Goal: Task Accomplishment & Management: Manage account settings

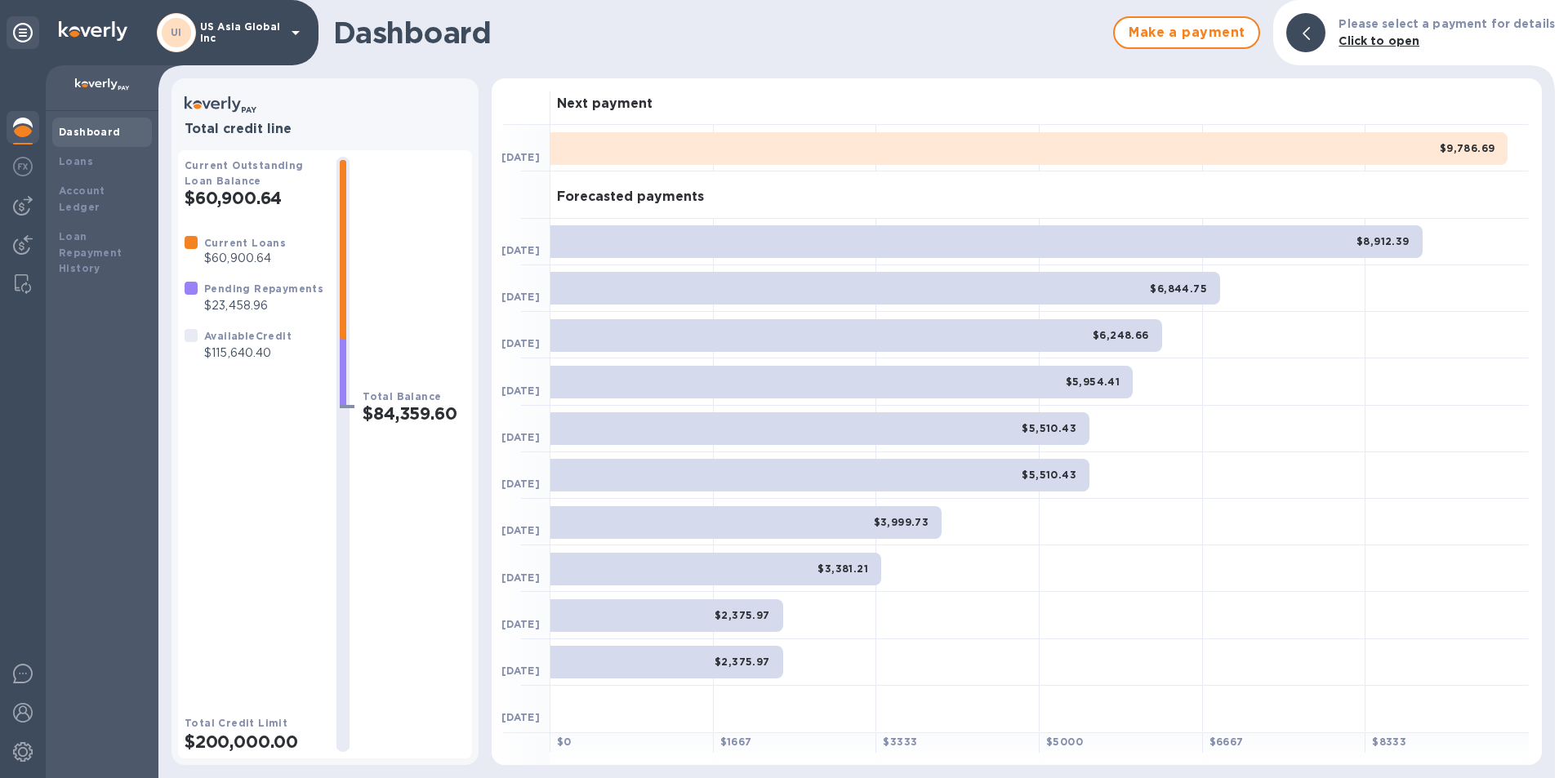
click at [19, 207] on img at bounding box center [23, 205] width 20 height 20
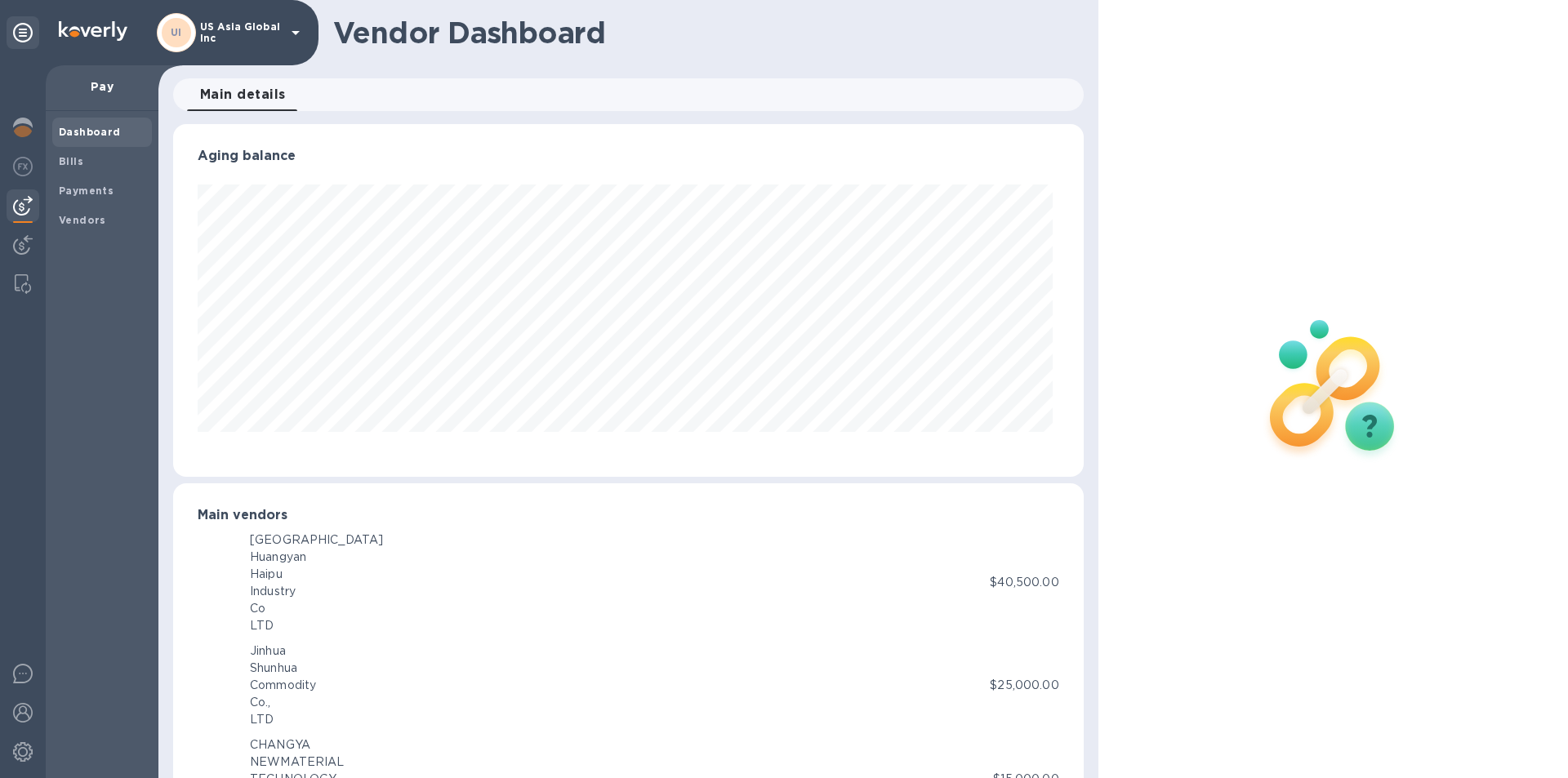
scroll to position [352, 903]
click at [114, 168] on span "Bills" at bounding box center [102, 161] width 86 height 16
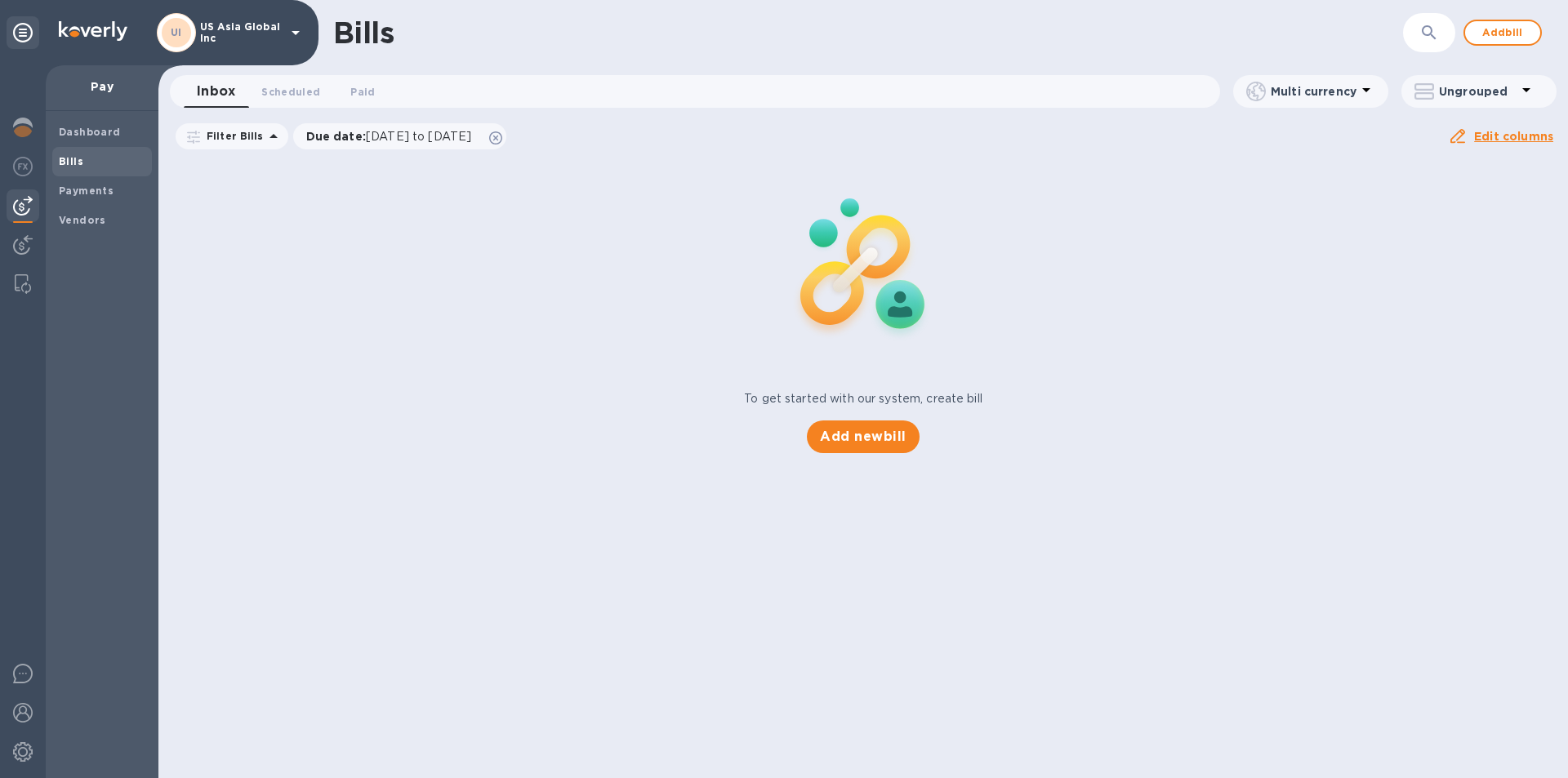
click at [1515, 30] on span "Add bill" at bounding box center [1502, 32] width 49 height 20
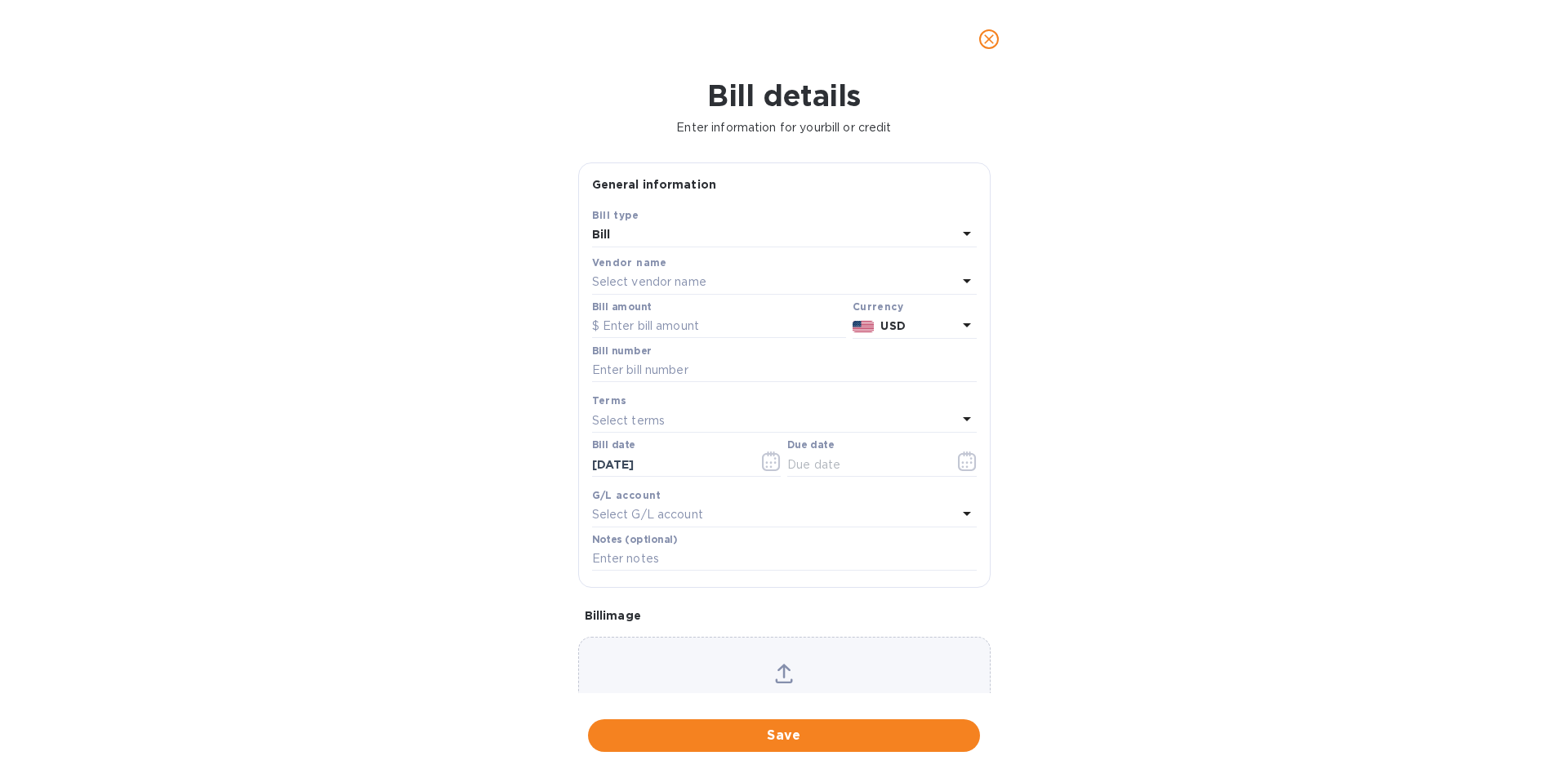
click at [650, 285] on p "Select vendor name" at bounding box center [649, 282] width 114 height 17
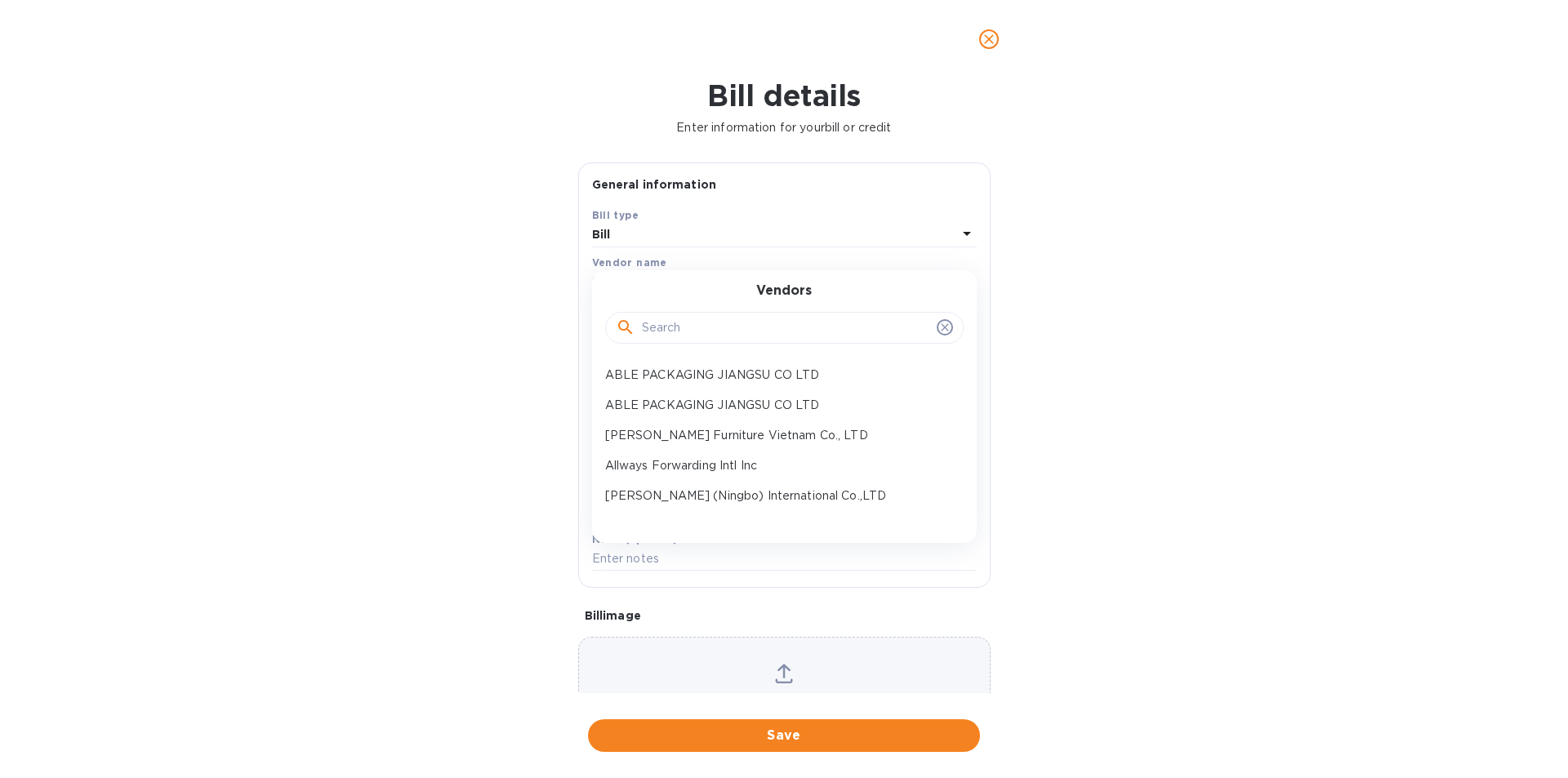
click at [666, 328] on input "text" at bounding box center [786, 329] width 289 height 25
click at [700, 434] on p "[PERSON_NAME] Furniture Vietnam Co., LTD" at bounding box center [778, 436] width 346 height 17
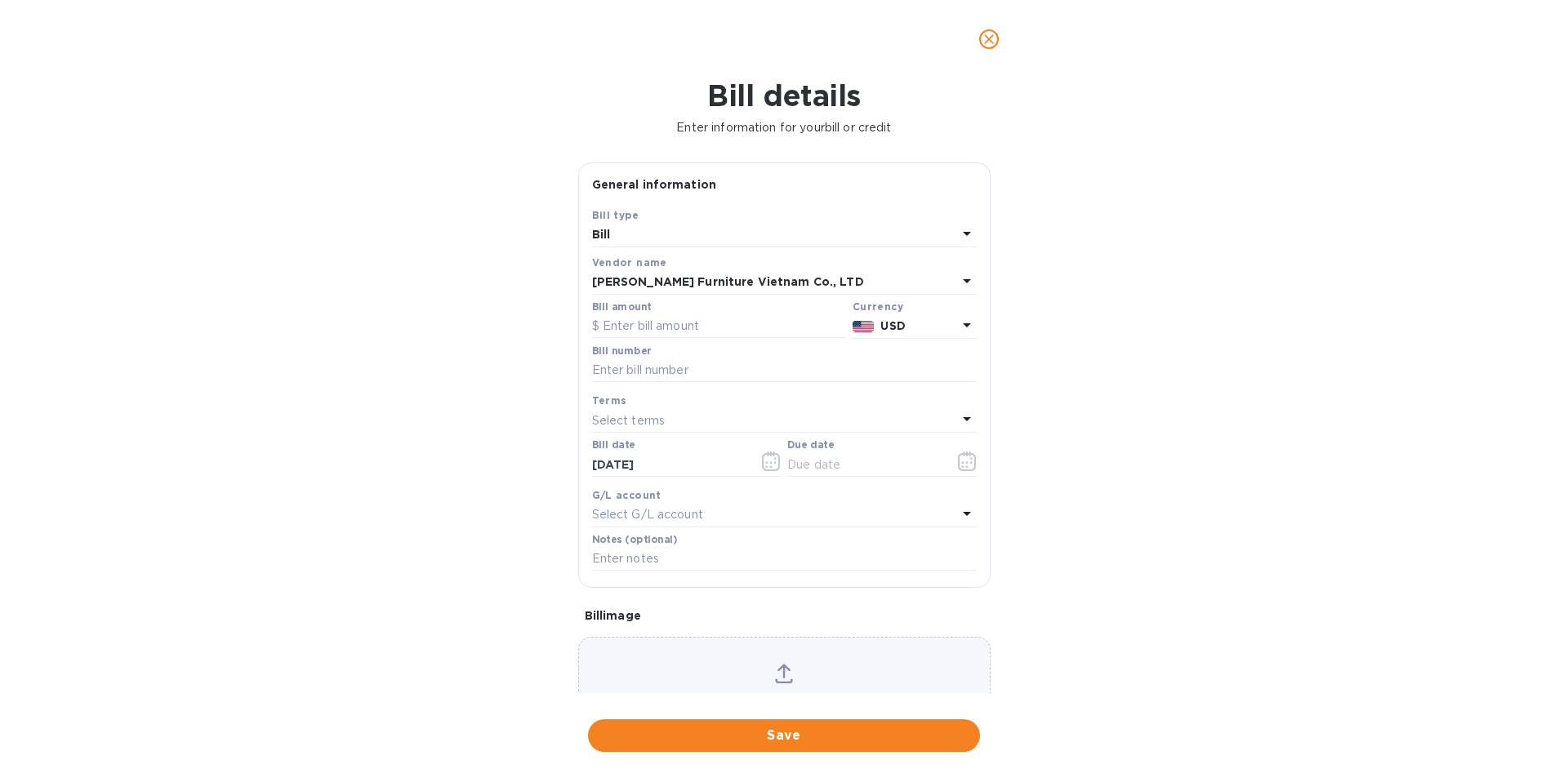
click at [660, 323] on input "text" at bounding box center [718, 327] width 254 height 25
type input "17,248"
click at [690, 372] on input "text" at bounding box center [784, 370] width 385 height 25
type input "GSM139"
click at [833, 461] on input "text" at bounding box center [864, 465] width 155 height 25
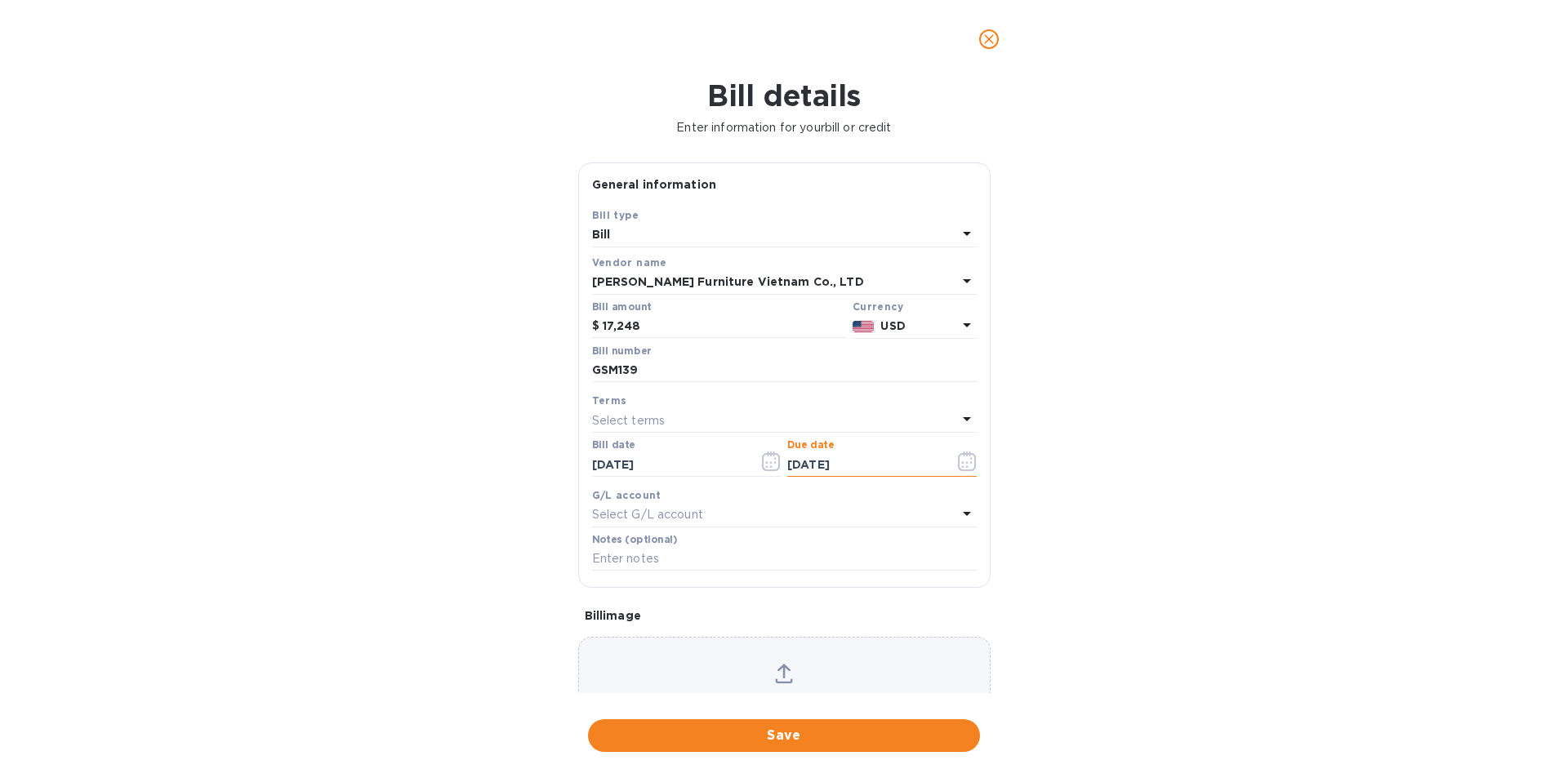
type input "[DATE]"
click at [798, 734] on span "Save" at bounding box center [784, 735] width 366 height 20
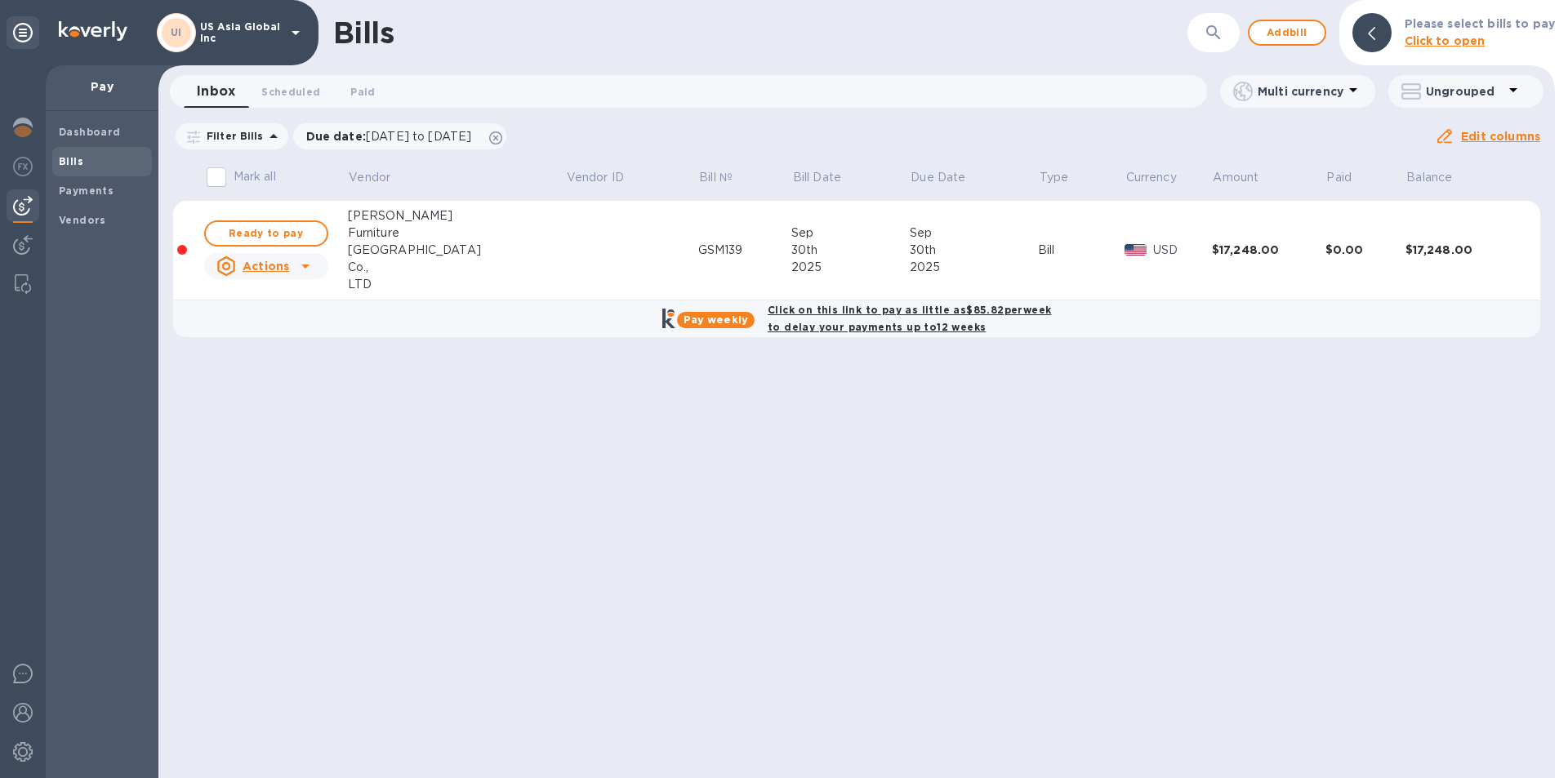
click at [274, 236] on span "Ready to pay" at bounding box center [266, 234] width 95 height 20
click at [289, 237] on span "Ready to pay" at bounding box center [266, 234] width 95 height 20
checkbox input "true"
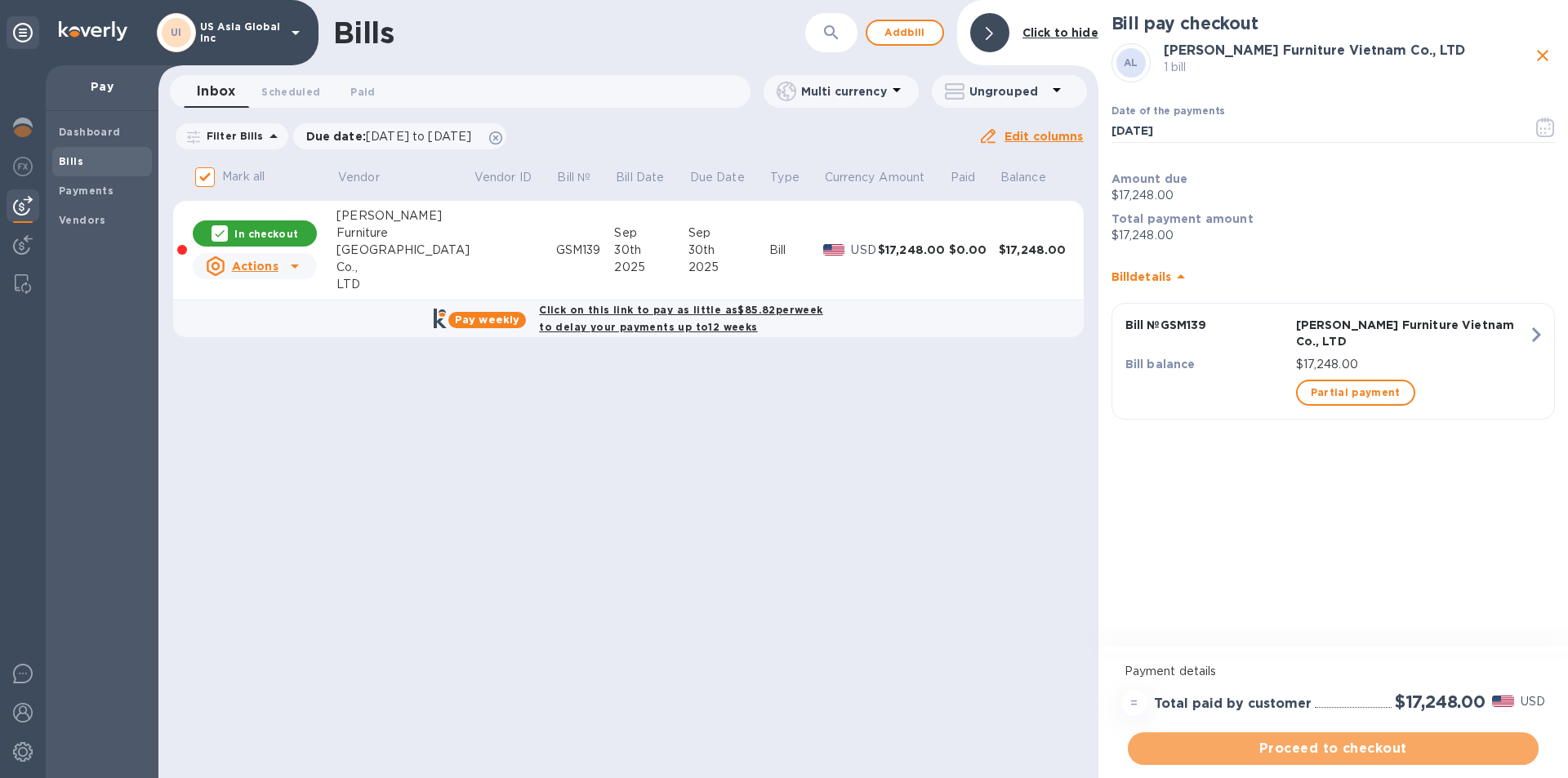
click at [1344, 759] on button "Proceed to checkout" at bounding box center [1332, 749] width 410 height 32
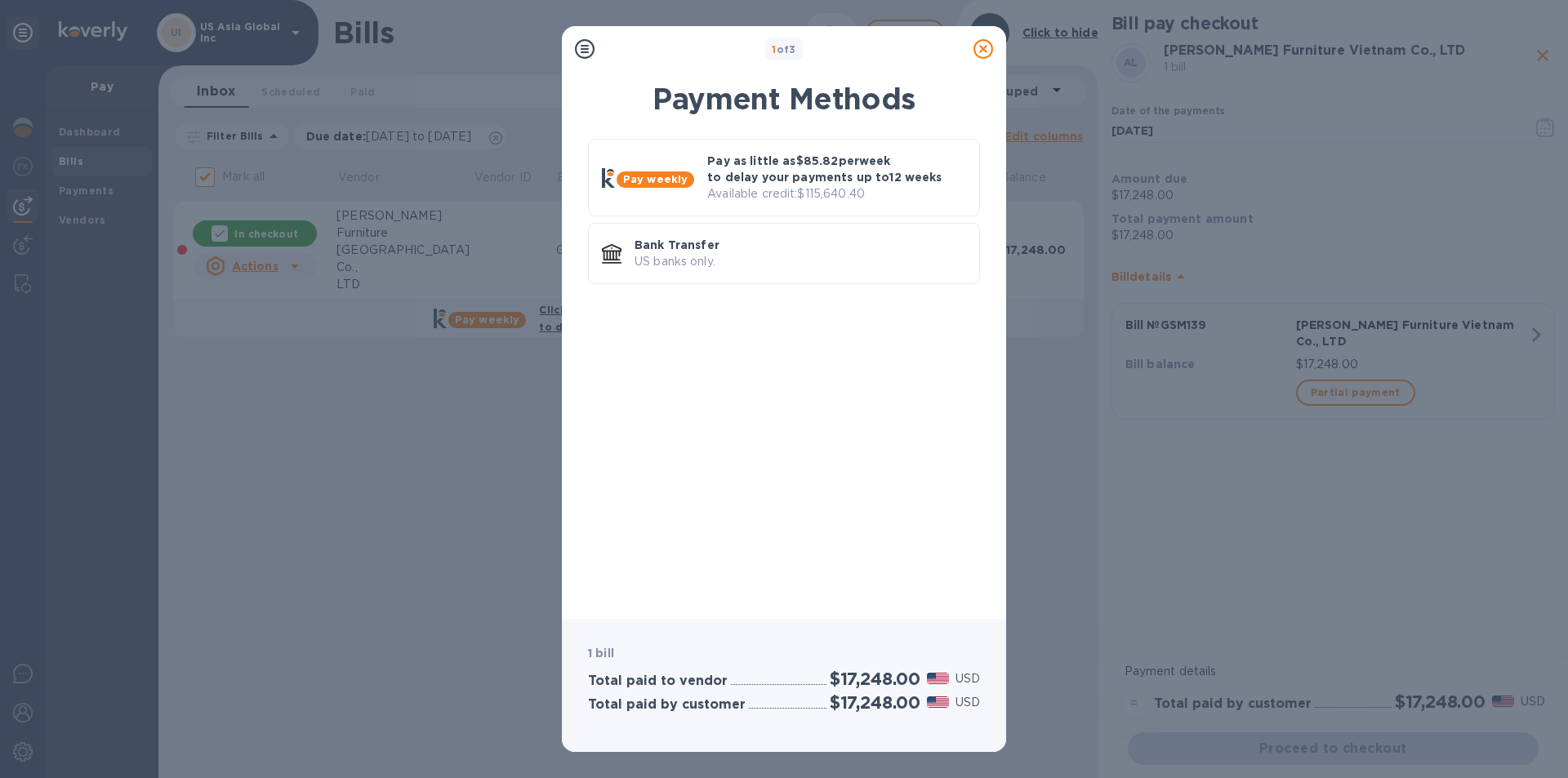
click at [856, 182] on p "Pay as little as $85.82 per week to delay your payments up to 12 weeks" at bounding box center [837, 169] width 259 height 32
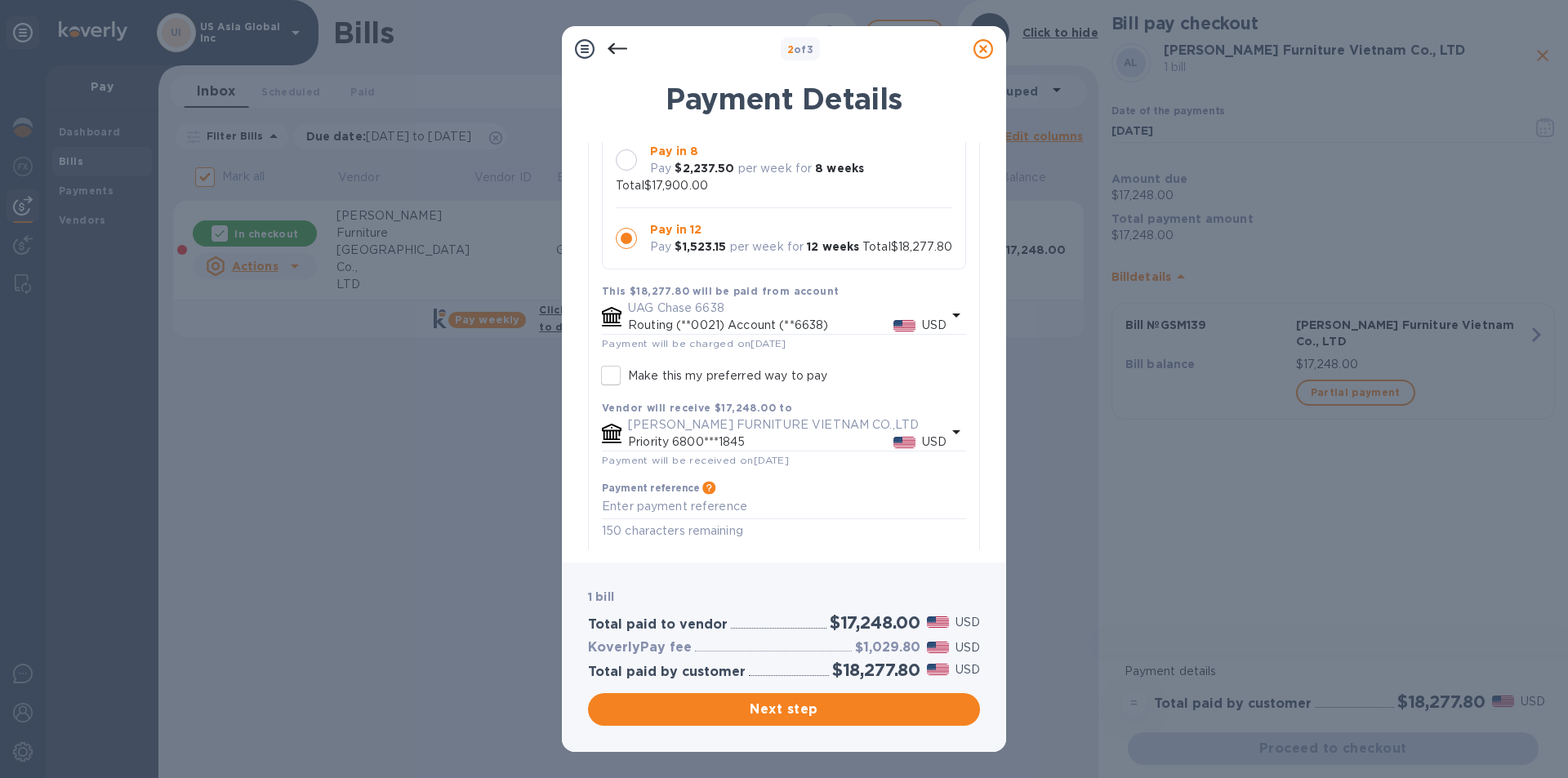
scroll to position [290, 0]
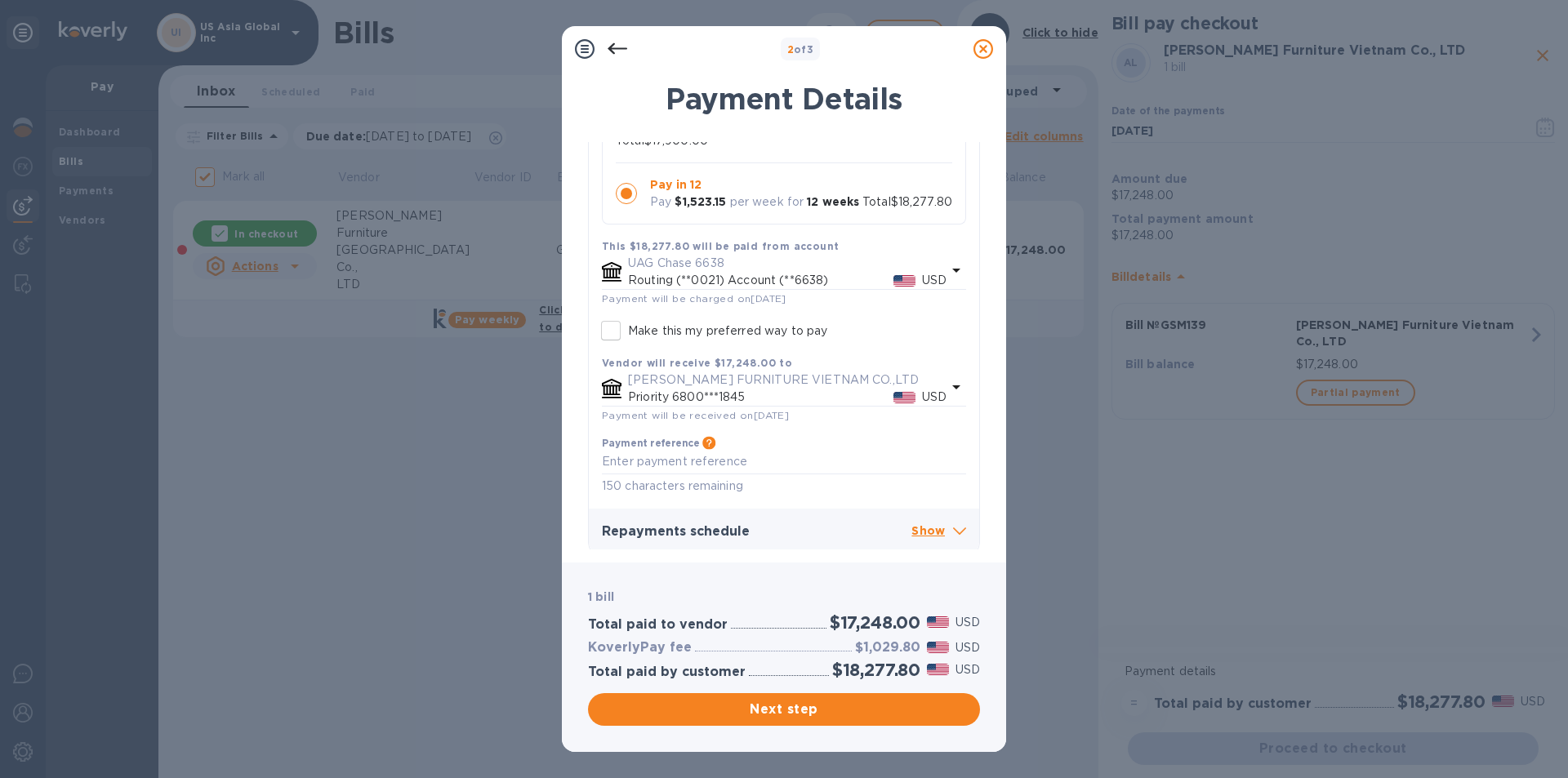
click at [920, 522] on p "Show" at bounding box center [939, 531] width 55 height 20
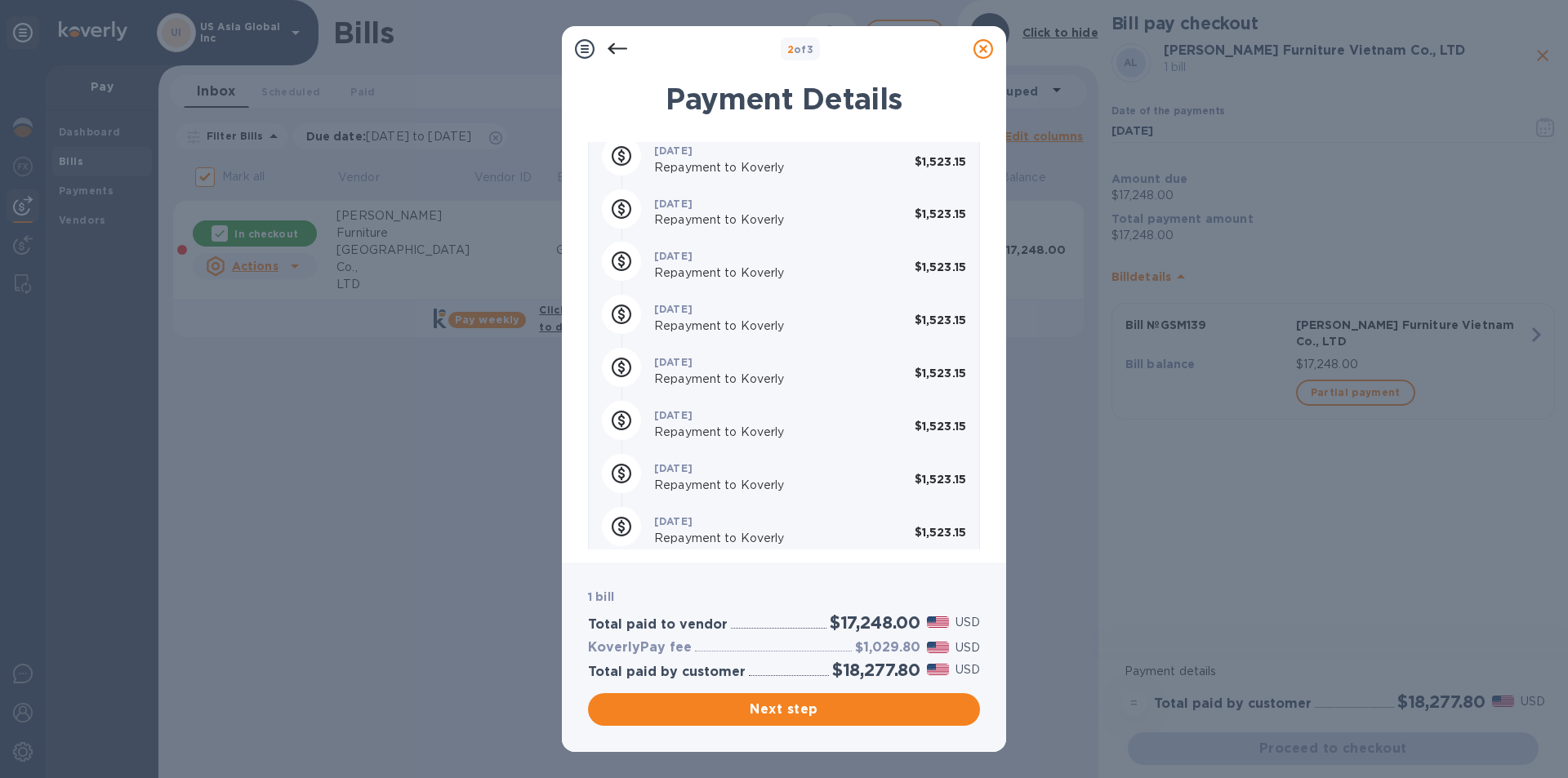
scroll to position [1026, 0]
click at [788, 709] on span "Next step" at bounding box center [784, 710] width 366 height 20
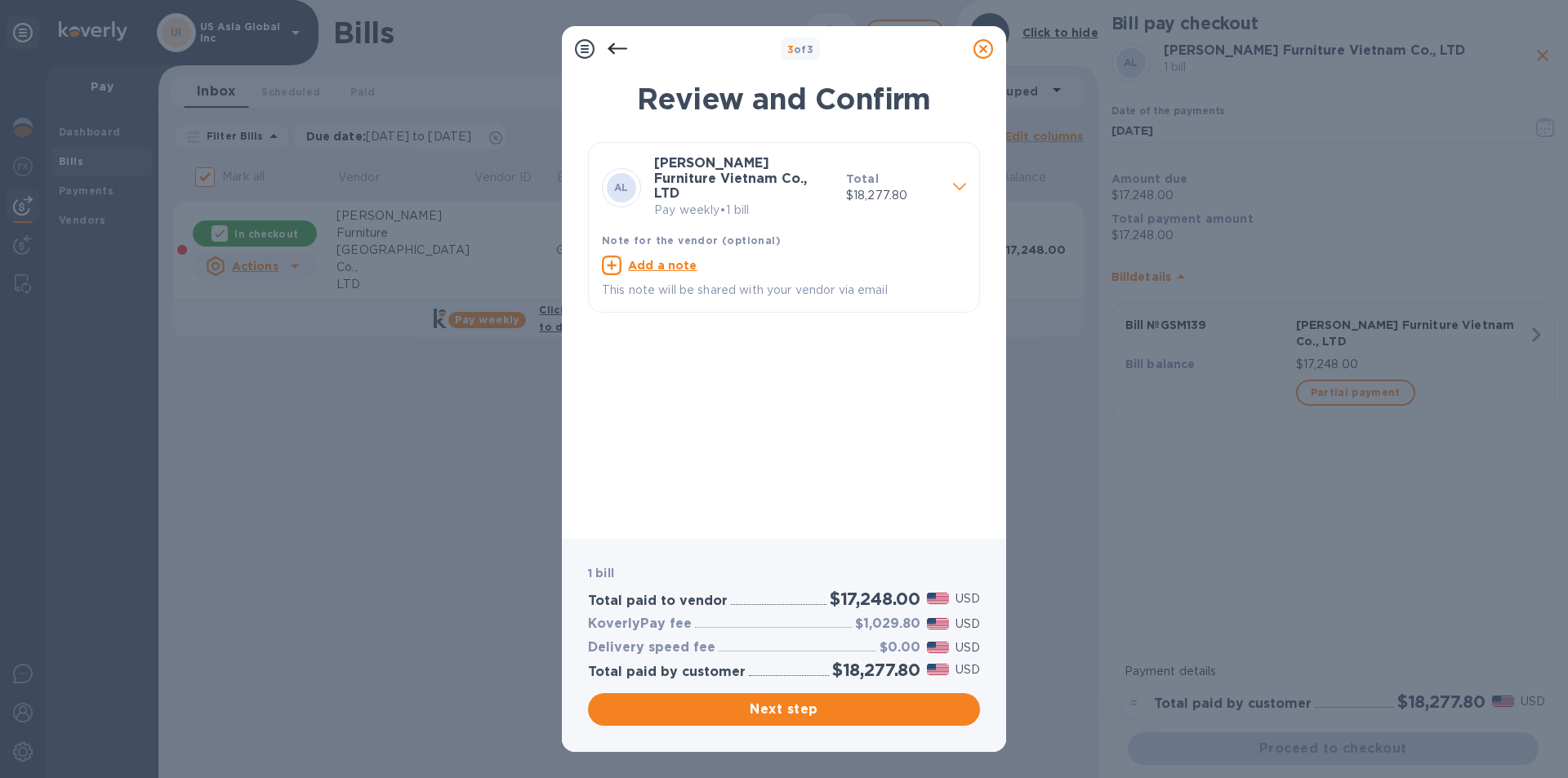
click at [795, 715] on span "Next step" at bounding box center [784, 710] width 366 height 20
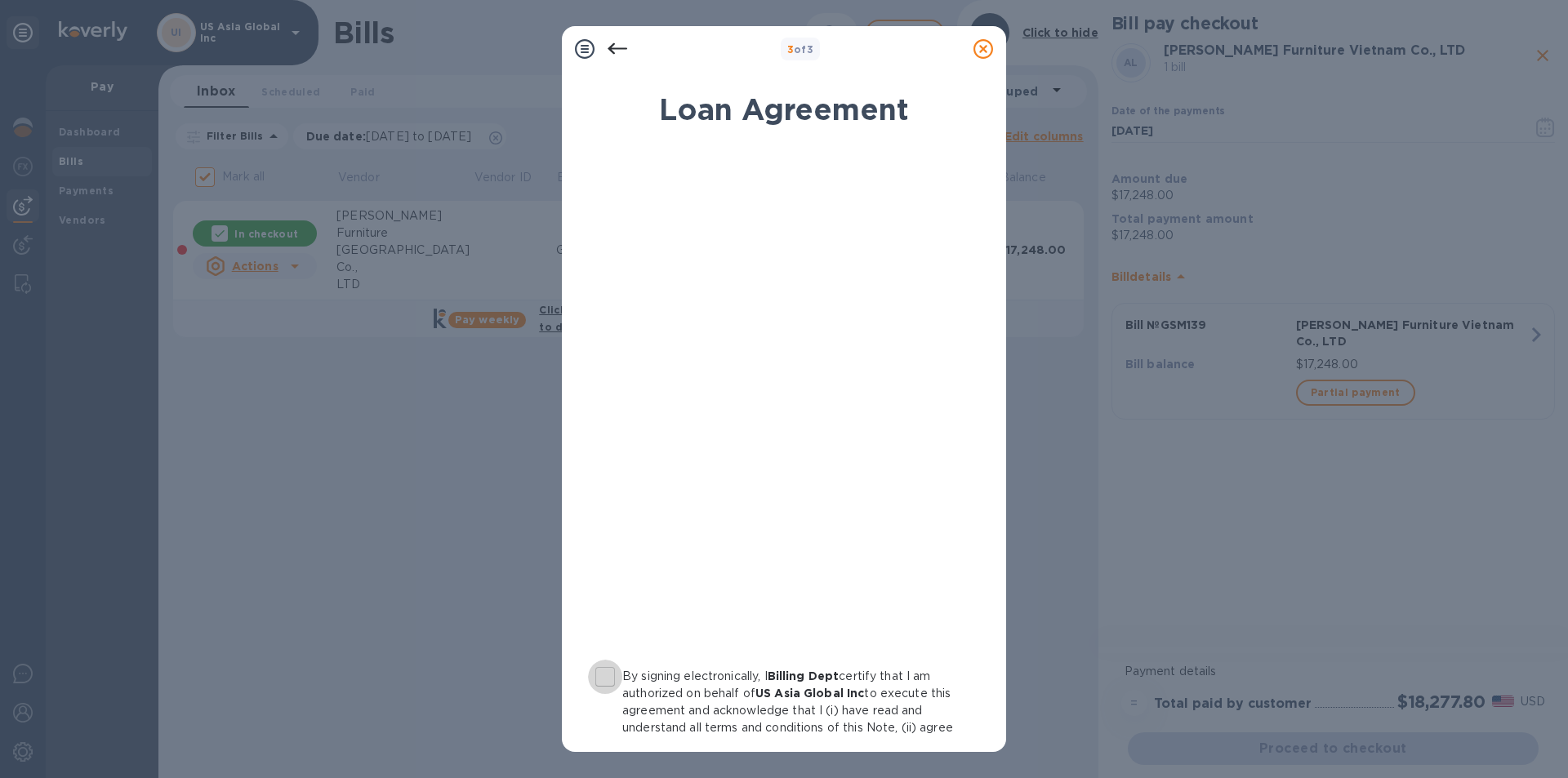
click at [607, 678] on input "By signing electronically, I Billing Dept certify that I am authorized on behal…" at bounding box center [605, 677] width 34 height 34
checkbox input "true"
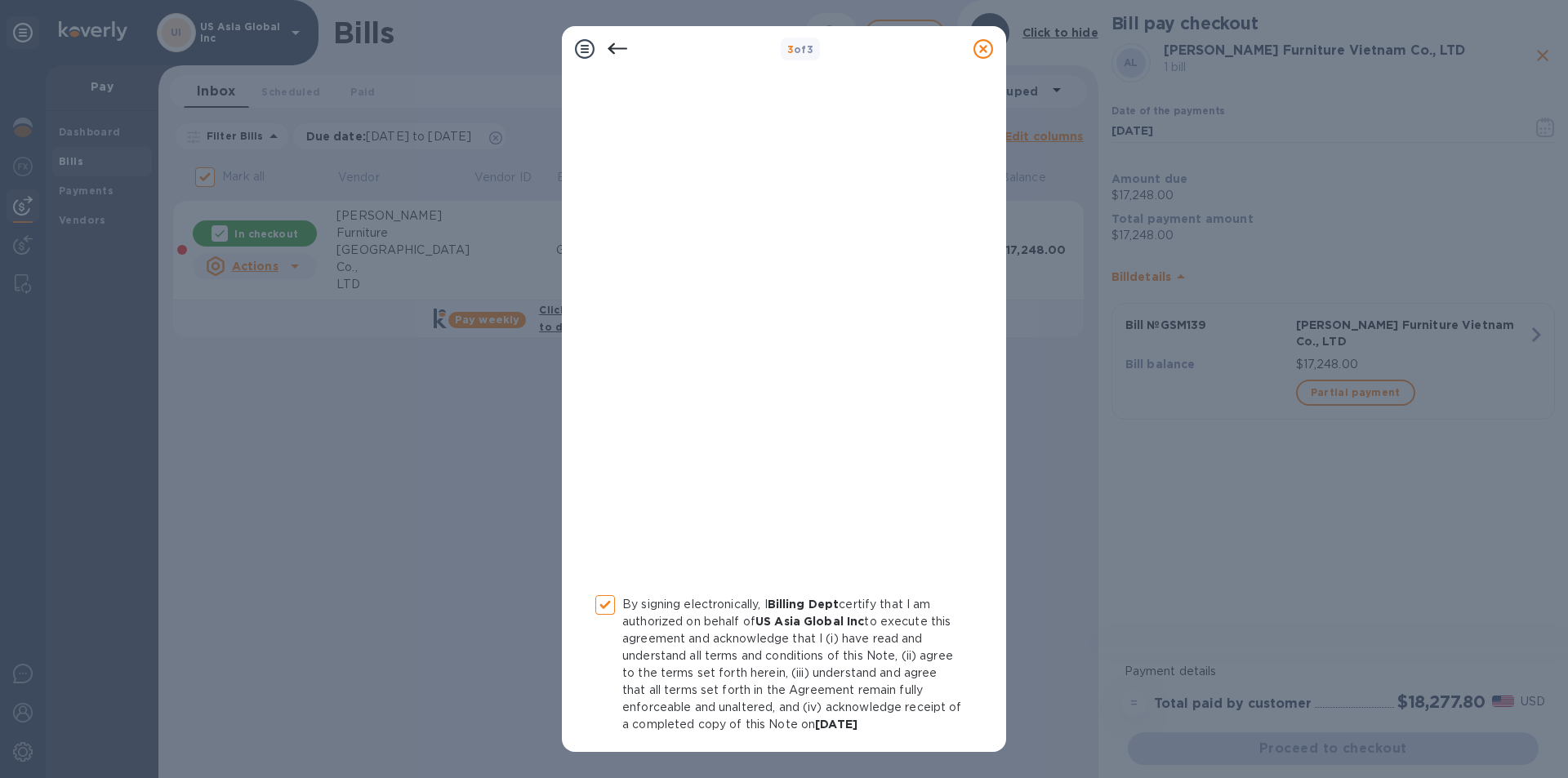
scroll to position [135, 0]
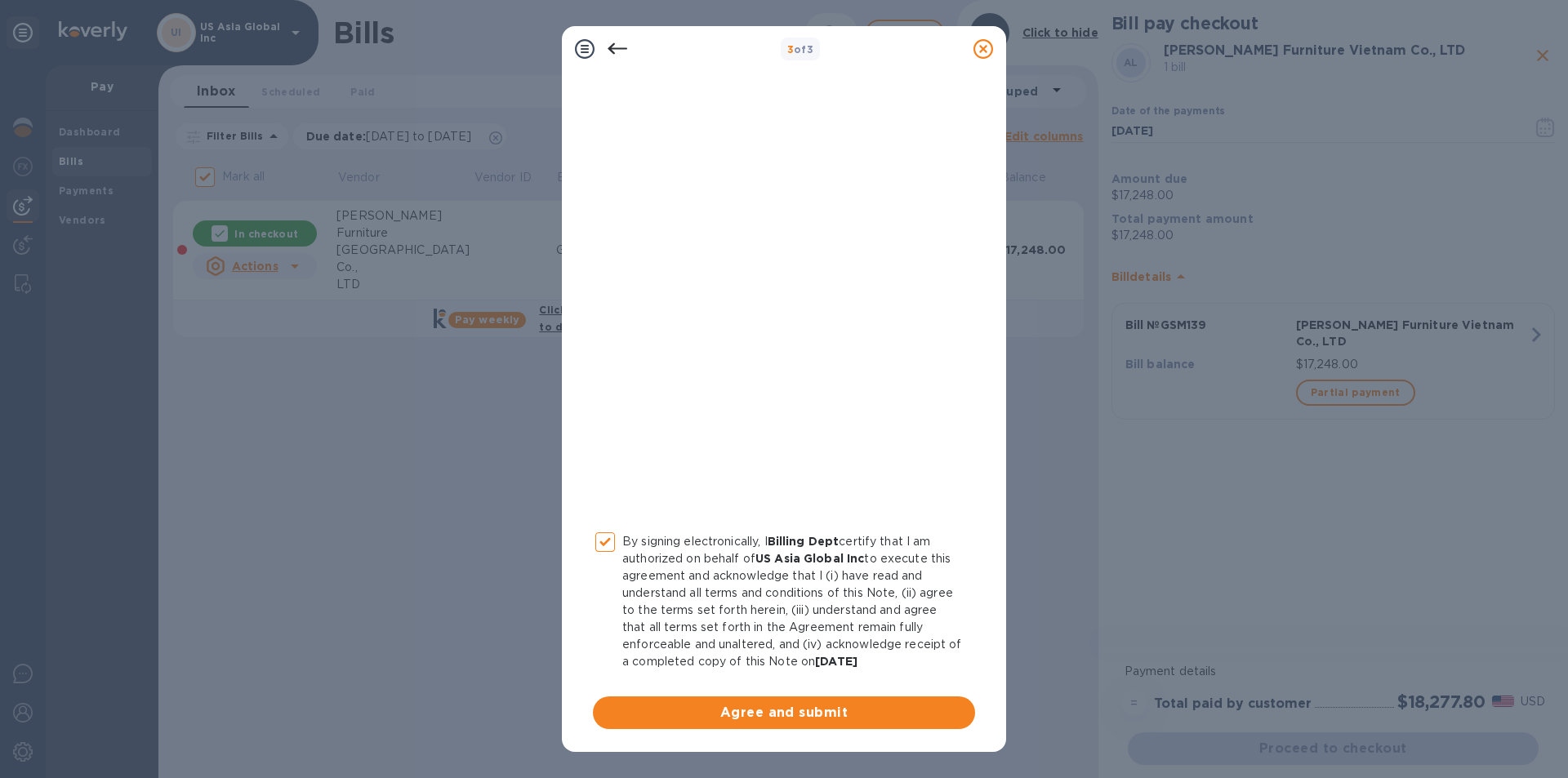
click at [778, 713] on span "Agree and submit" at bounding box center [784, 712] width 356 height 20
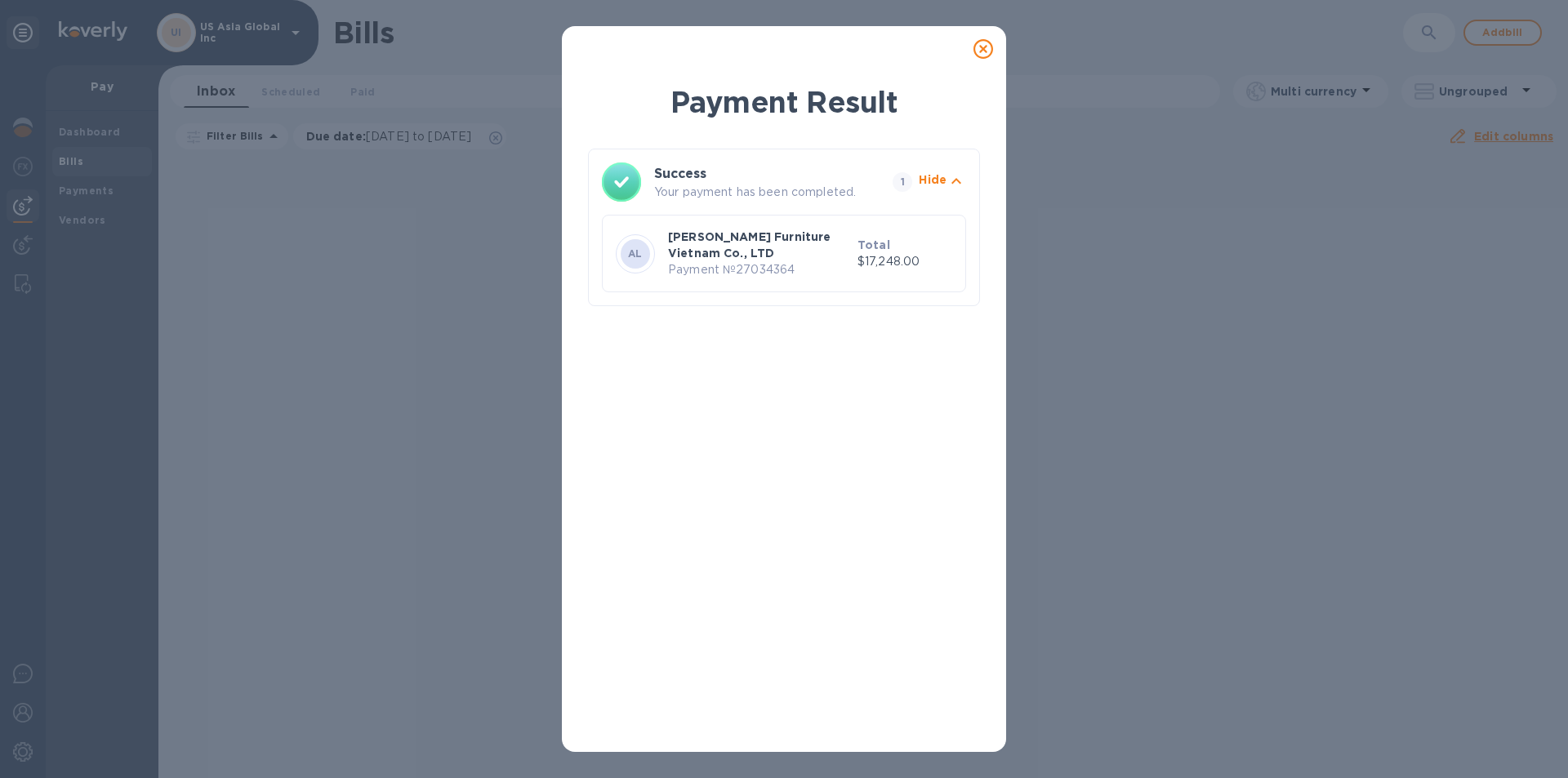
click at [981, 44] on icon at bounding box center [983, 48] width 20 height 20
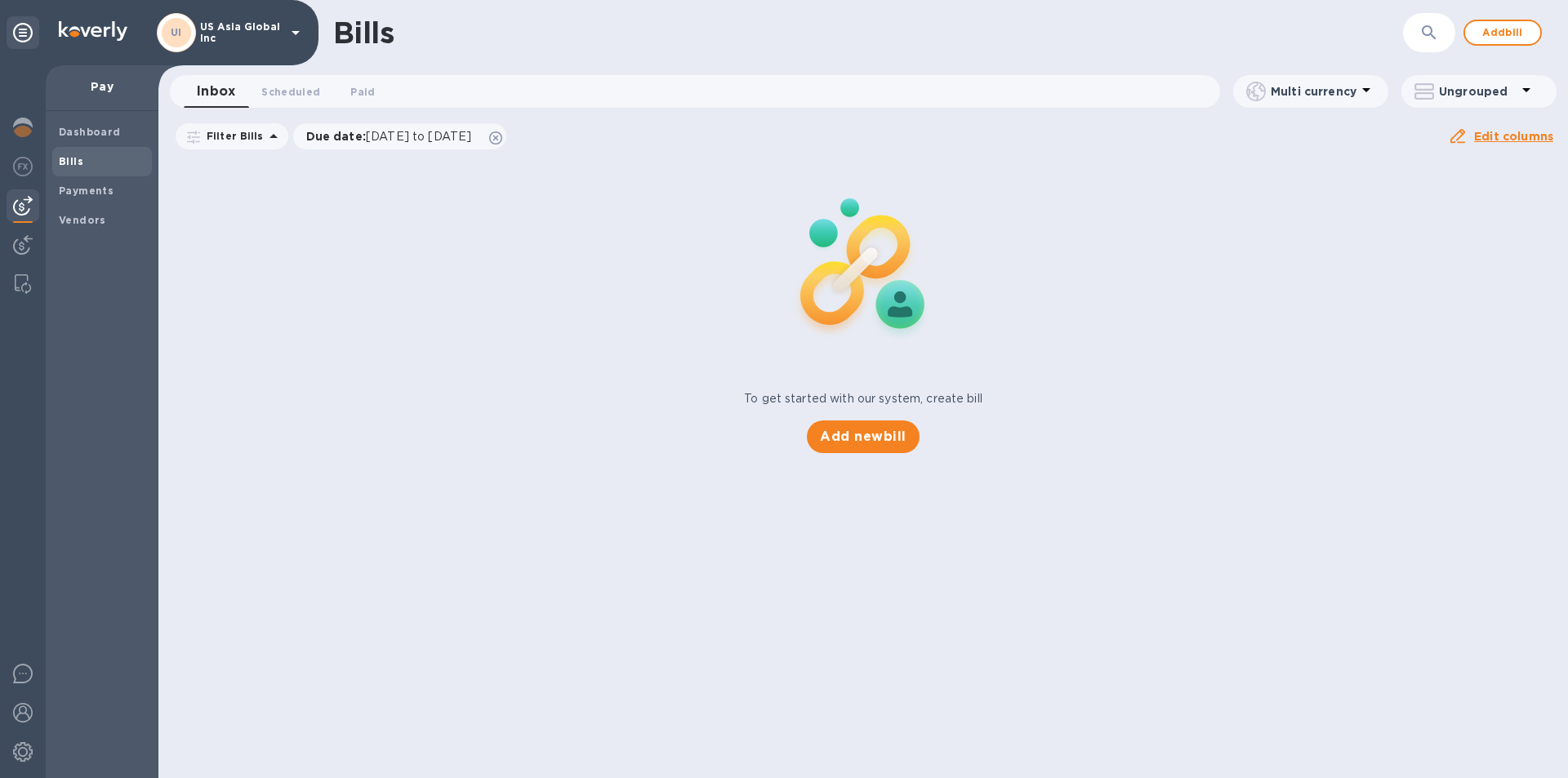
click at [880, 438] on span "Add new bill" at bounding box center [862, 437] width 85 height 20
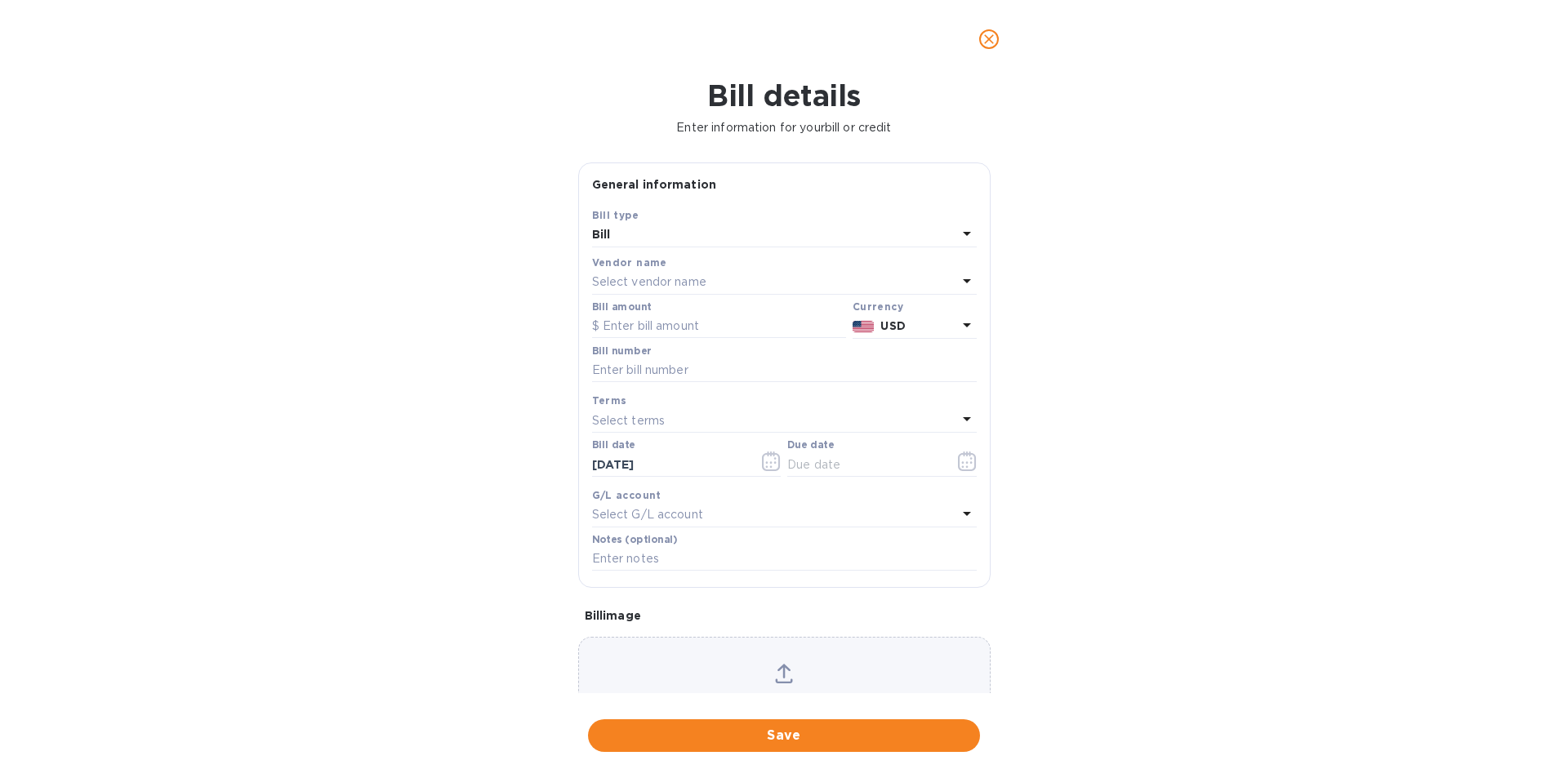
click at [597, 278] on p "Select vendor name" at bounding box center [649, 282] width 114 height 17
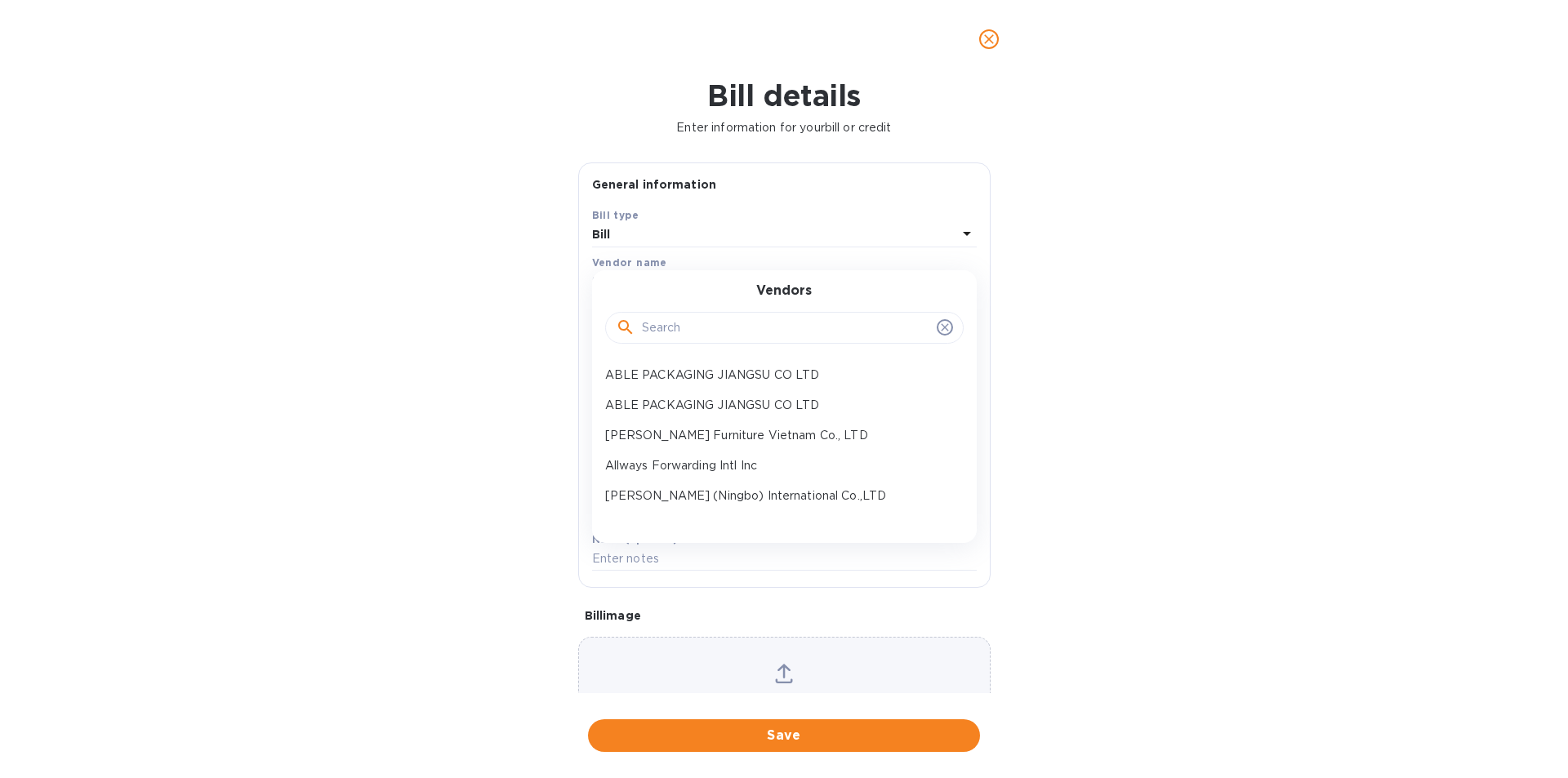
click at [667, 329] on input "text" at bounding box center [786, 329] width 289 height 25
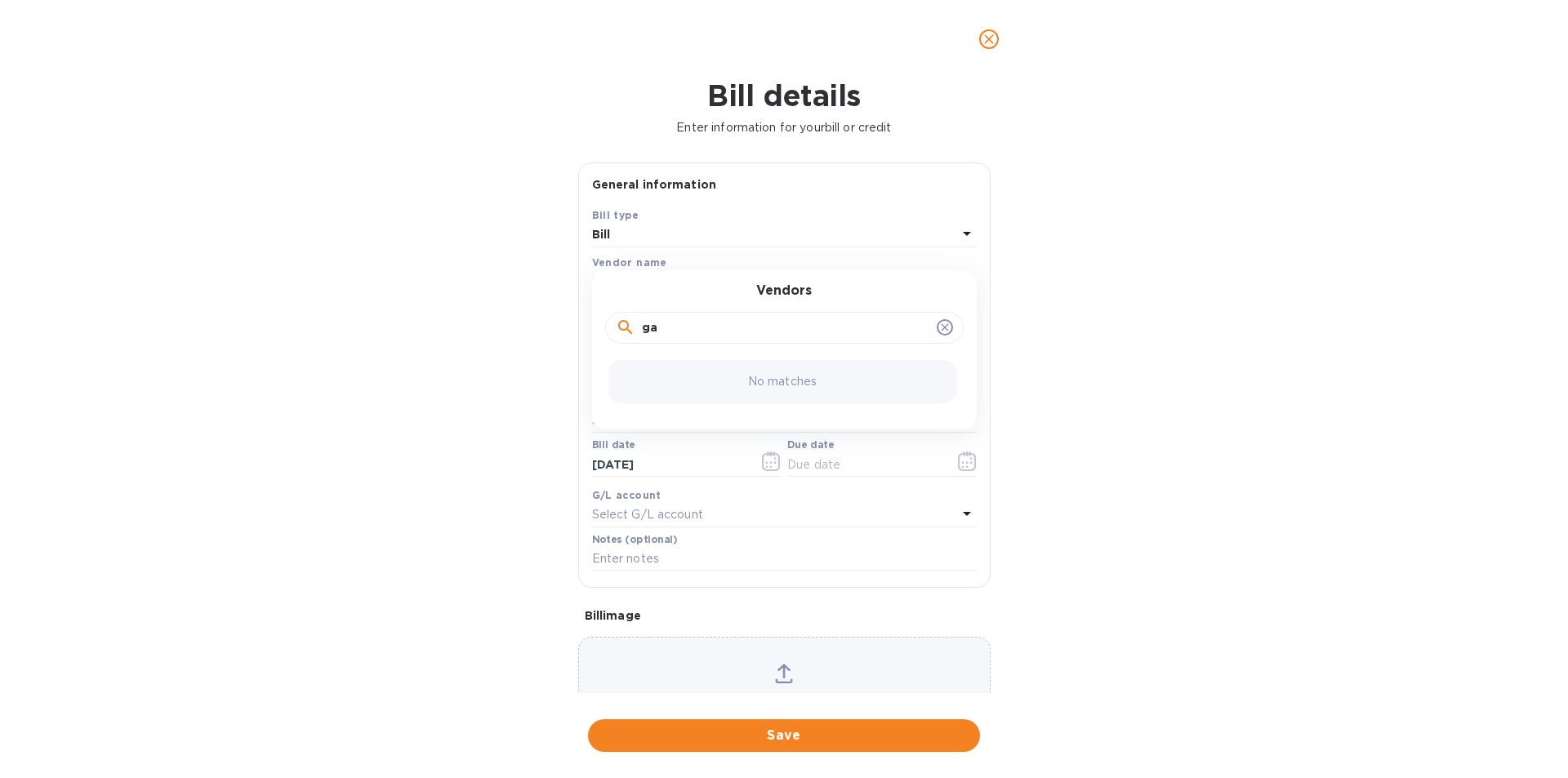
type input "g"
click at [730, 326] on input "yiwu" at bounding box center [786, 329] width 289 height 25
drag, startPoint x: 713, startPoint y: 336, endPoint x: 546, endPoint y: 332, distance: 167.0
click at [546, 332] on div "Bill details Enter information for your bill or credit General information Save…" at bounding box center [784, 428] width 1568 height 700
type input "kang"
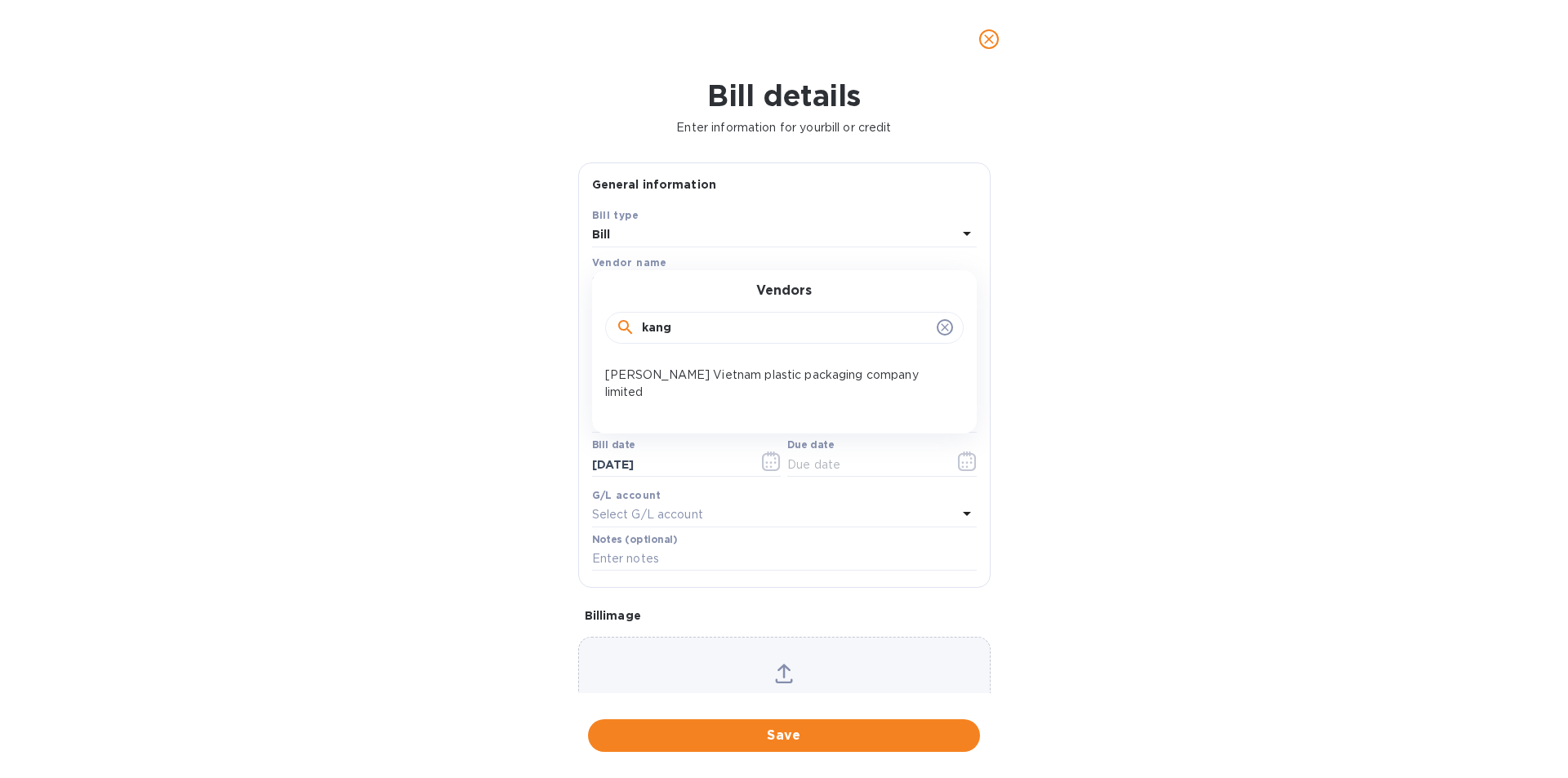
click at [684, 376] on p "[PERSON_NAME] Vietnam plastic packaging company limited" at bounding box center [778, 384] width 346 height 34
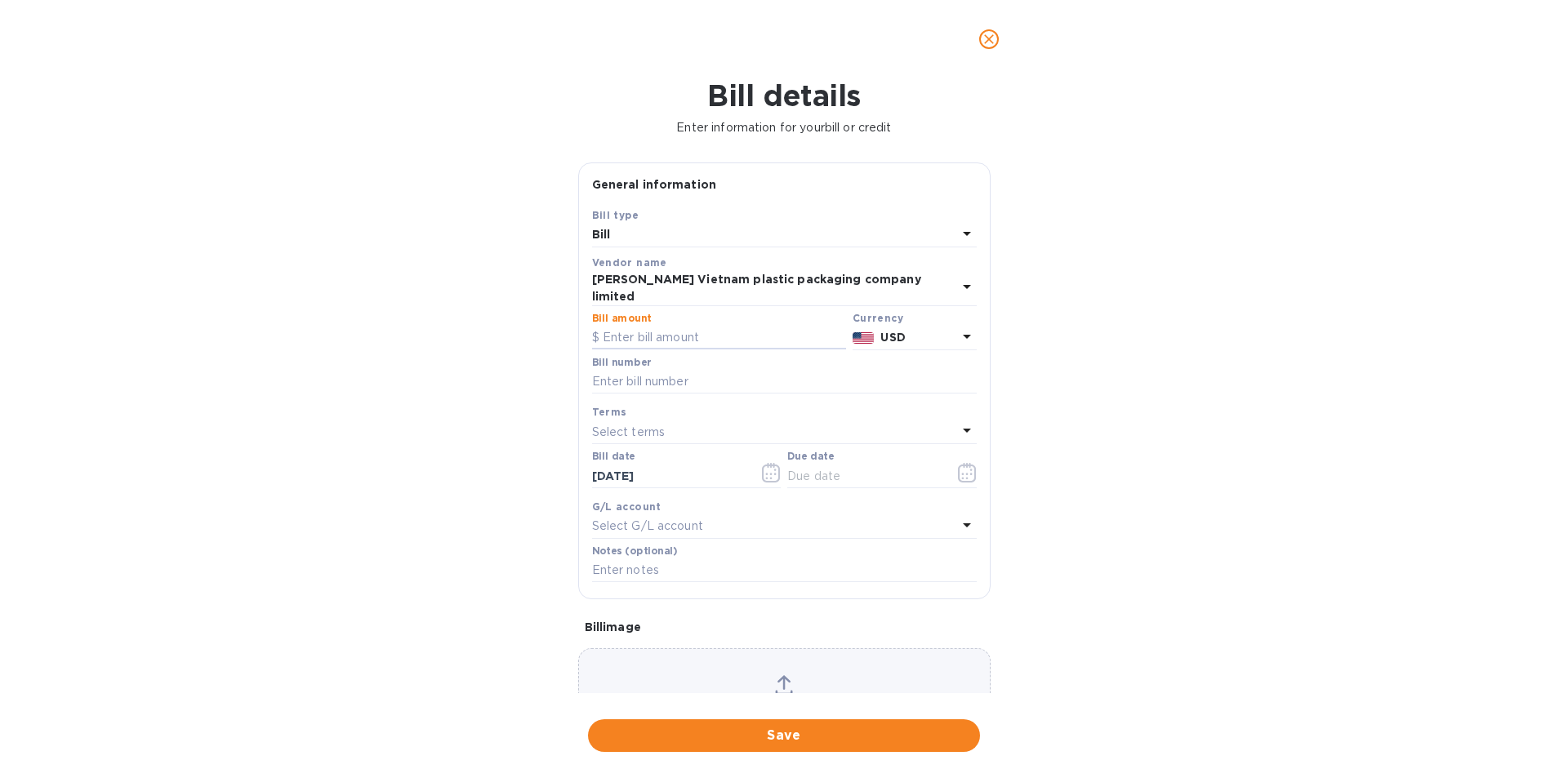
click at [633, 326] on input "text" at bounding box center [718, 338] width 254 height 25
type input "15,229.21"
click at [677, 373] on input "text" at bounding box center [784, 382] width 385 height 25
type input "L0087"
click at [816, 465] on input "text" at bounding box center [864, 476] width 155 height 25
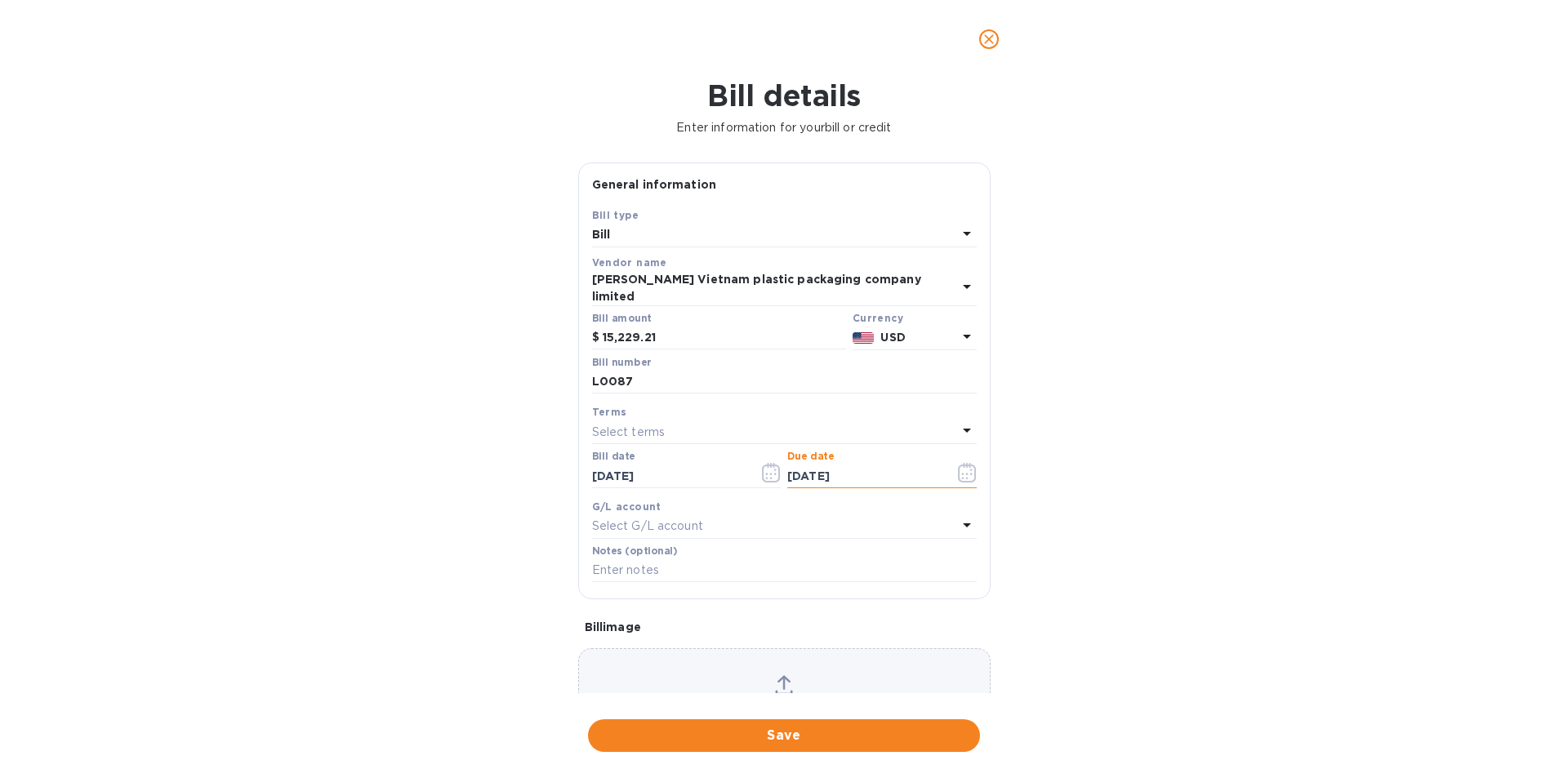
type input "[DATE]"
click at [793, 740] on span "Save" at bounding box center [784, 735] width 366 height 20
click at [640, 370] on input "L0087" at bounding box center [784, 382] width 385 height 25
type input "L0087 balance"
click at [758, 751] on button "Save" at bounding box center [784, 735] width 392 height 32
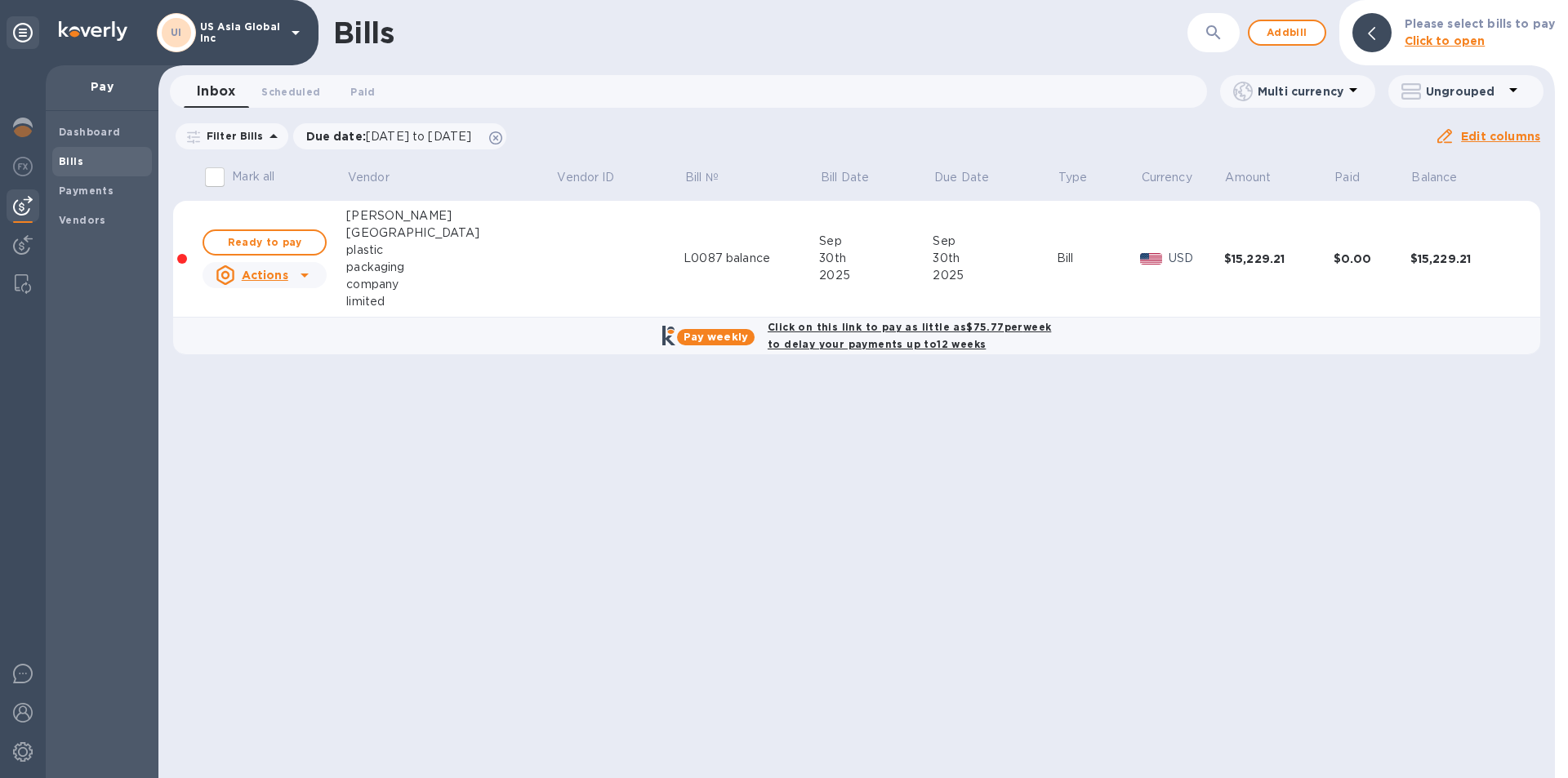
click at [1306, 38] on span "Add bill" at bounding box center [1287, 32] width 49 height 20
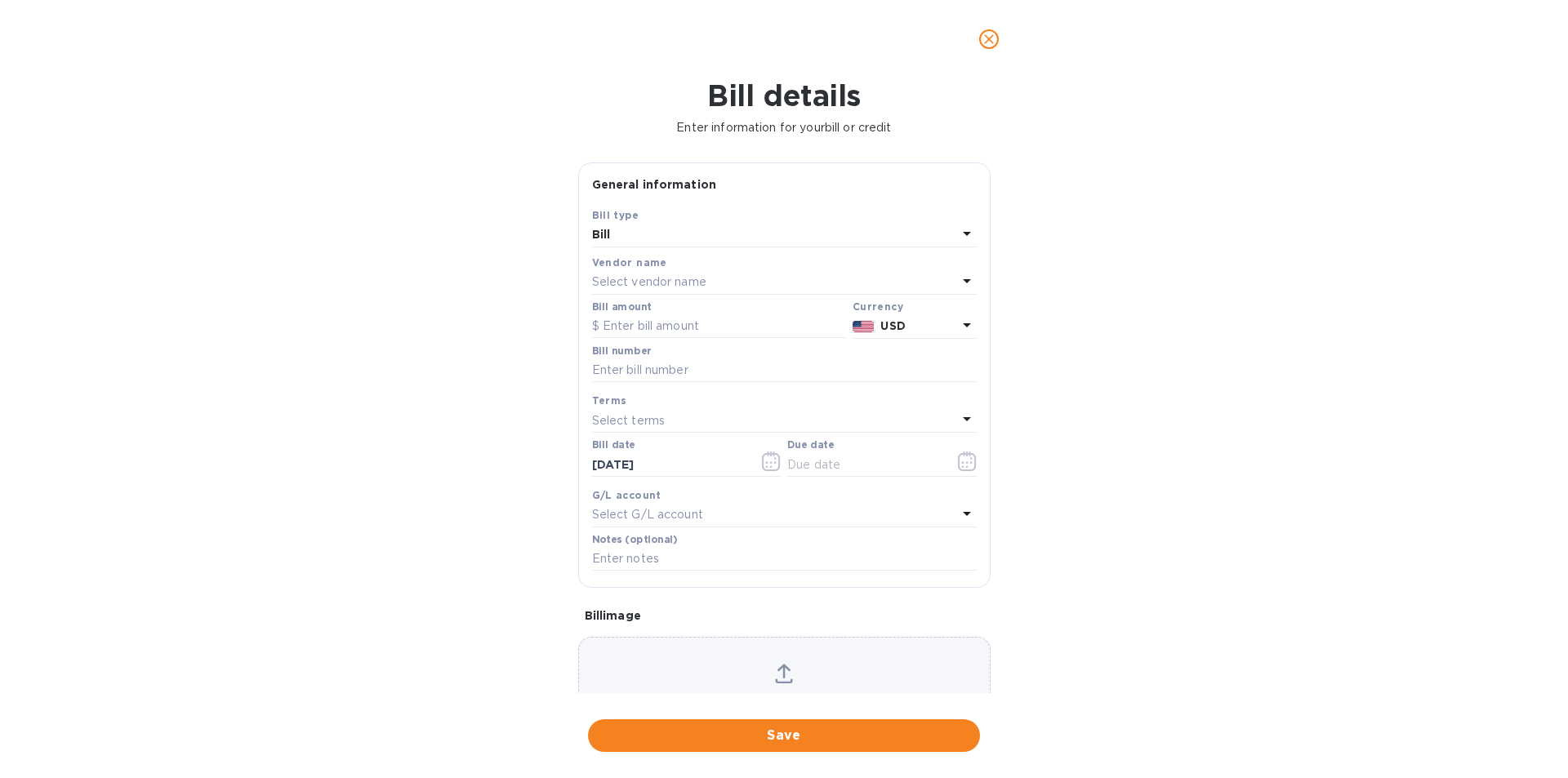
click at [633, 288] on p "Select vendor name" at bounding box center [649, 282] width 114 height 17
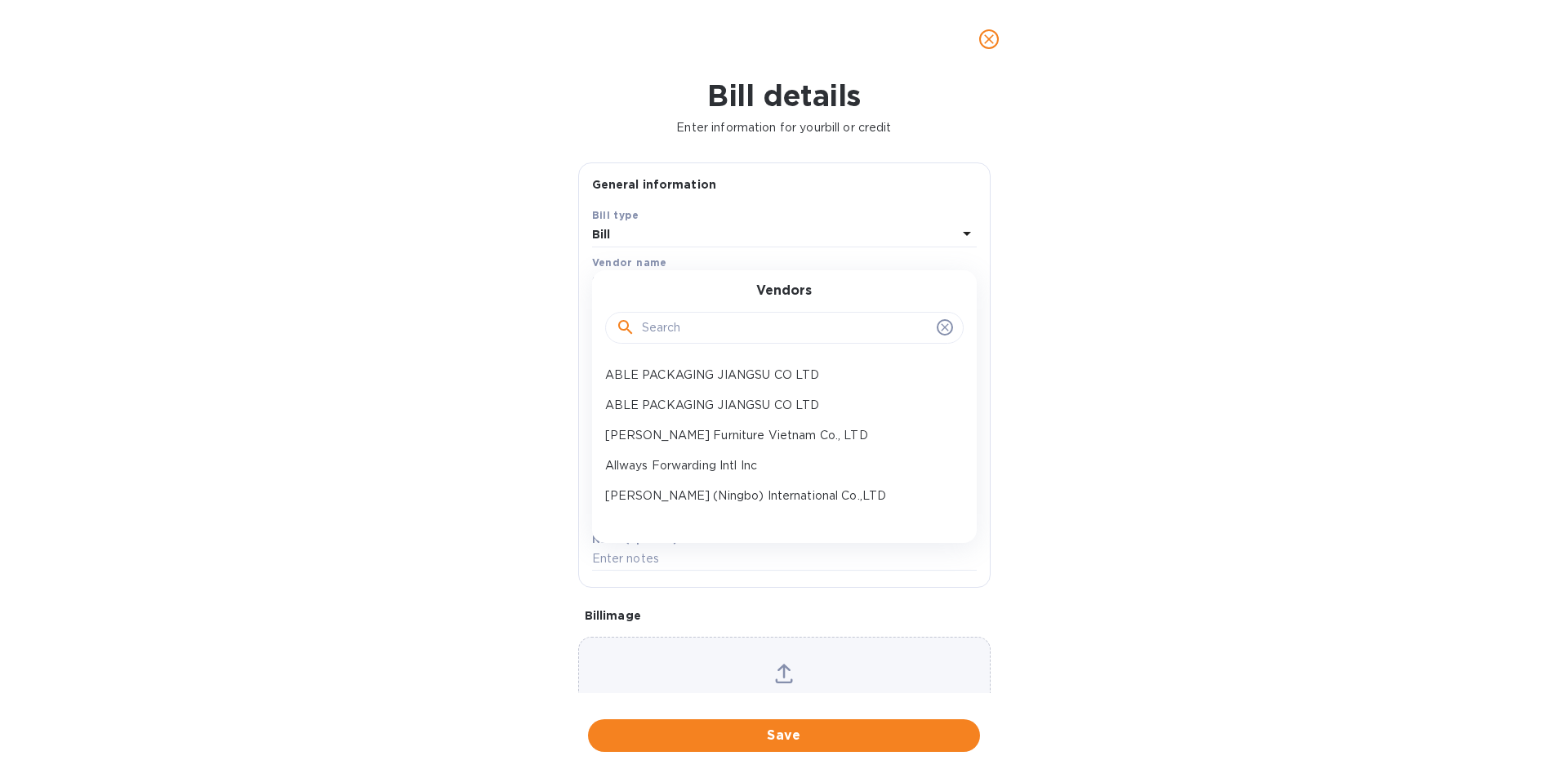
click at [685, 329] on input "text" at bounding box center [786, 329] width 289 height 25
type input "jiang"
click at [681, 436] on p "JIANGSU SOHO ECONOMIC DEVELOPMENT CO.,LTD." at bounding box center [778, 436] width 346 height 17
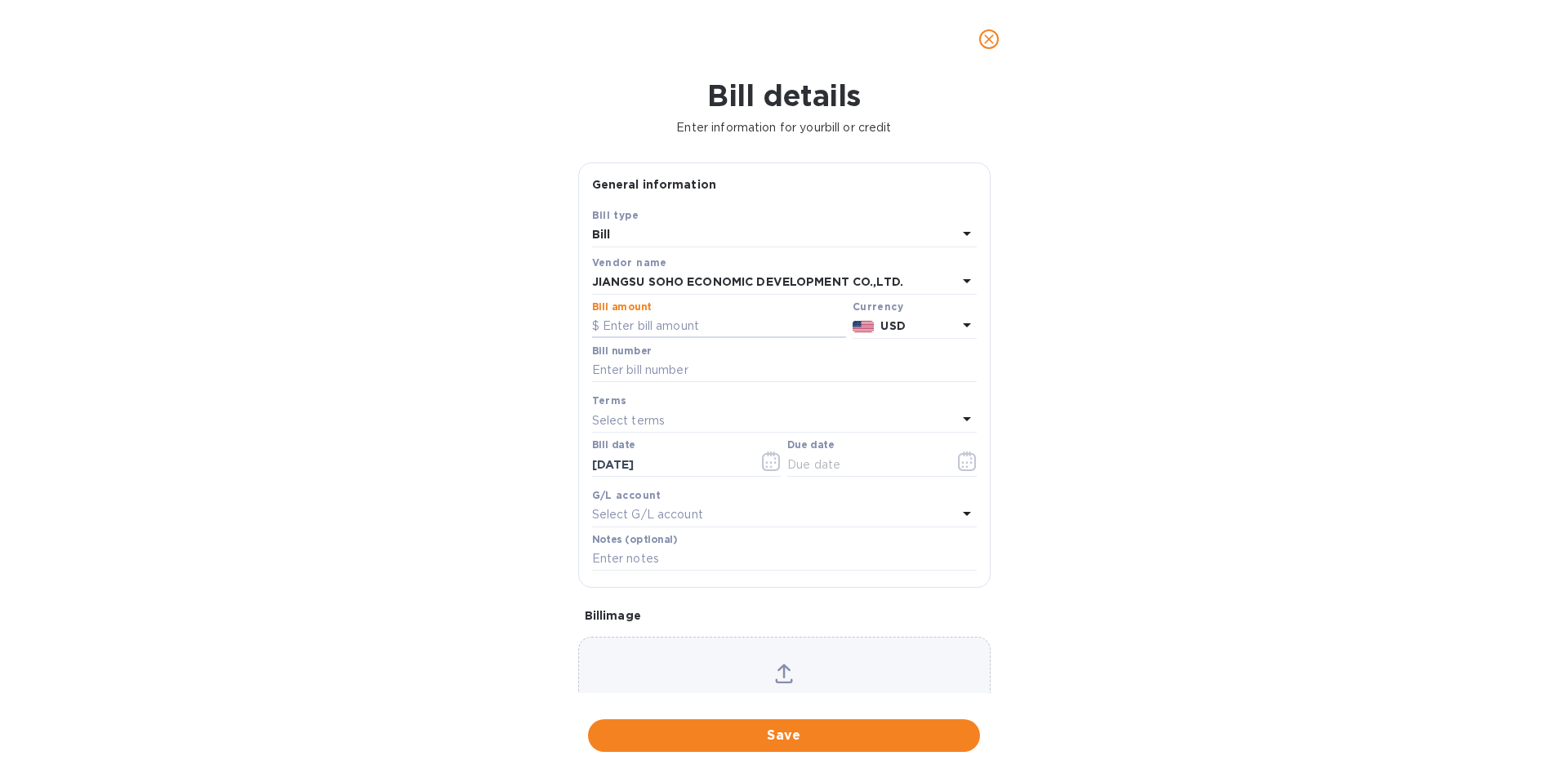
click at [683, 332] on input "text" at bounding box center [718, 327] width 254 height 25
click at [992, 38] on icon "close" at bounding box center [989, 39] width 16 height 16
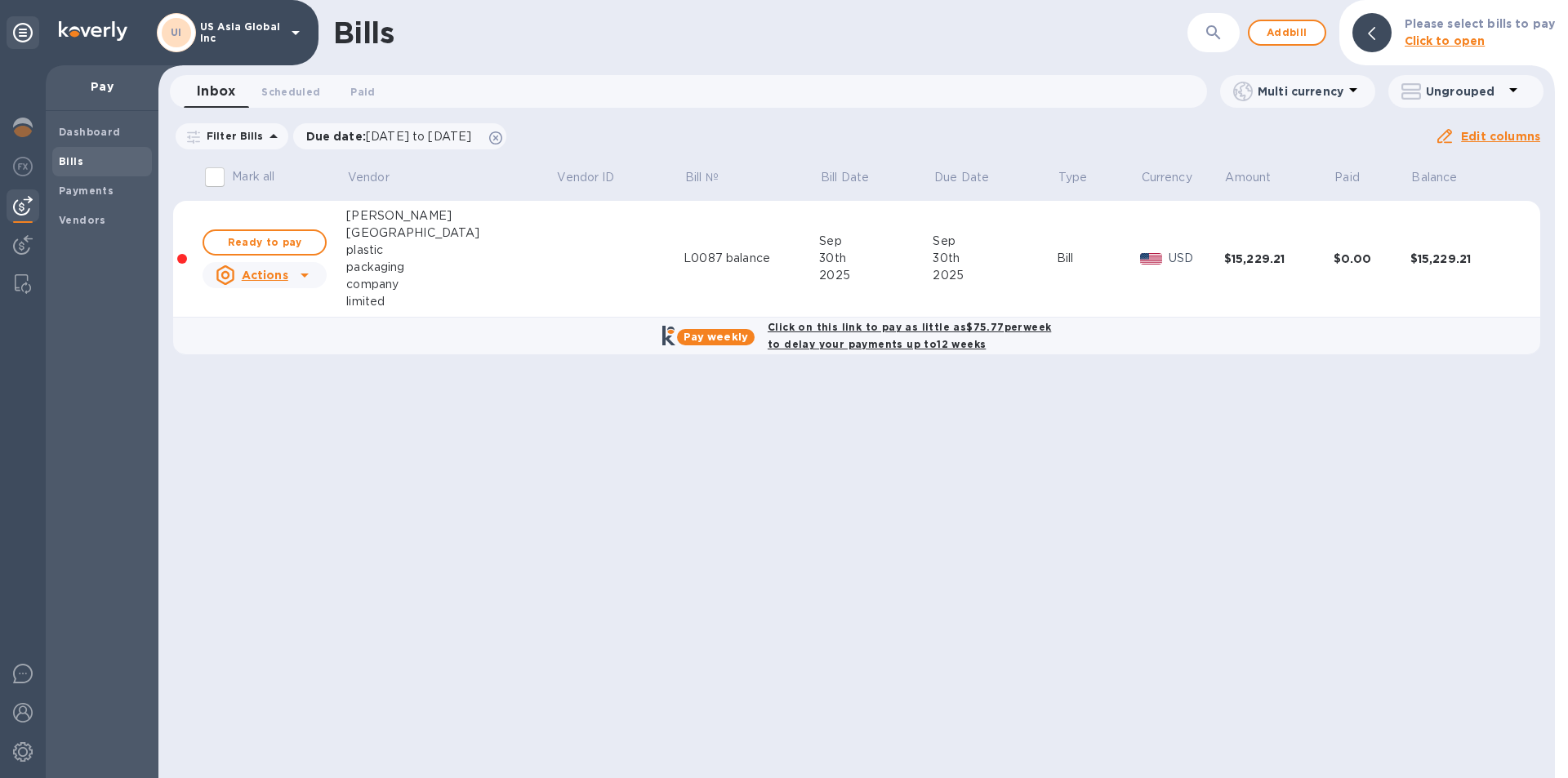
click at [90, 223] on b "Vendors" at bounding box center [83, 219] width 47 height 12
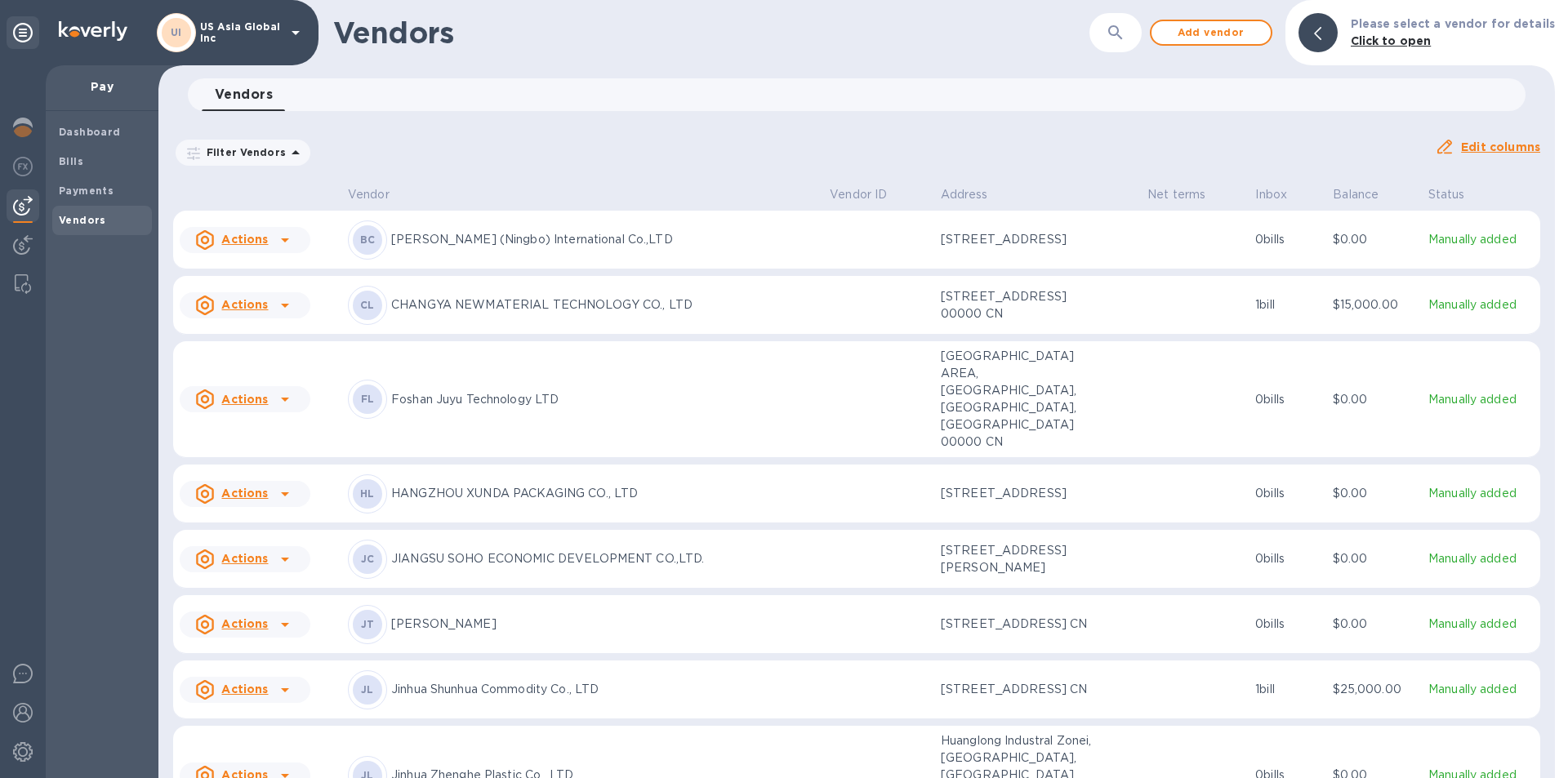
scroll to position [327, 0]
click at [259, 563] on u "Actions" at bounding box center [244, 557] width 47 height 13
click at [376, 564] on div at bounding box center [784, 389] width 1568 height 778
click at [486, 564] on p "JIANGSU SOHO ECONOMIC DEVELOPMENT CO.,LTD." at bounding box center [604, 558] width 425 height 17
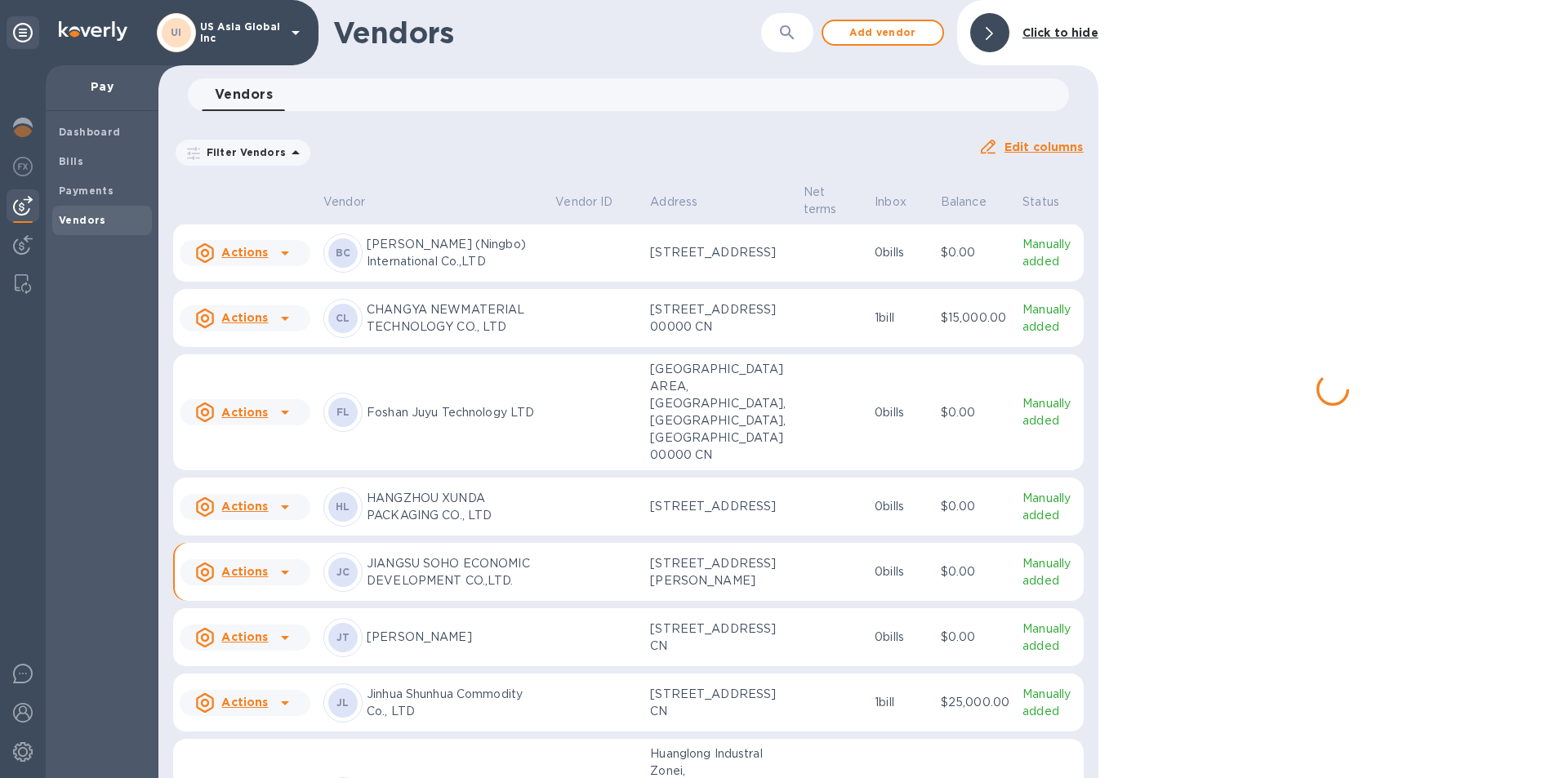
scroll to position [447, 0]
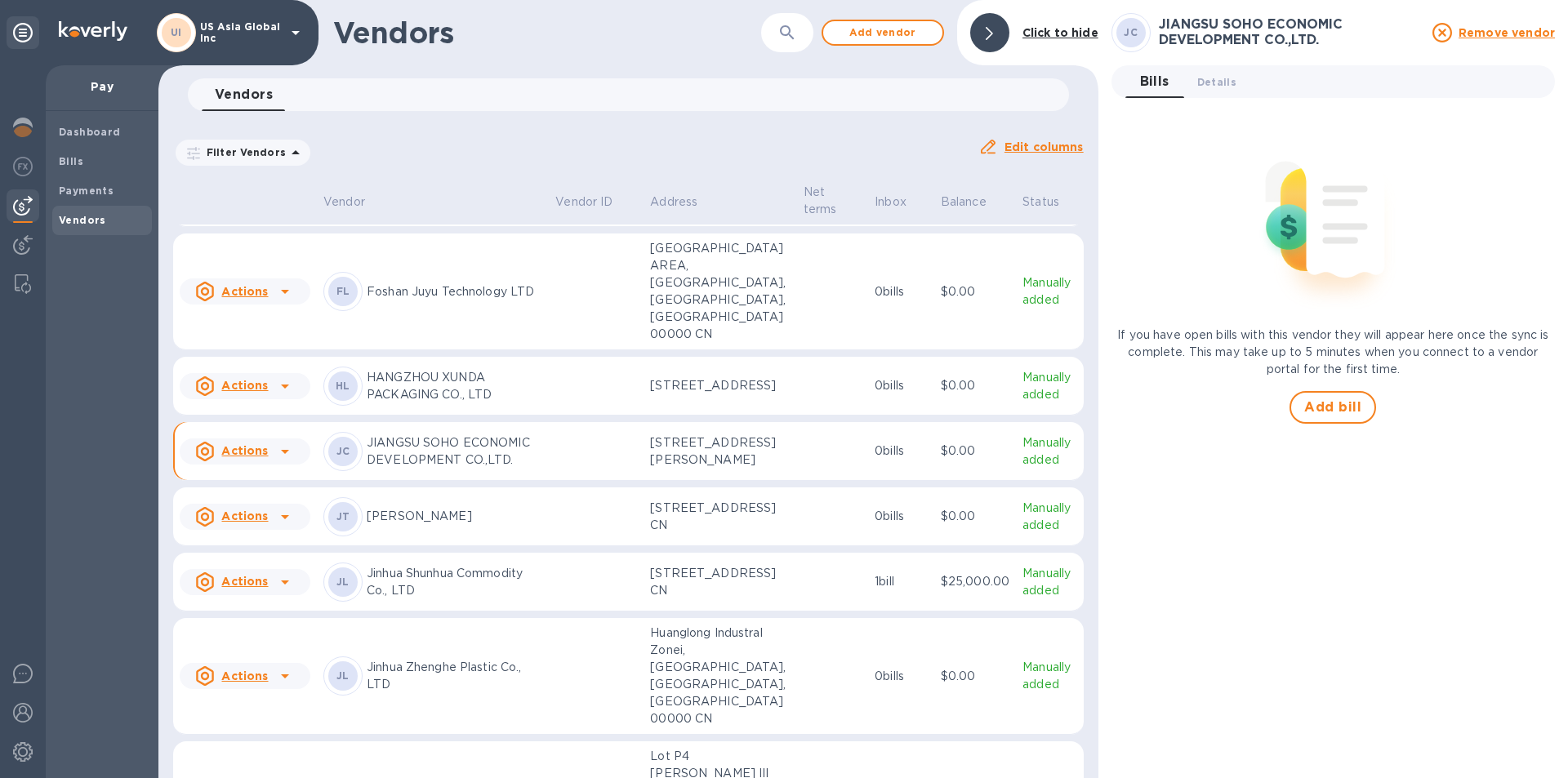
click at [1212, 85] on span "Details 0" at bounding box center [1216, 82] width 39 height 17
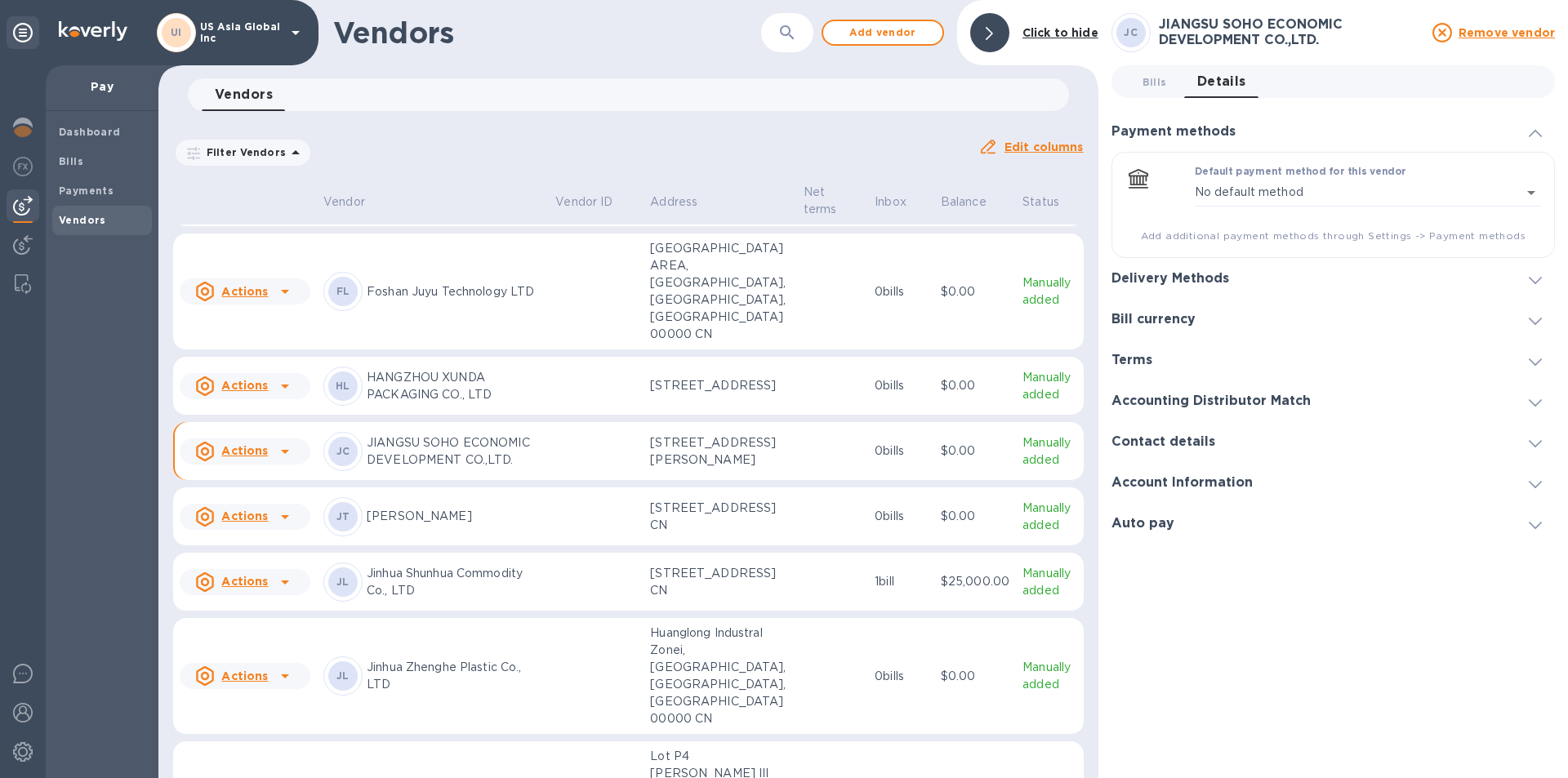
click at [1204, 481] on h3 "Account Information" at bounding box center [1181, 483] width 142 height 15
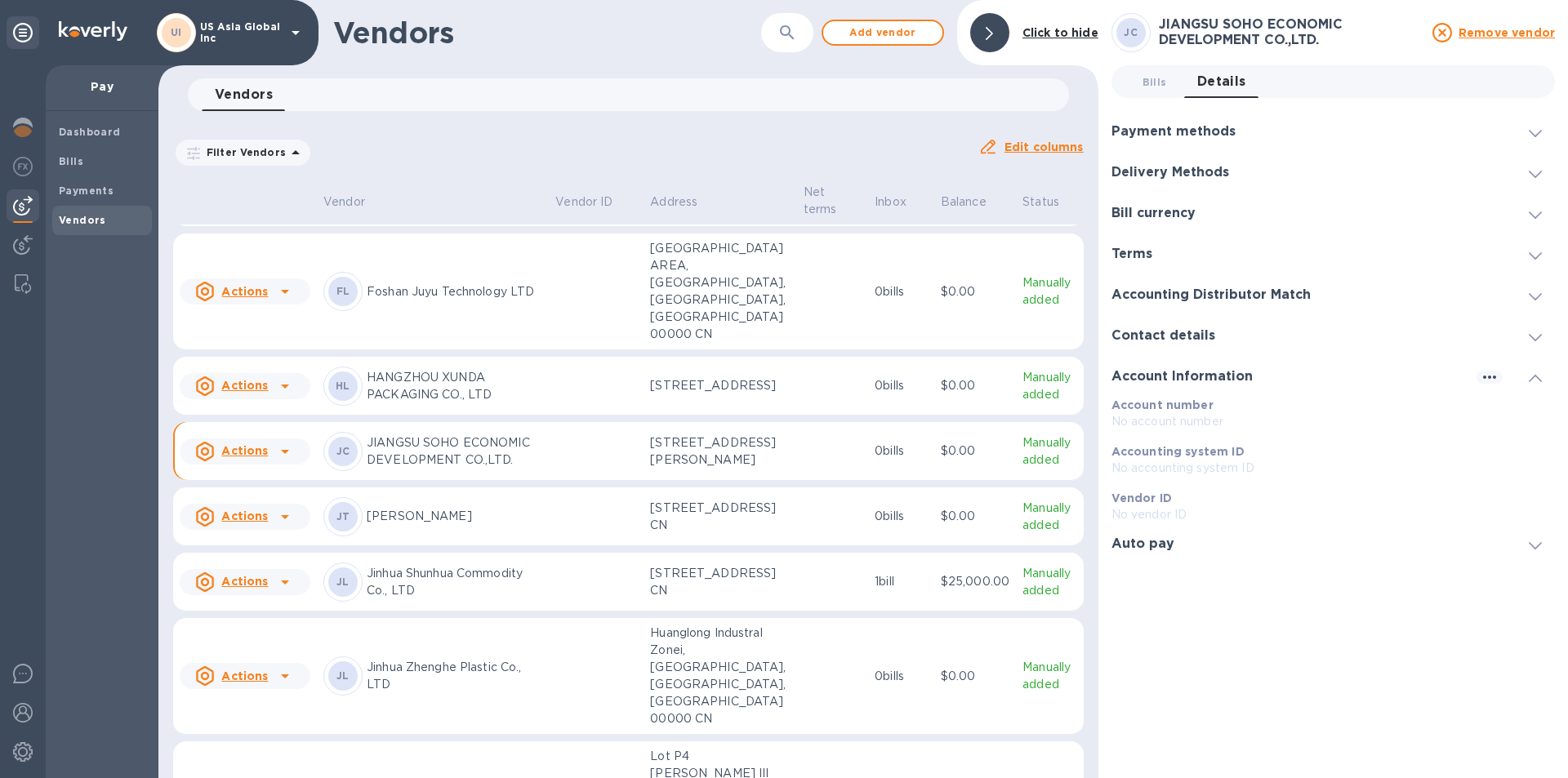
click at [1191, 172] on h3 "Delivery Methods" at bounding box center [1170, 173] width 118 height 15
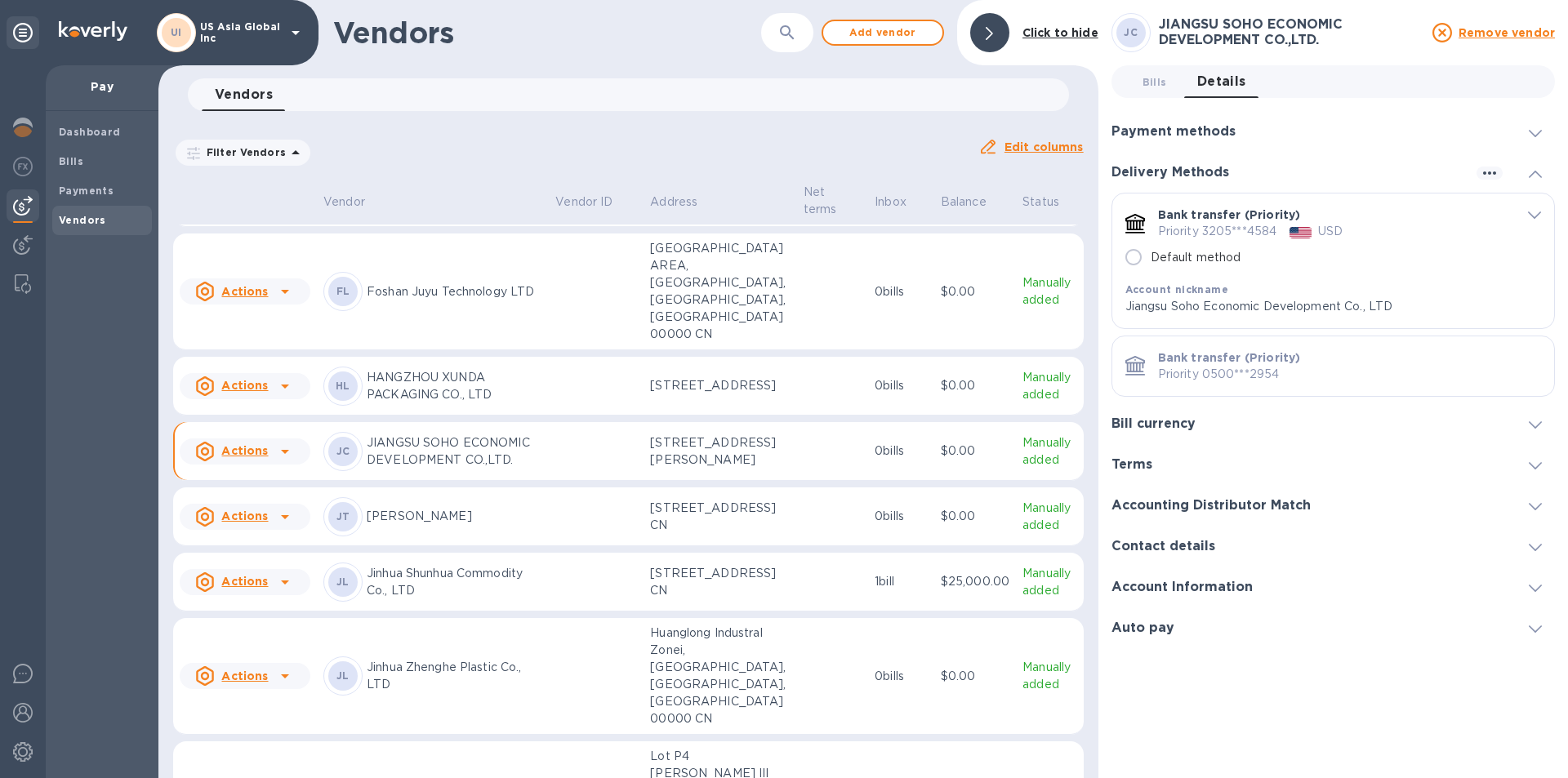
click at [1151, 85] on span "Bills 0" at bounding box center [1155, 82] width 25 height 17
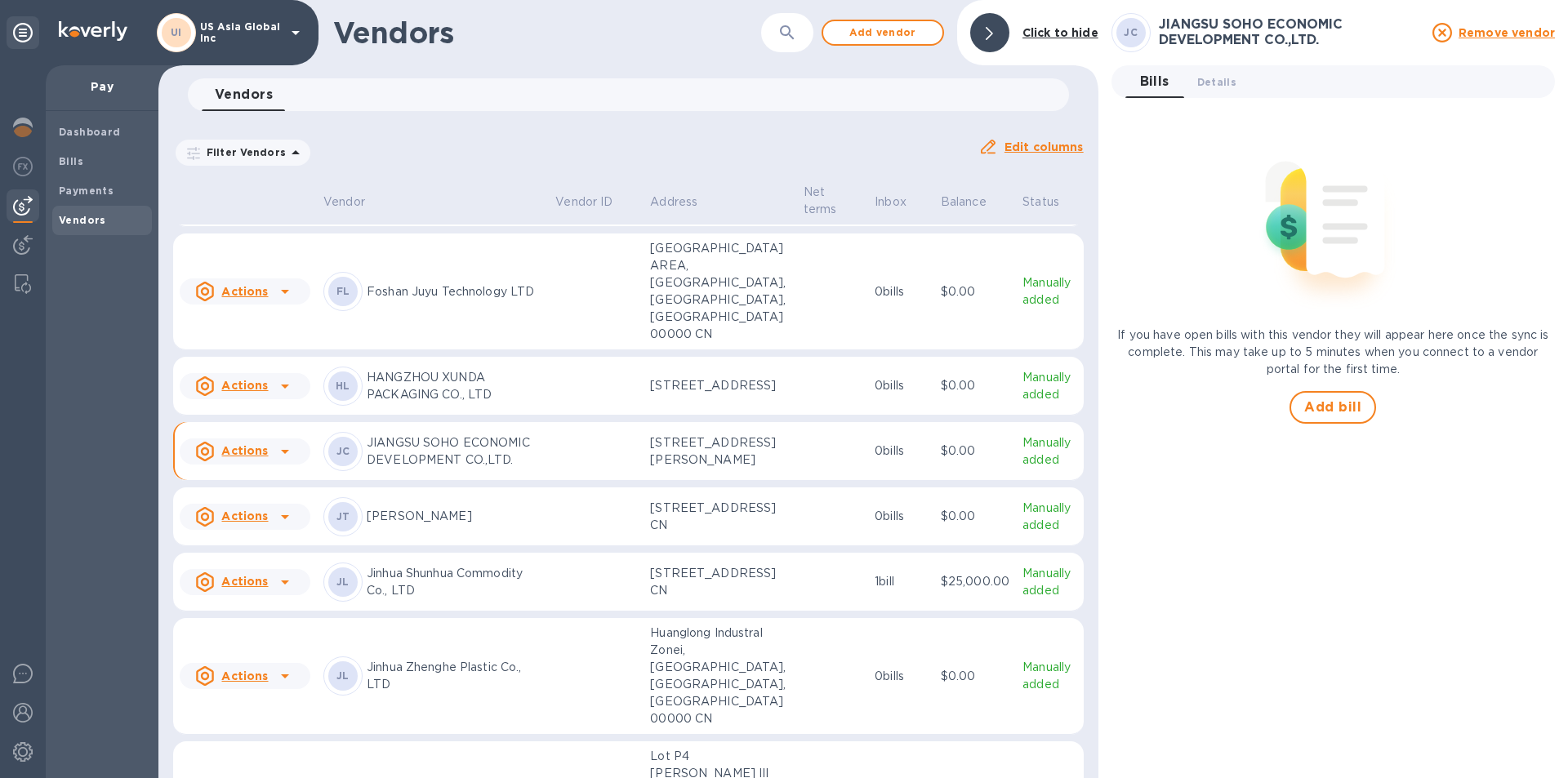
click at [1341, 416] on span "Add bill" at bounding box center [1332, 408] width 57 height 20
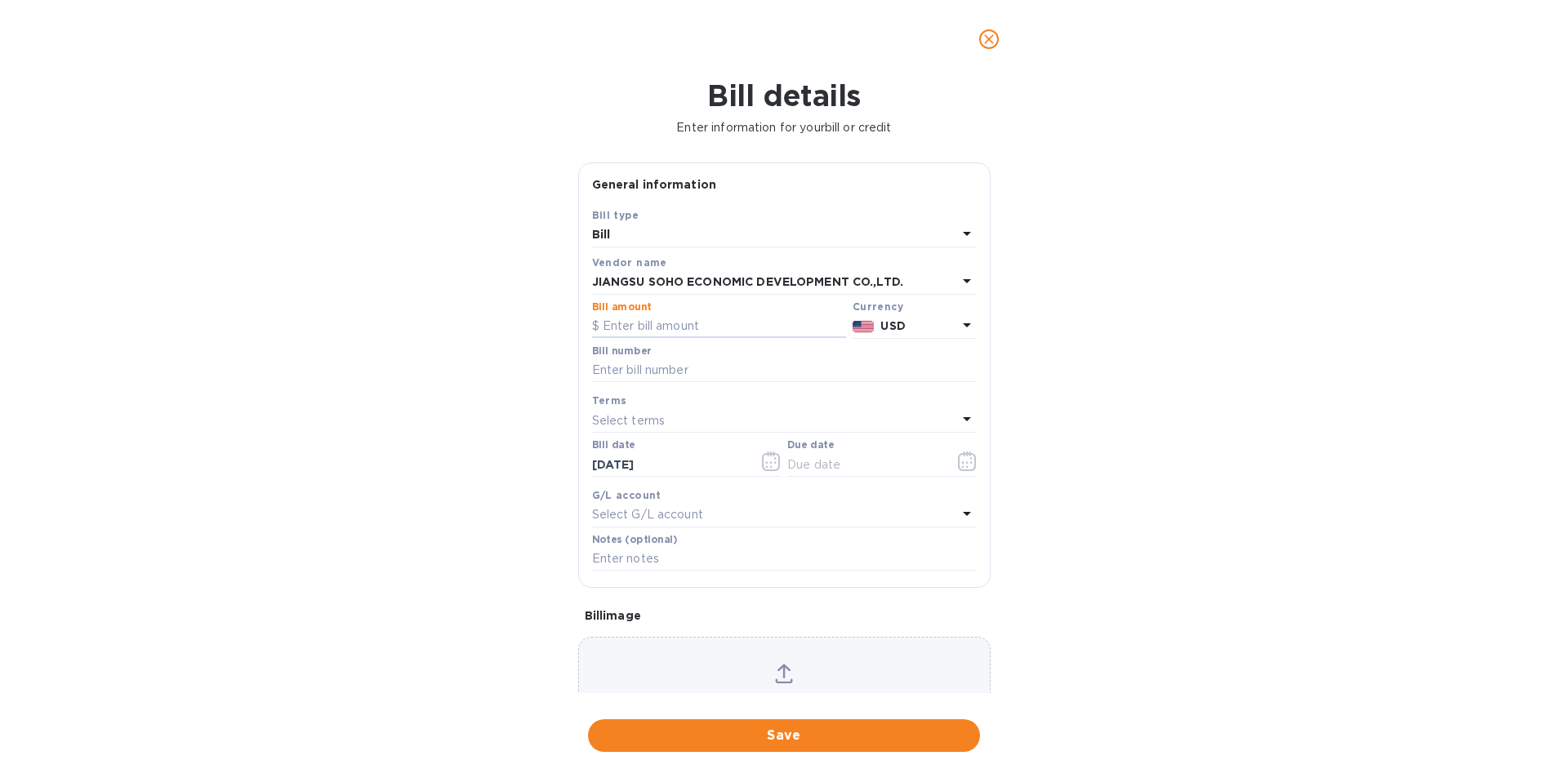
click at [631, 329] on input "text" at bounding box center [718, 327] width 254 height 25
type input "9,487.30"
click at [661, 374] on input "text" at bounding box center [784, 370] width 385 height 25
click at [645, 362] on input "text" at bounding box center [784, 370] width 385 height 25
type input "123692"
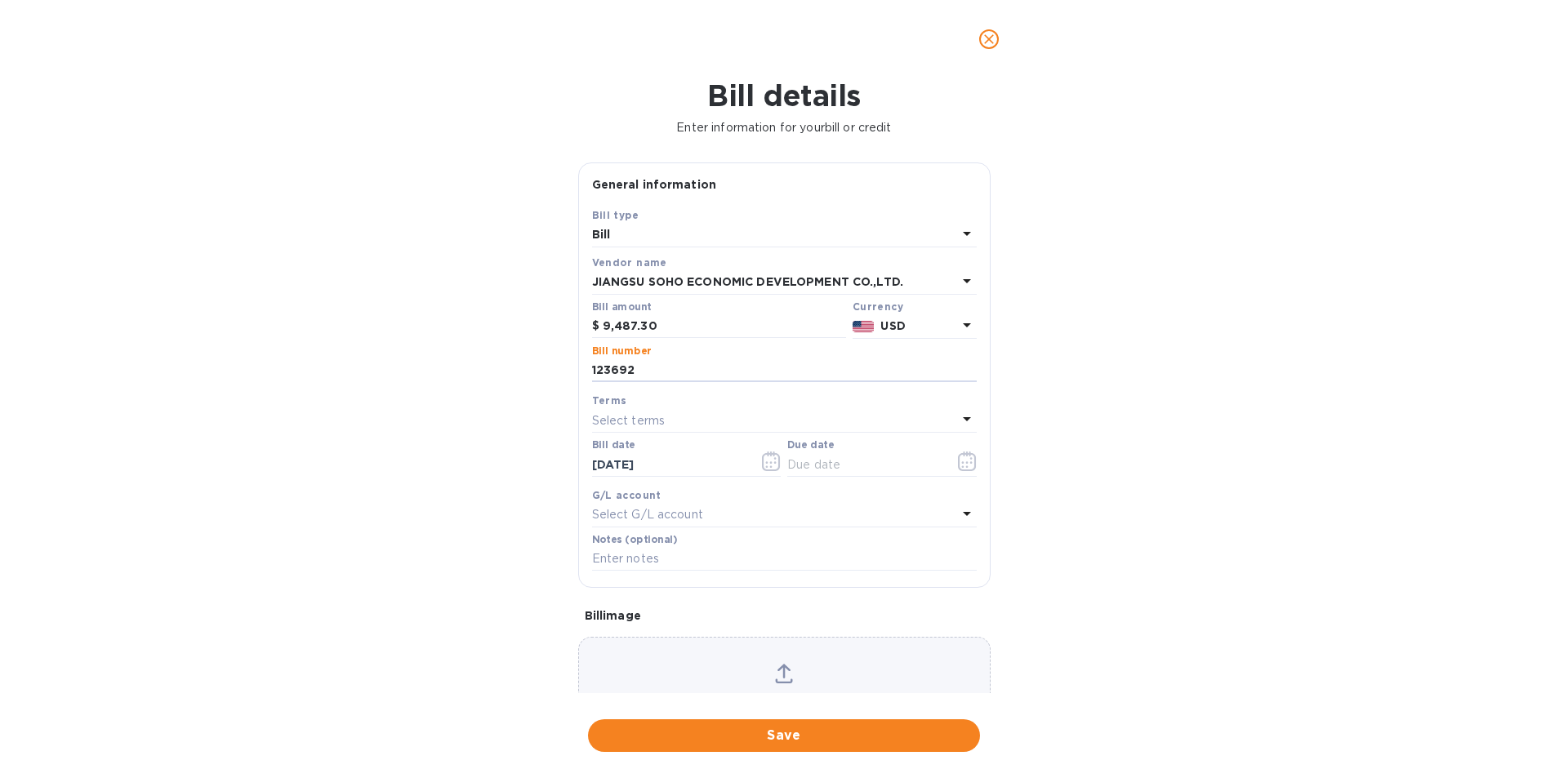
click at [851, 465] on input "text" at bounding box center [864, 465] width 155 height 25
click at [958, 462] on icon "button" at bounding box center [968, 461] width 19 height 20
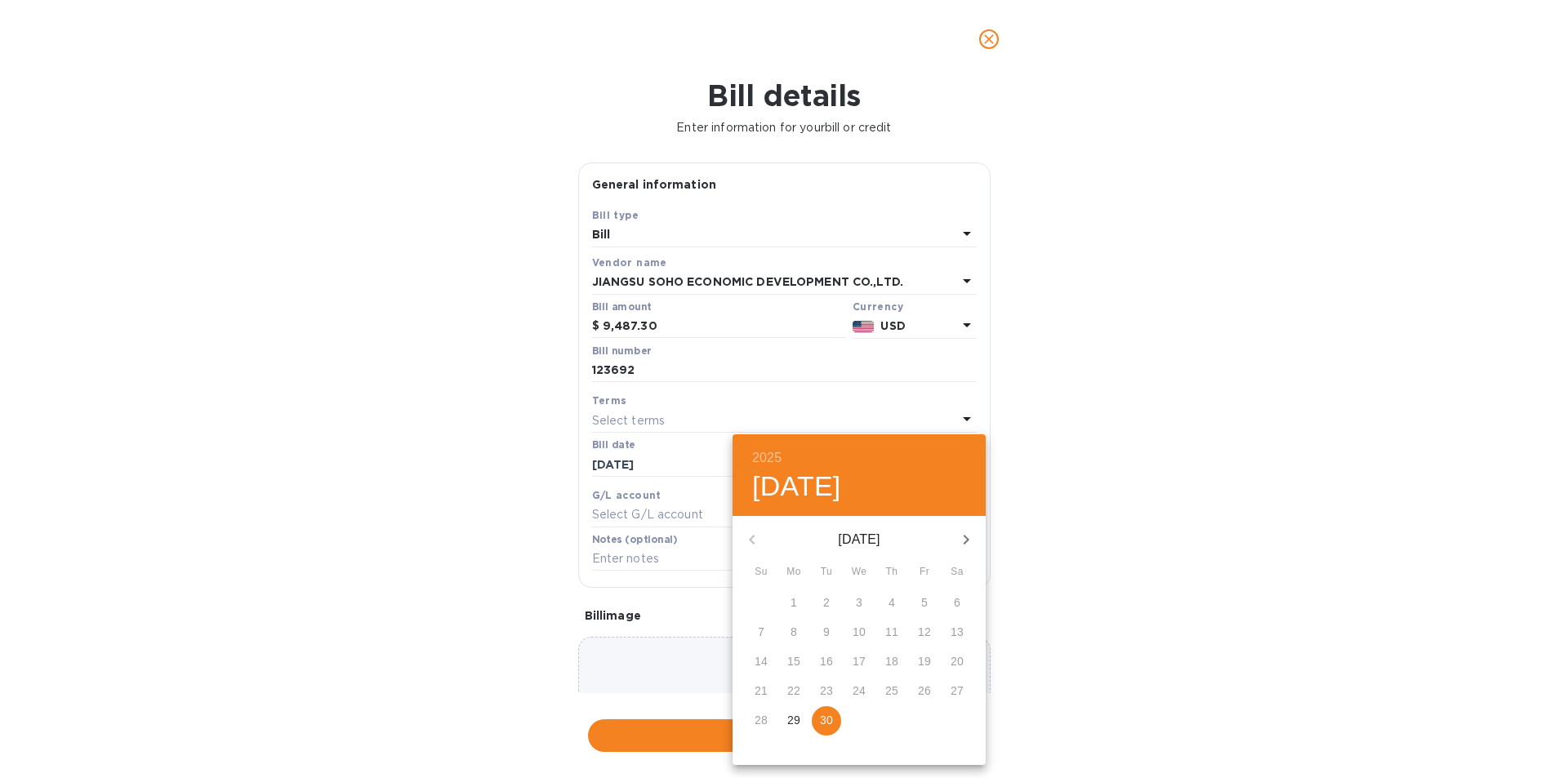
click at [829, 720] on p "30" at bounding box center [826, 720] width 13 height 16
type input "[DATE]"
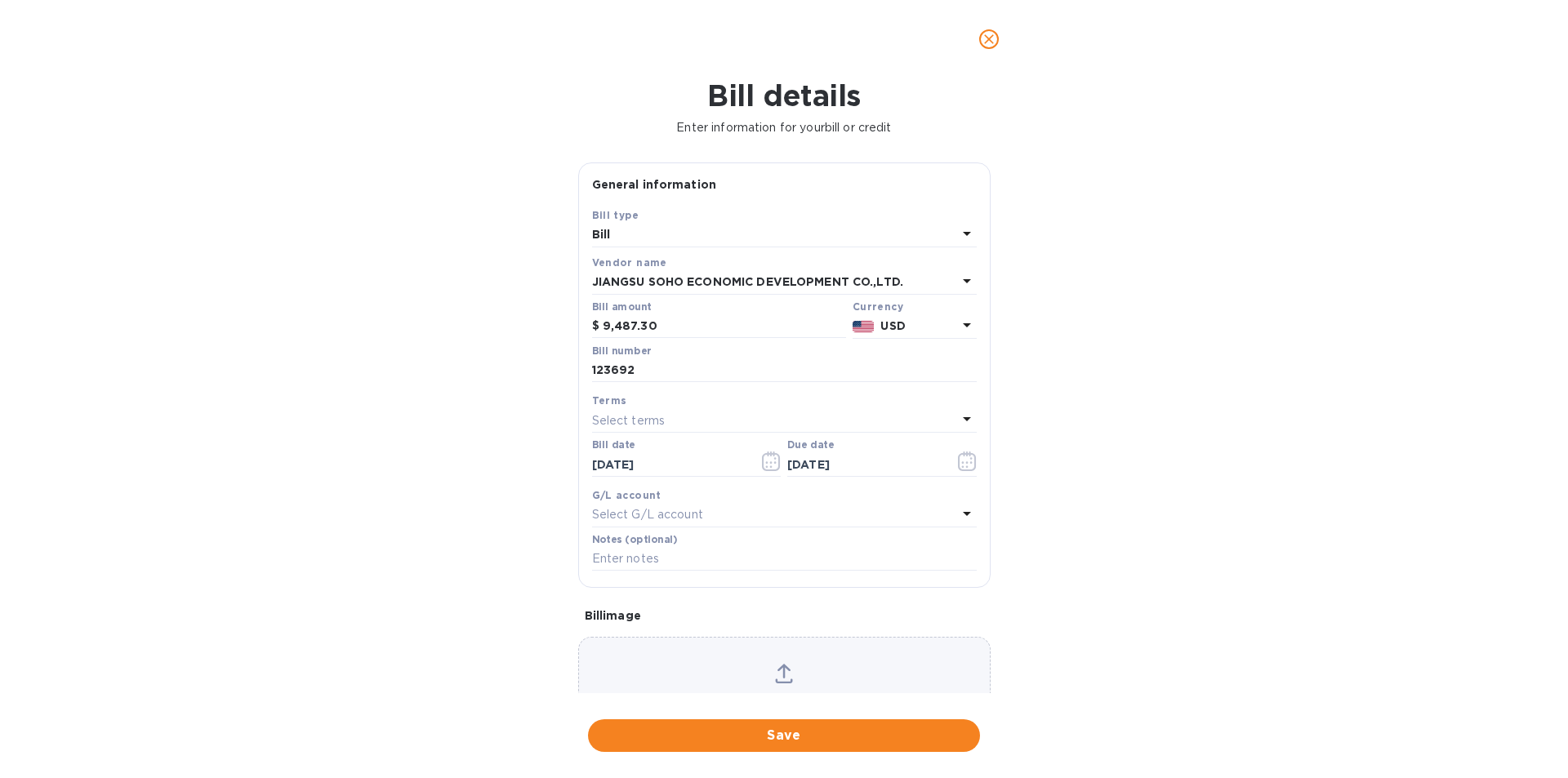
click at [791, 735] on span "Save" at bounding box center [784, 735] width 366 height 20
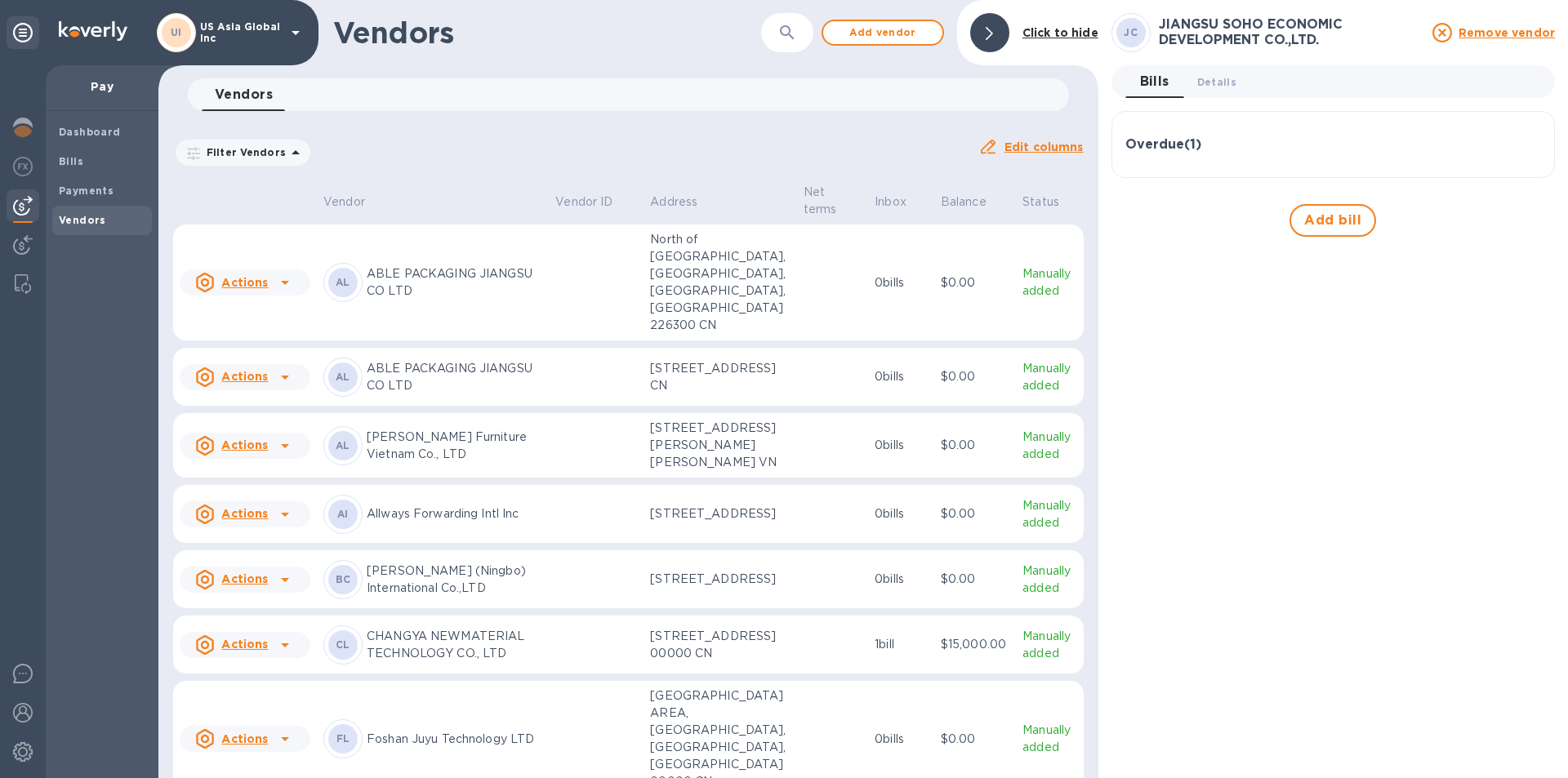
click at [86, 165] on span "Bills" at bounding box center [102, 161] width 86 height 16
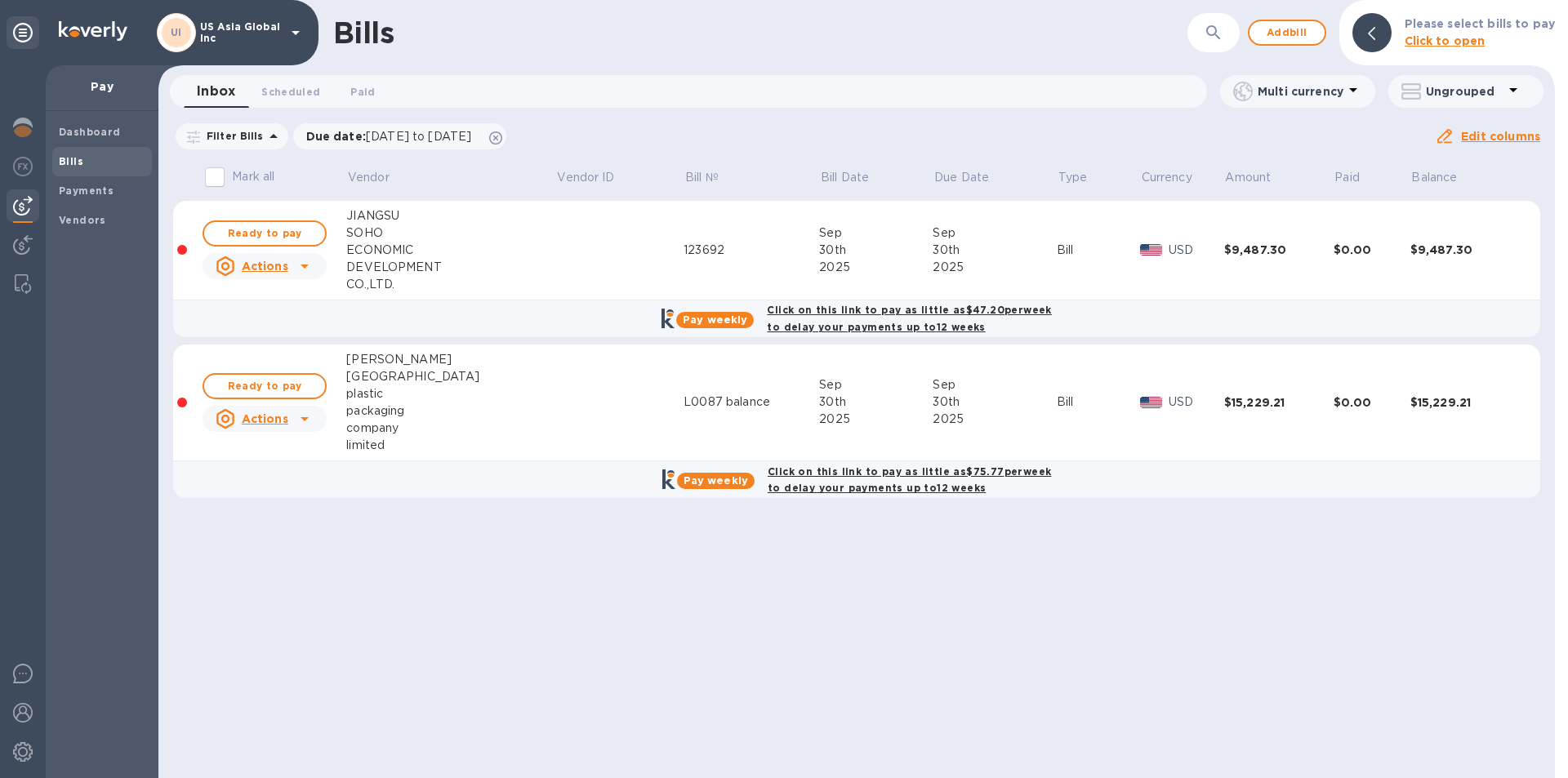
click at [1312, 27] on span "Add bill" at bounding box center [1287, 32] width 49 height 20
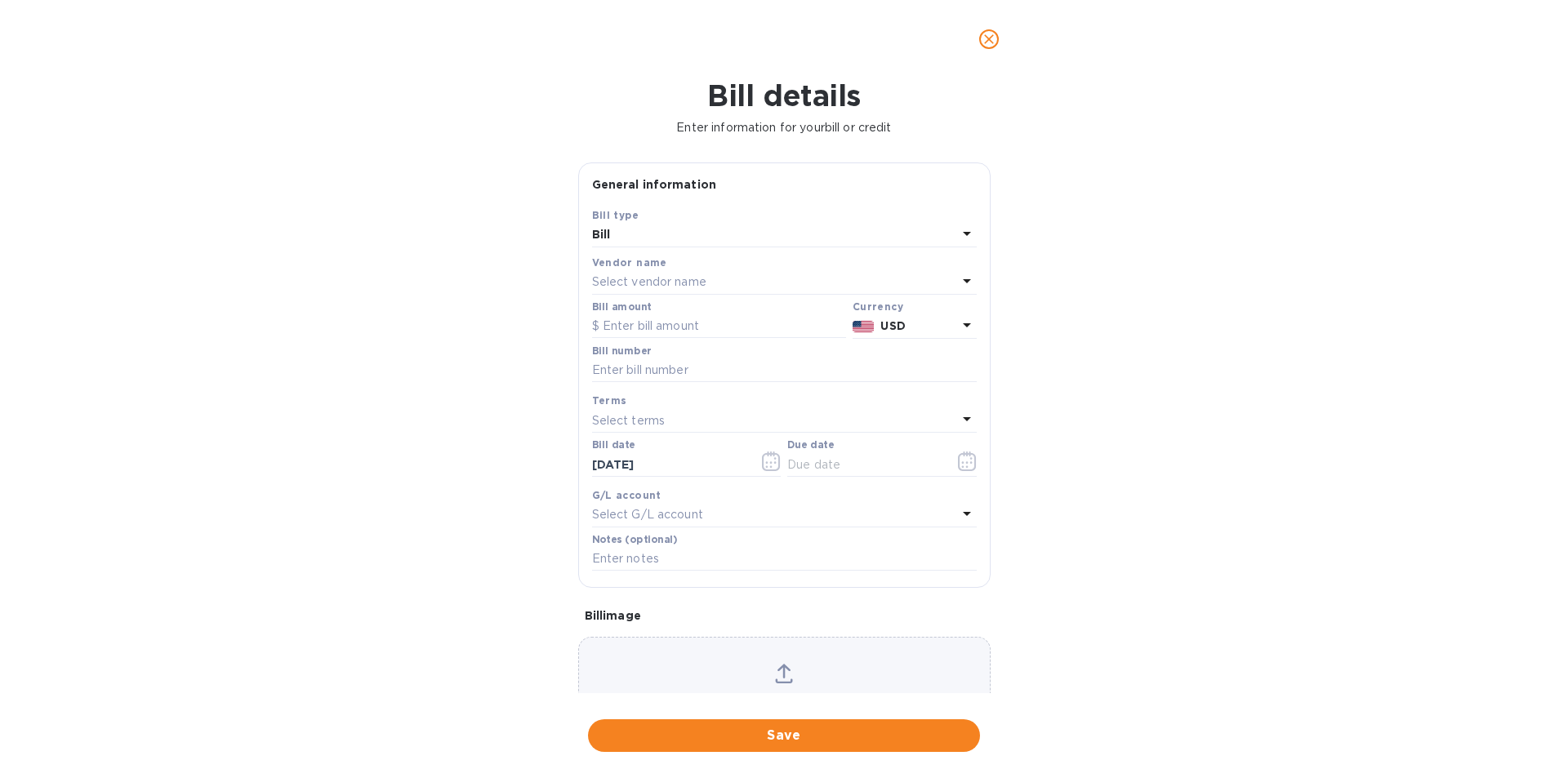
click at [641, 285] on p "Select vendor name" at bounding box center [649, 282] width 114 height 17
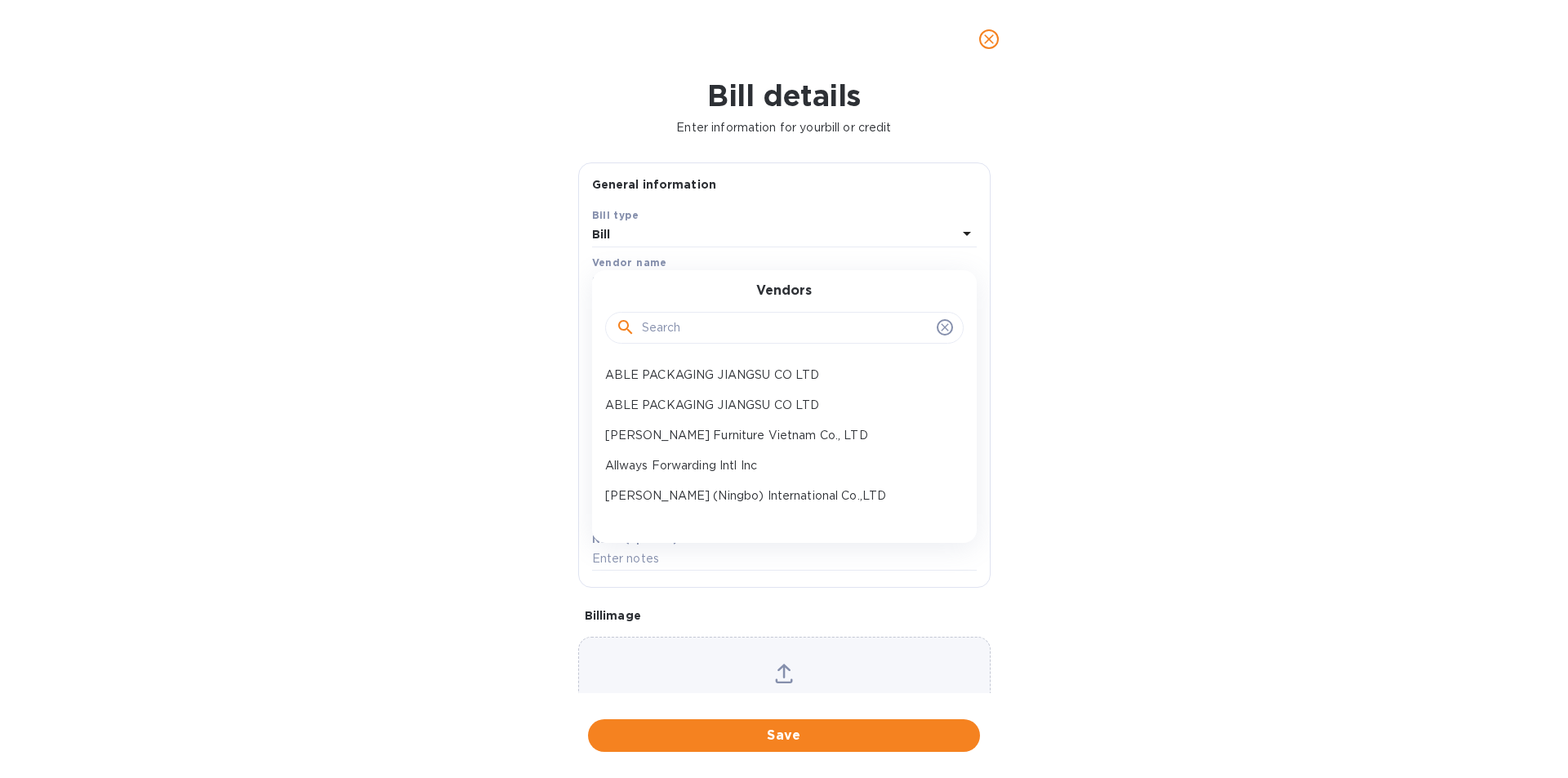
click at [657, 329] on input "text" at bounding box center [786, 329] width 289 height 25
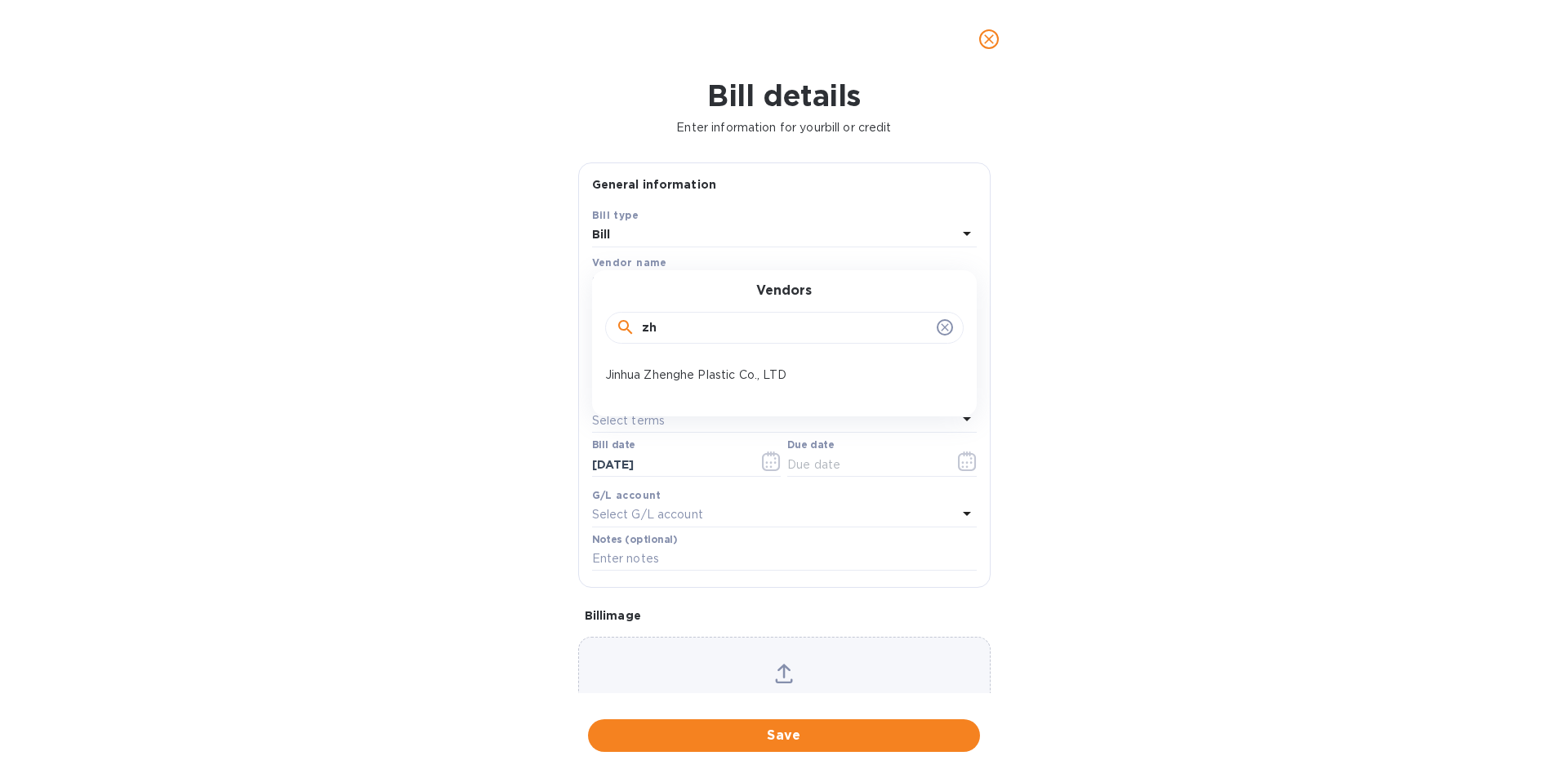
type input "z"
type input "l"
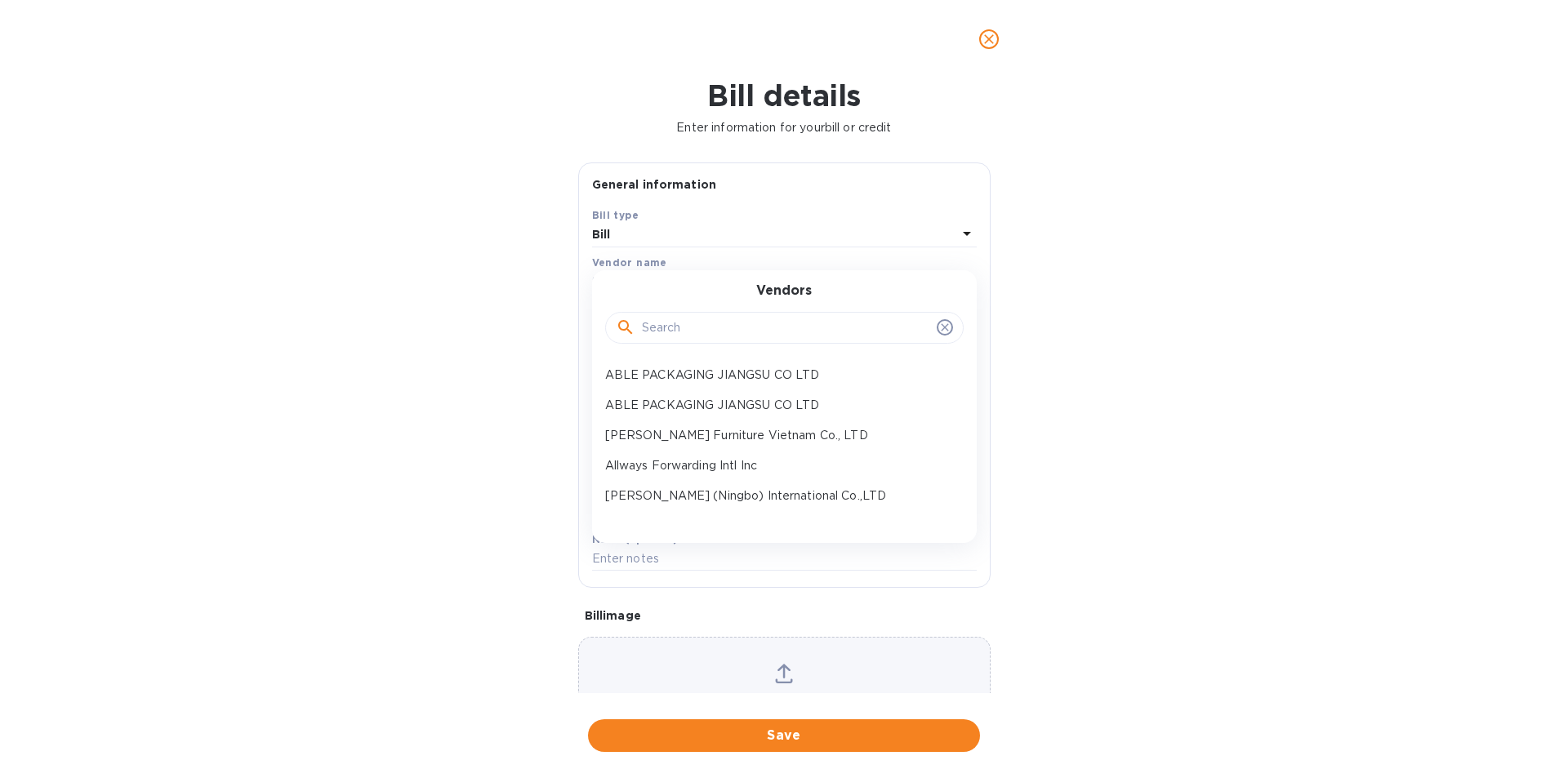
click at [719, 330] on input "text" at bounding box center [786, 329] width 289 height 25
click at [985, 39] on icon "close" at bounding box center [989, 39] width 16 height 16
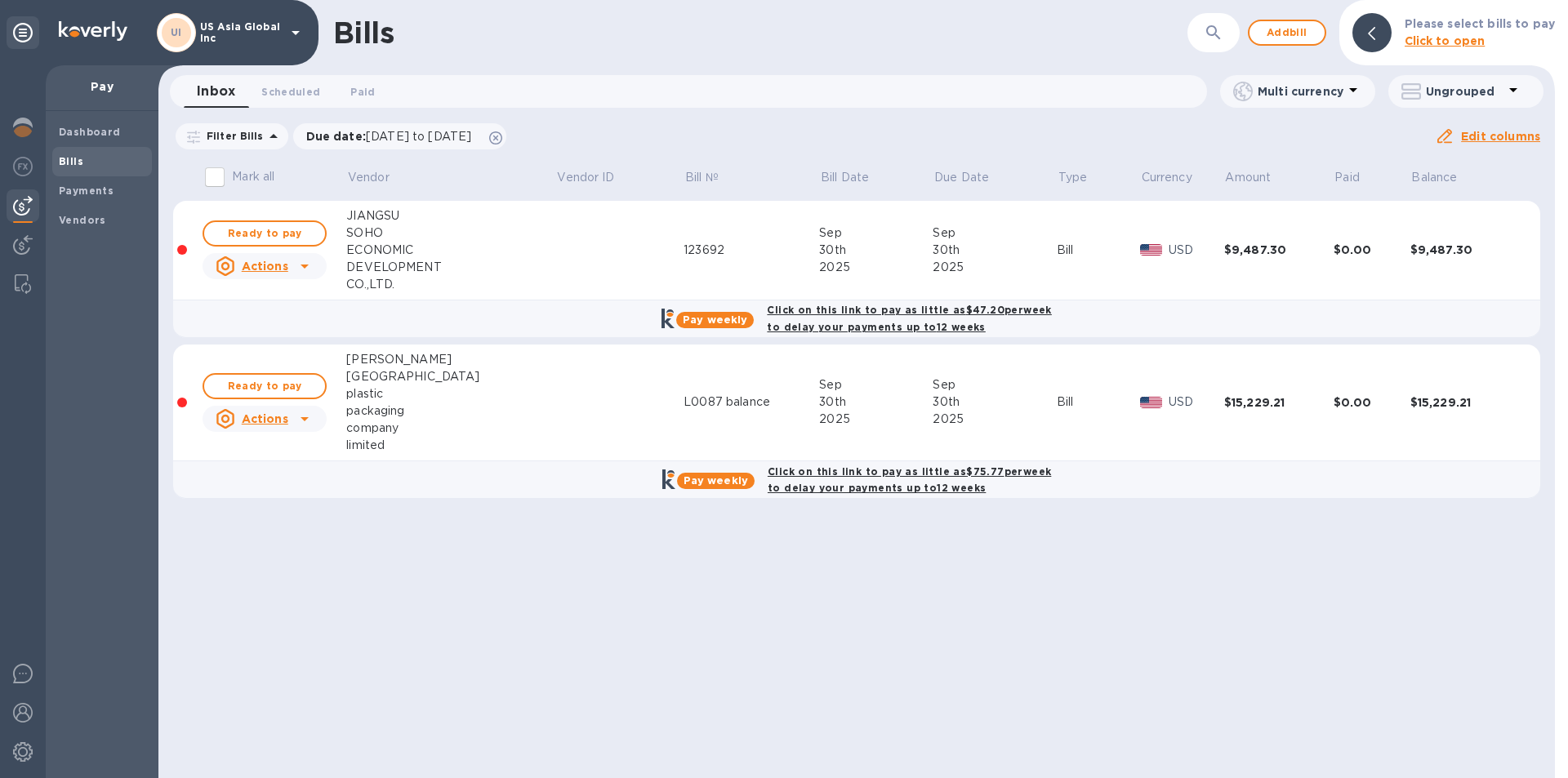
click at [91, 226] on span "Vendors" at bounding box center [83, 220] width 47 height 16
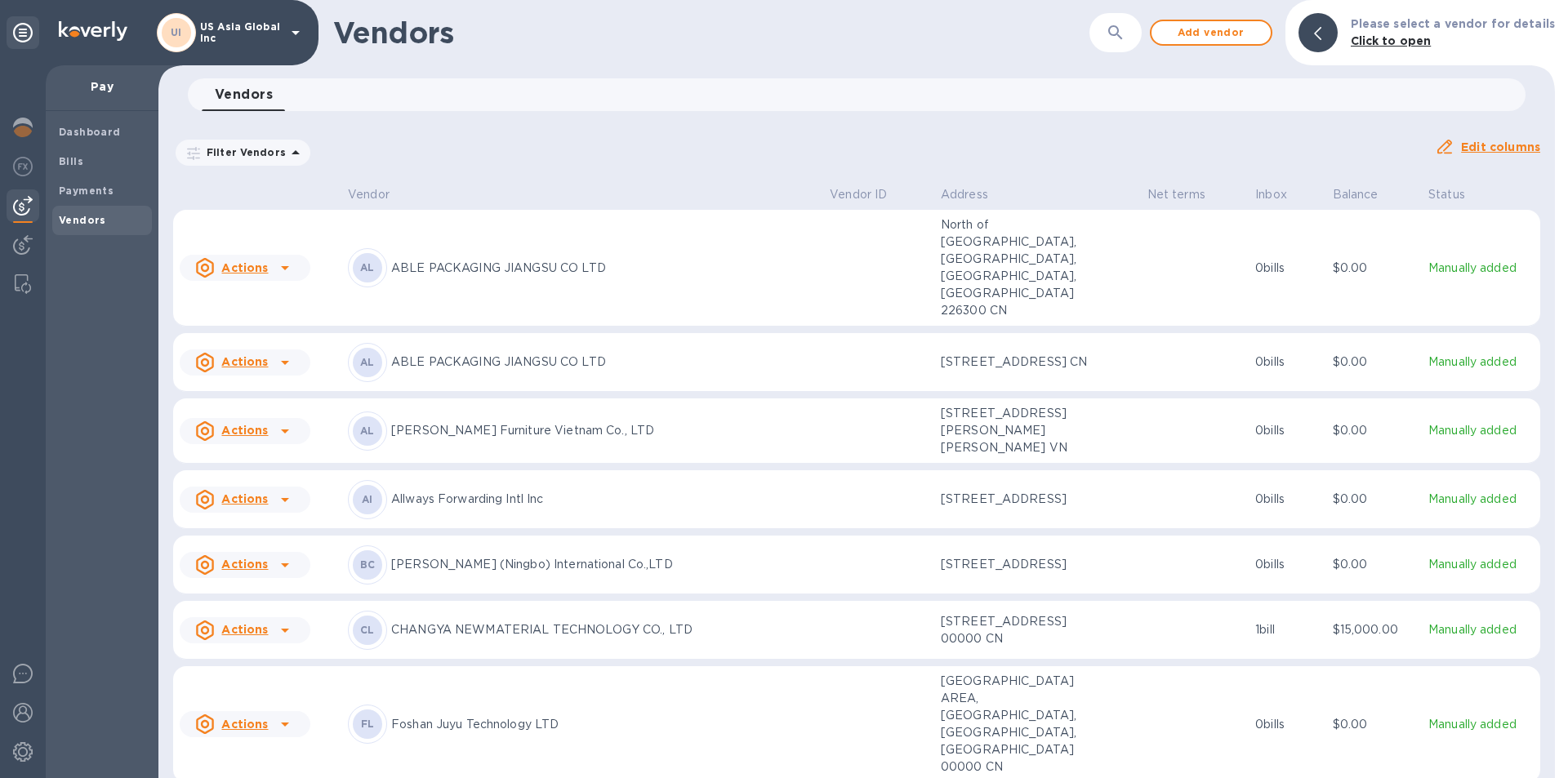
click at [1230, 23] on span "Add vendor" at bounding box center [1211, 32] width 93 height 20
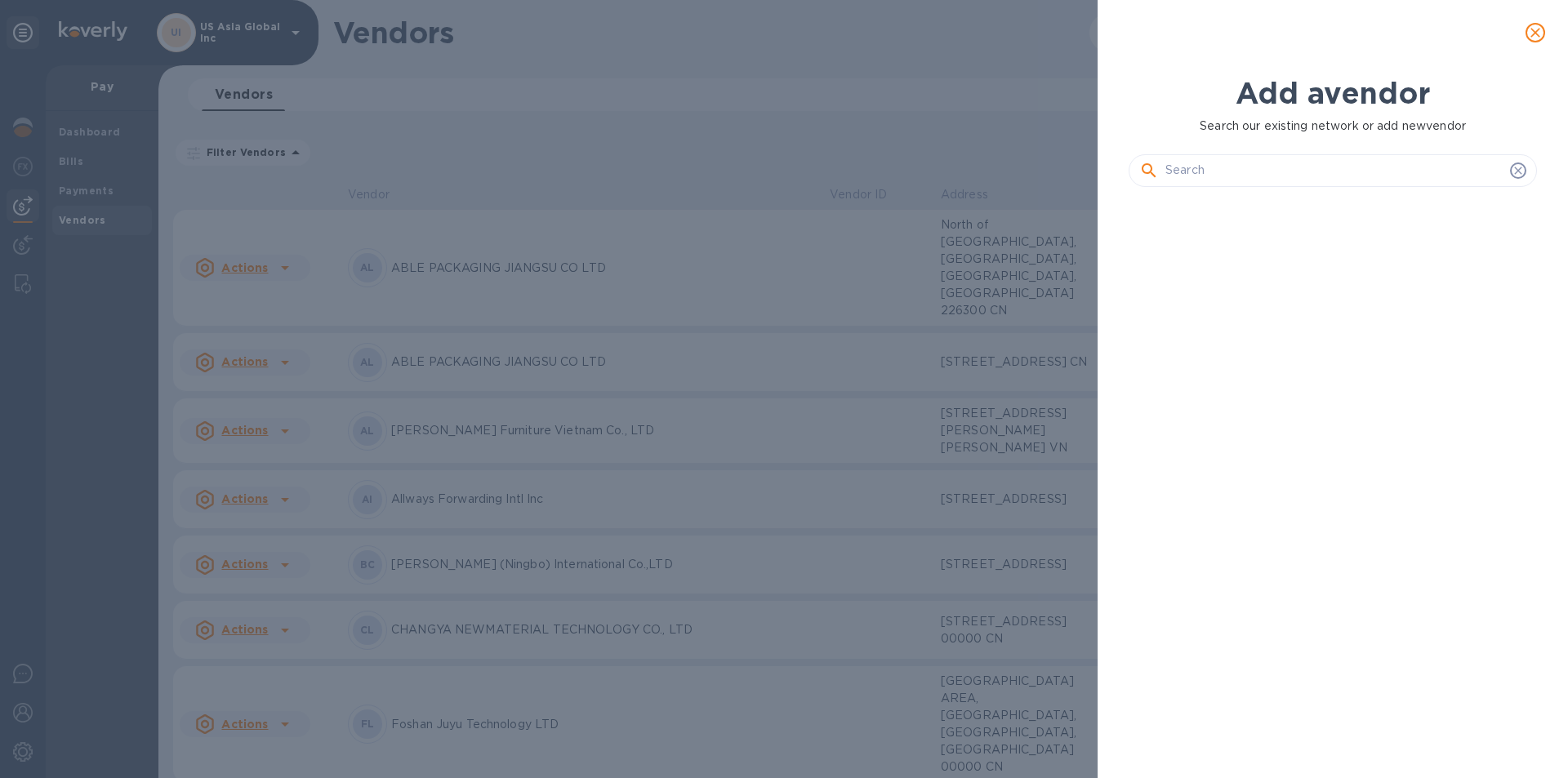
scroll to position [522, 415]
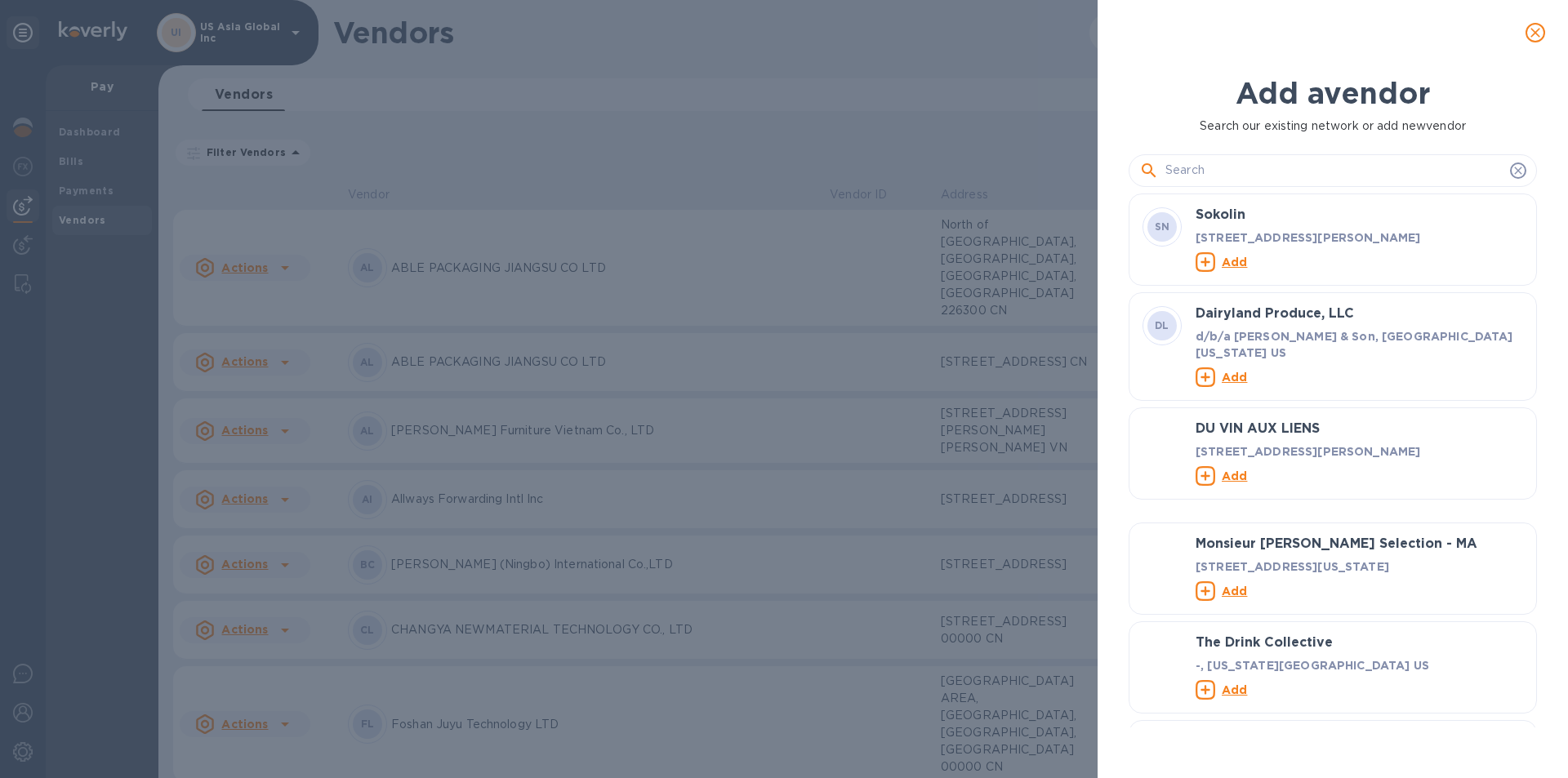
click at [1205, 174] on input "text" at bounding box center [1334, 171] width 338 height 25
click at [1211, 166] on input "text" at bounding box center [1334, 171] width 338 height 25
click at [1237, 174] on input "text" at bounding box center [1334, 171] width 338 height 25
paste input "ZHEJIANG LVLI PLASTIC INDUSTRY CO,.LTD."
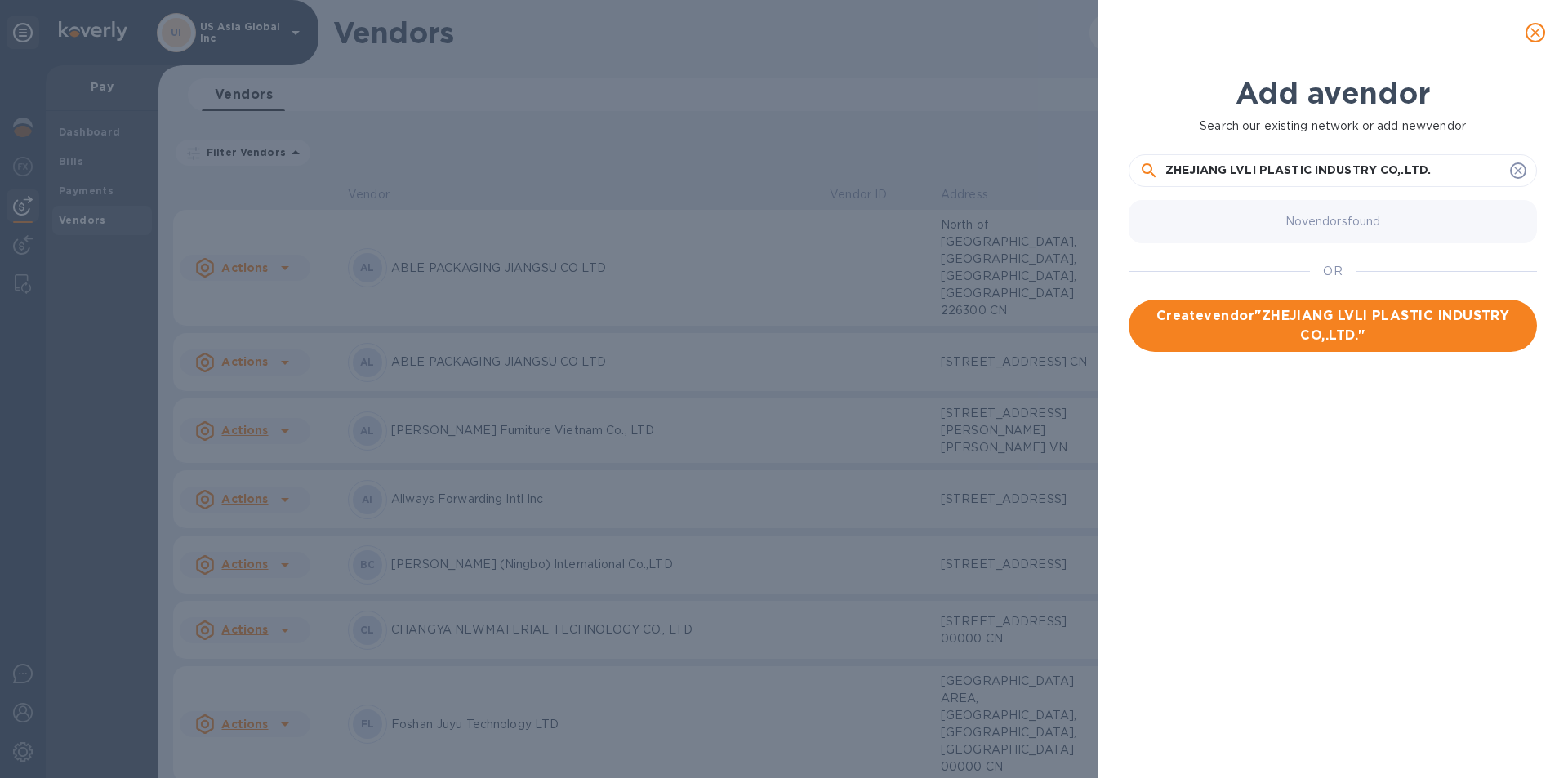
type input "ZHEJIANG LVLI PLASTIC INDUSTRY CO,.LTD."
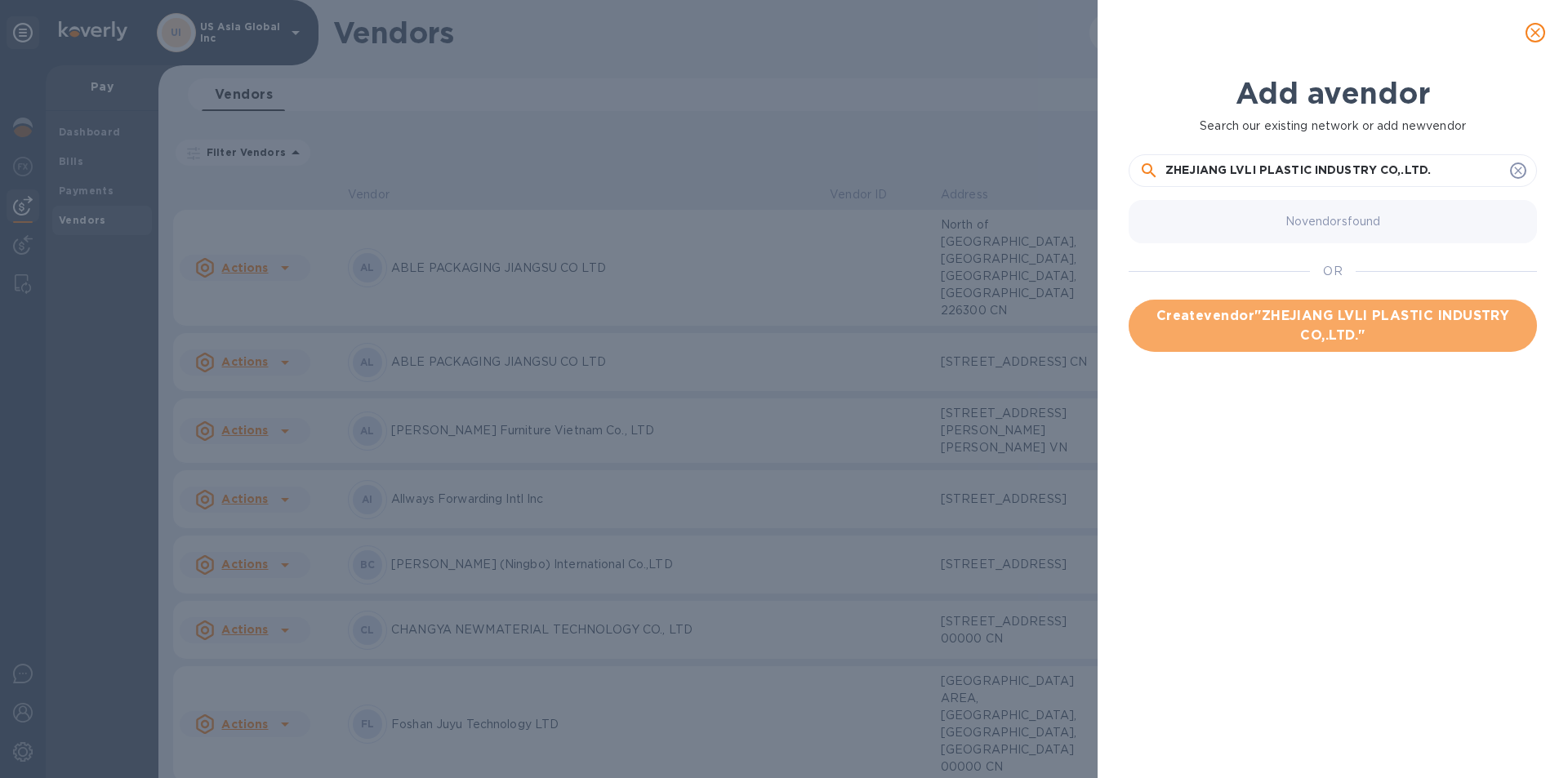
click at [1297, 332] on span "Create vendor " ZHEJIANG LVLI PLASTIC INDUSTRY CO,.LTD. "" at bounding box center [1332, 325] width 382 height 39
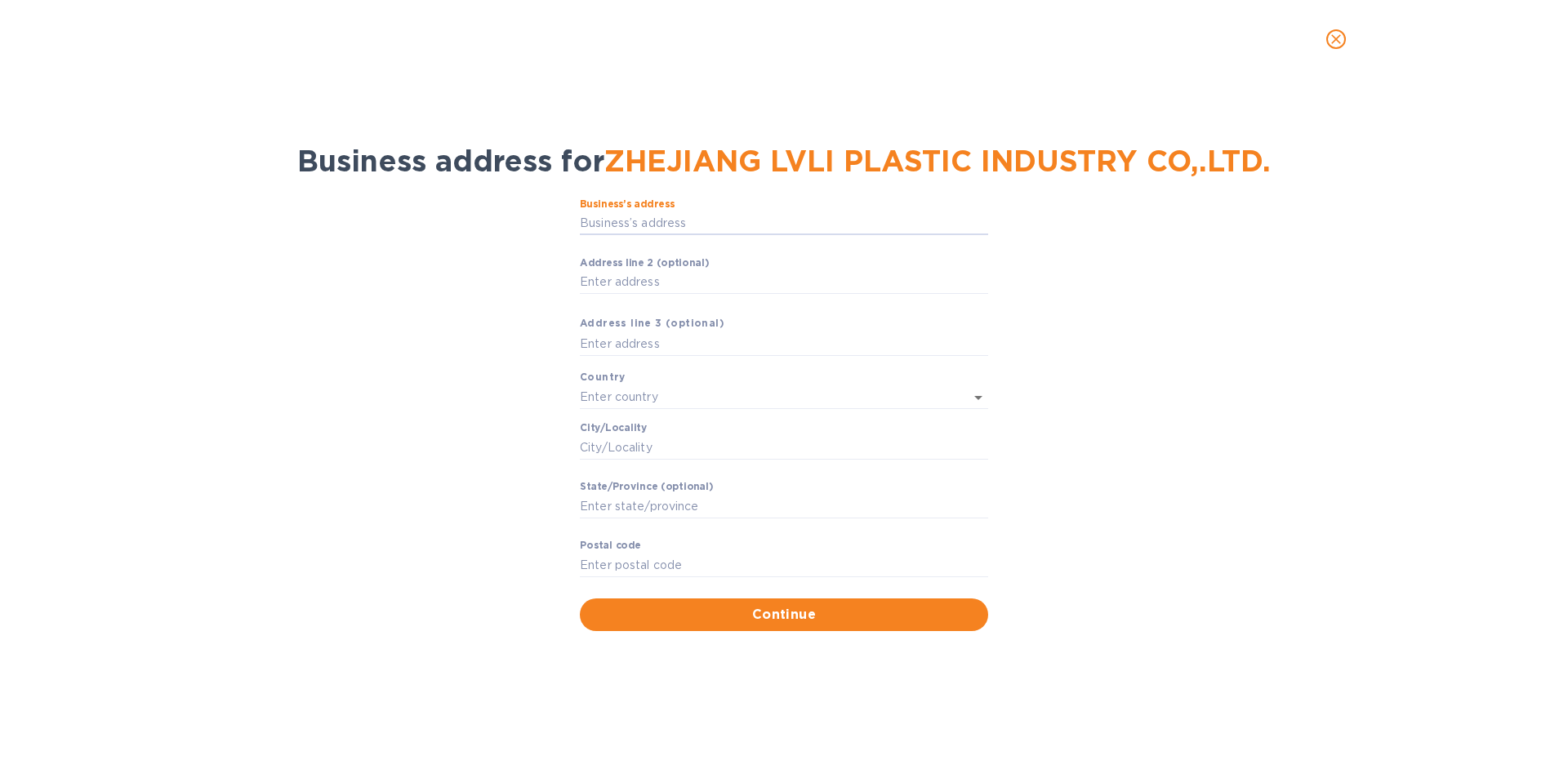
click at [682, 229] on input "Business’s аddress" at bounding box center [784, 224] width 408 height 25
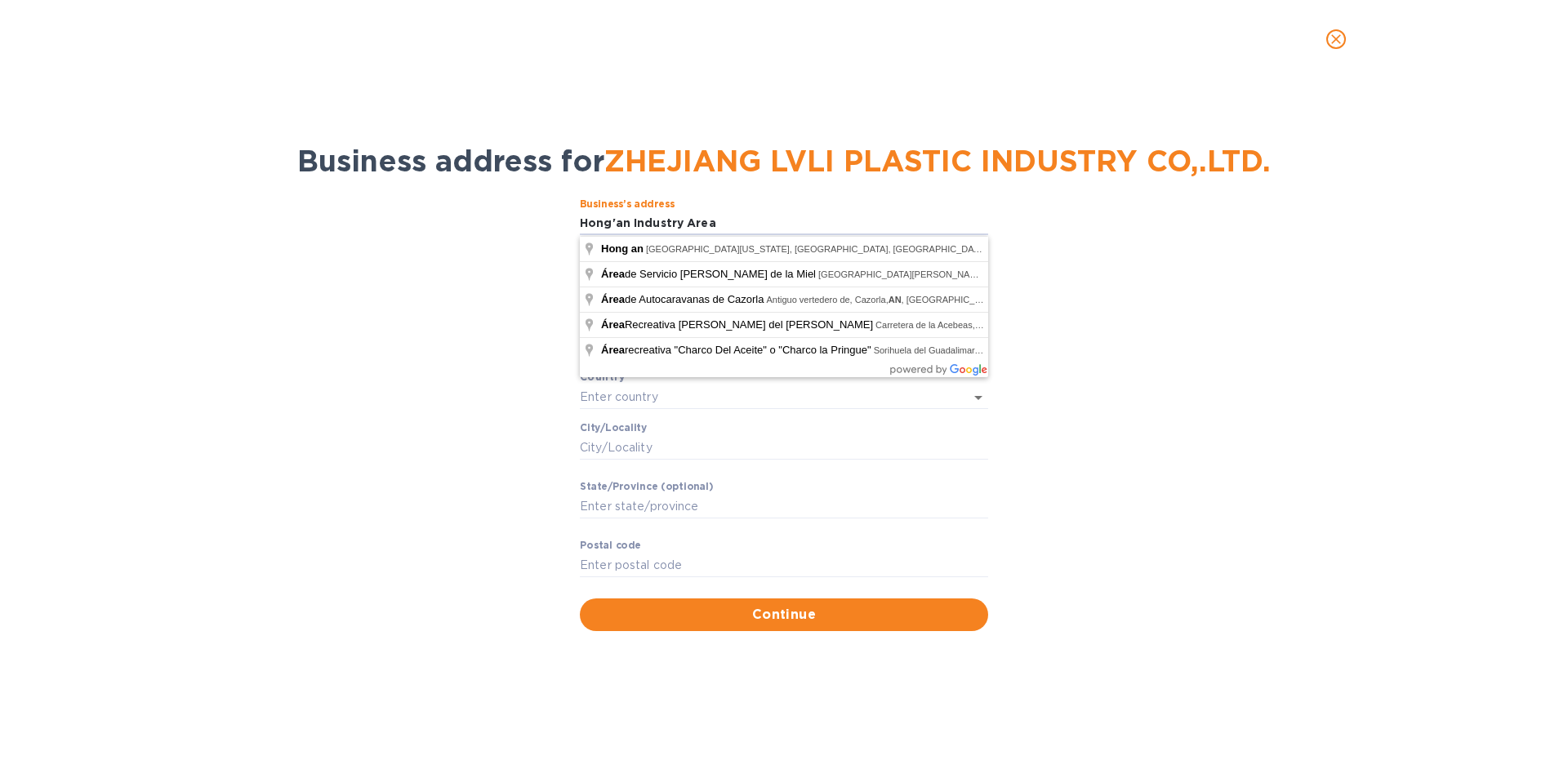
type input "Hong'an Industry Area"
click at [414, 268] on div "Business’s аddress Hong'an Industry Area ​ Аddress line 2 (optional) ​ Аddress …" at bounding box center [784, 415] width 1525 height 452
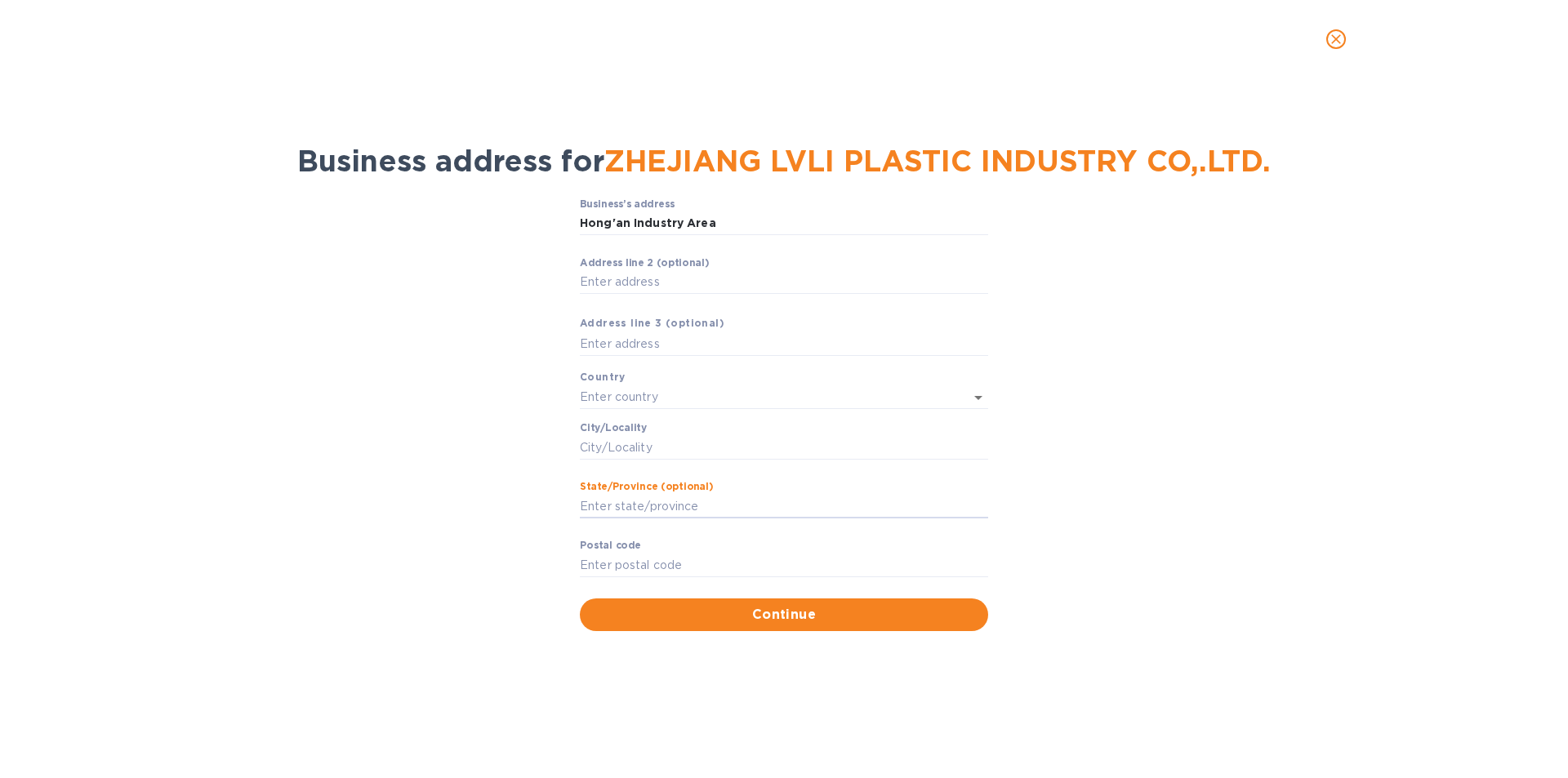
click at [620, 503] on input "Stаte/Province (optional)" at bounding box center [784, 506] width 408 height 25
type input "[GEOGRAPHIC_DATA]"
click at [661, 394] on input "text" at bounding box center [761, 397] width 363 height 24
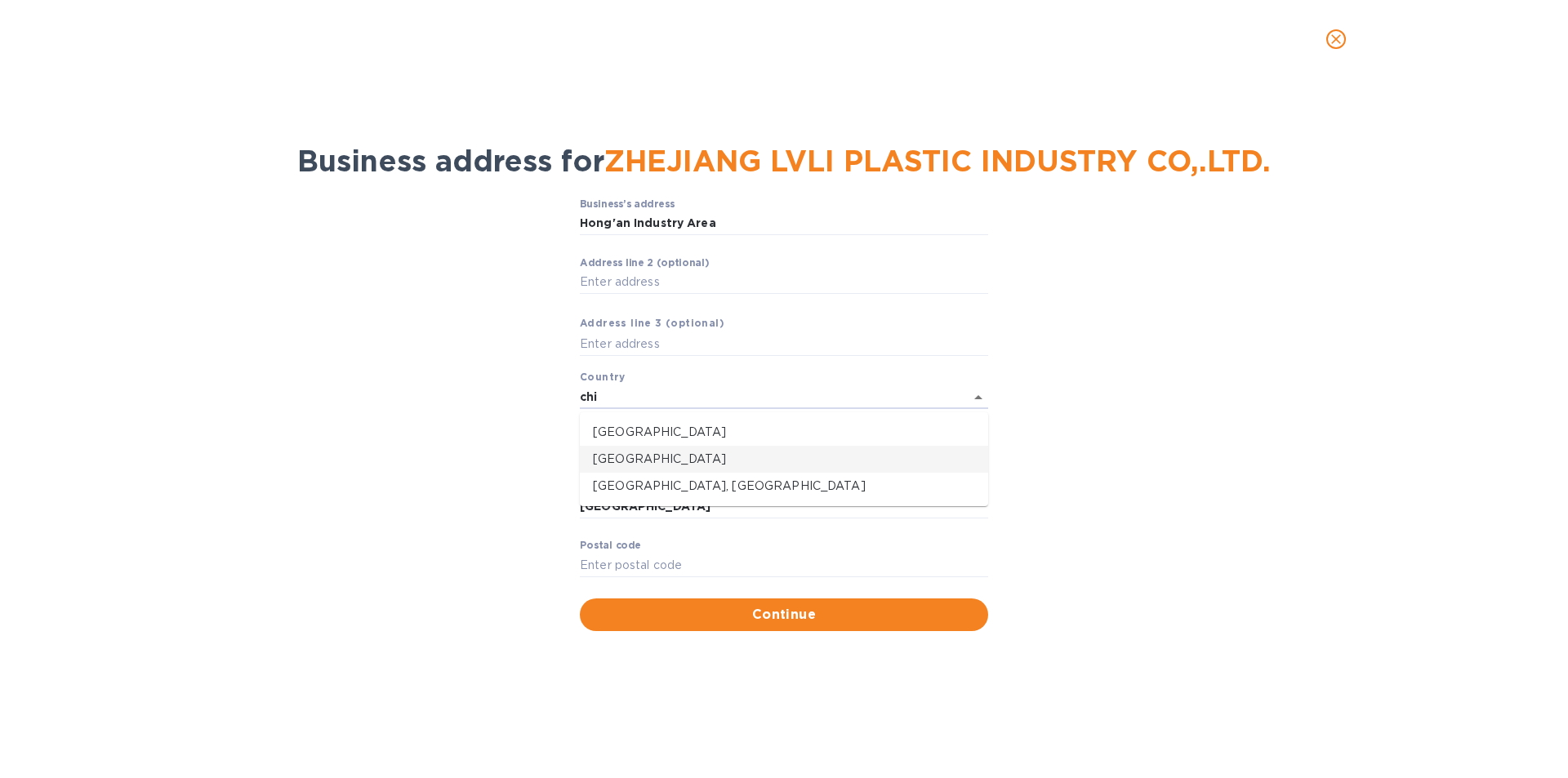
click at [621, 457] on p "[GEOGRAPHIC_DATA]" at bounding box center [784, 460] width 382 height 17
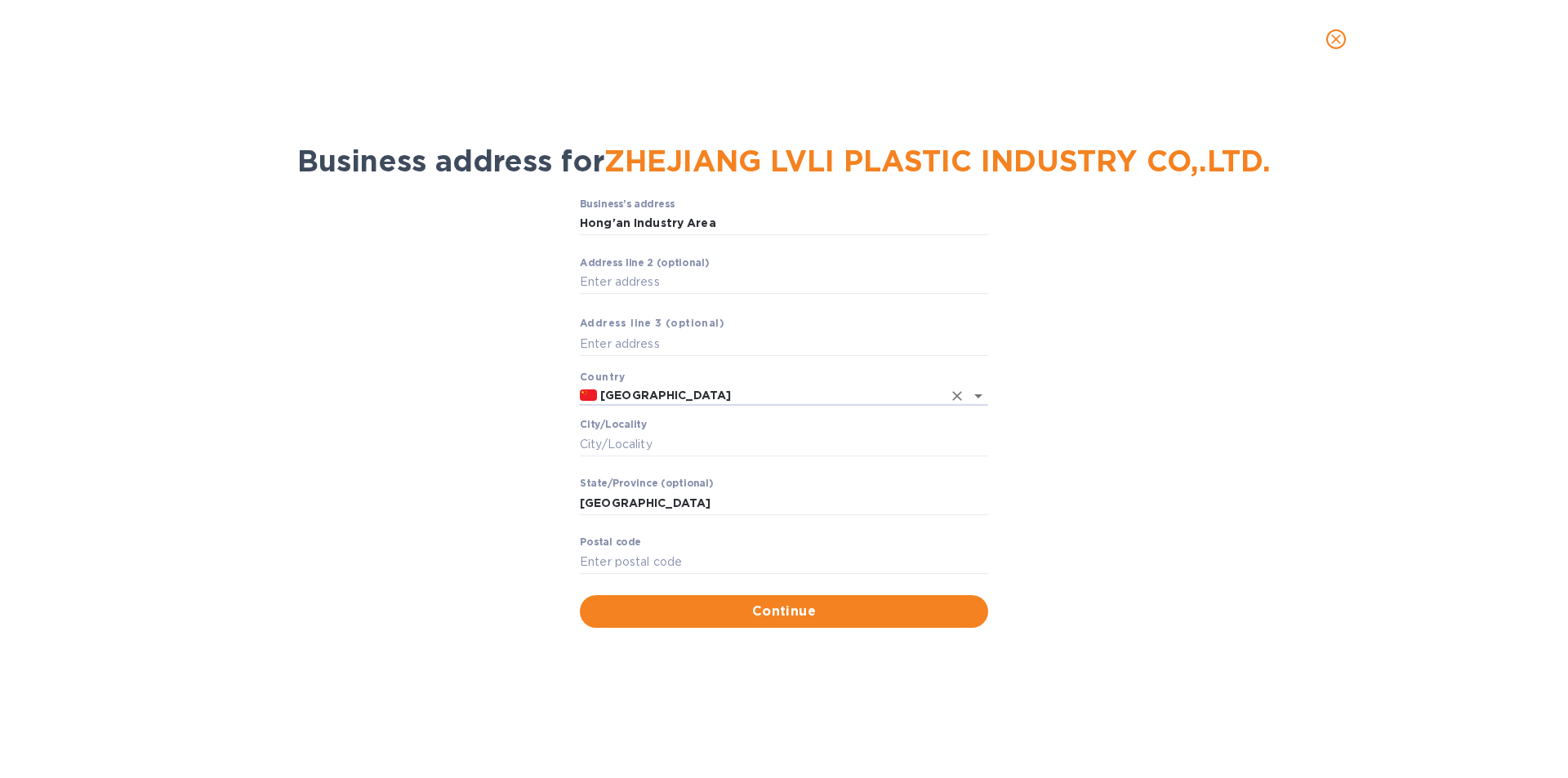
type input "[GEOGRAPHIC_DATA]"
click at [608, 282] on input "Аddress line 2 (optional)" at bounding box center [784, 283] width 408 height 25
type input "[GEOGRAPHIC_DATA]"
click at [605, 448] on input "Сity/Locаlity" at bounding box center [784, 445] width 408 height 25
type input "[GEOGRAPHIC_DATA]"
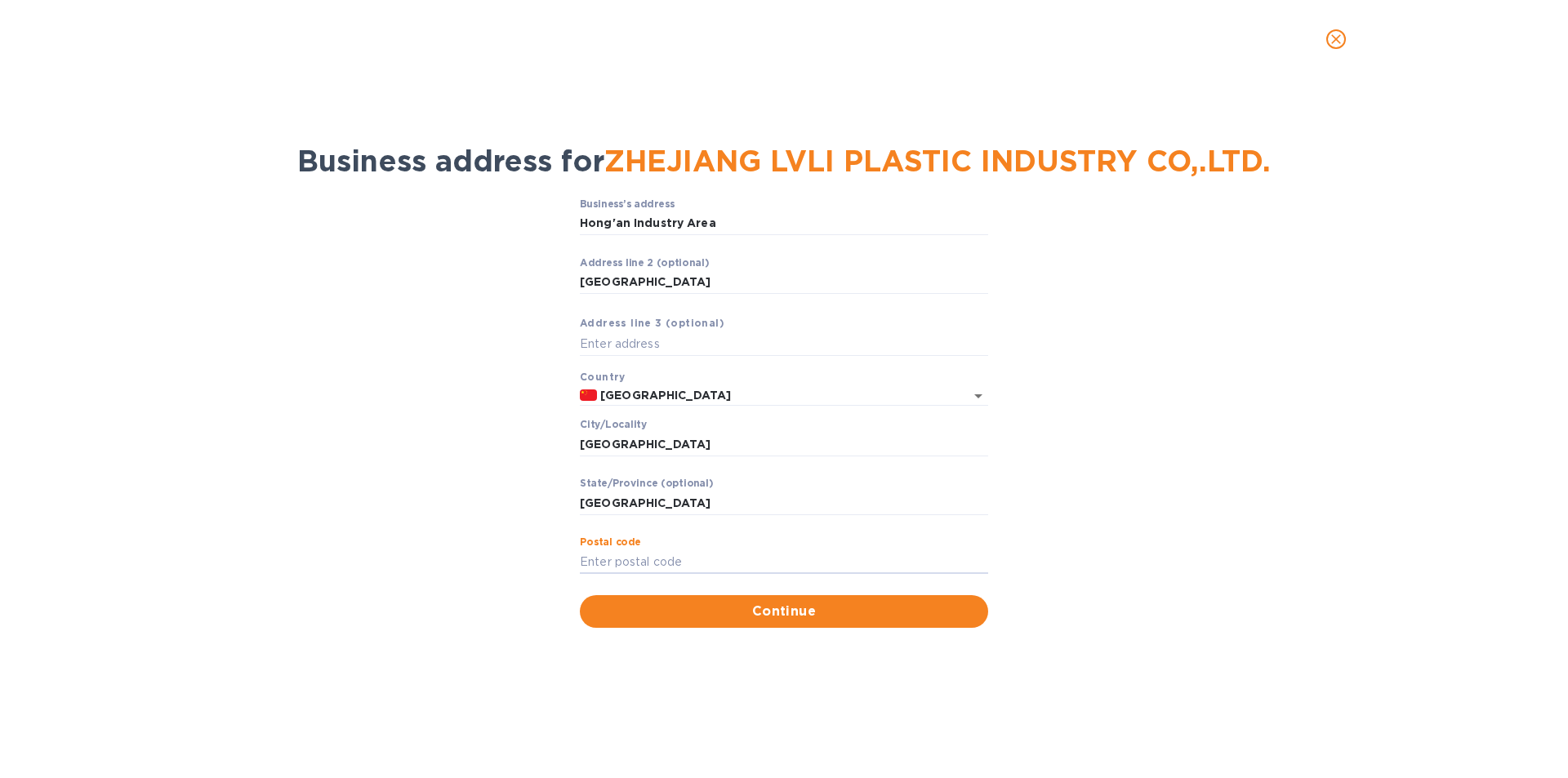
click at [674, 562] on input "Pоstal cоde" at bounding box center [784, 562] width 408 height 25
click at [745, 218] on input "Hong'an Industry Area" at bounding box center [784, 224] width 408 height 25
click at [710, 223] on input "Hong'an Industry Area [GEOGRAPHIC_DATA]" at bounding box center [784, 224] width 408 height 25
type input "Hong'an Industry Area [GEOGRAPHIC_DATA]"
click at [618, 554] on input "Pоstal cоde" at bounding box center [784, 562] width 408 height 25
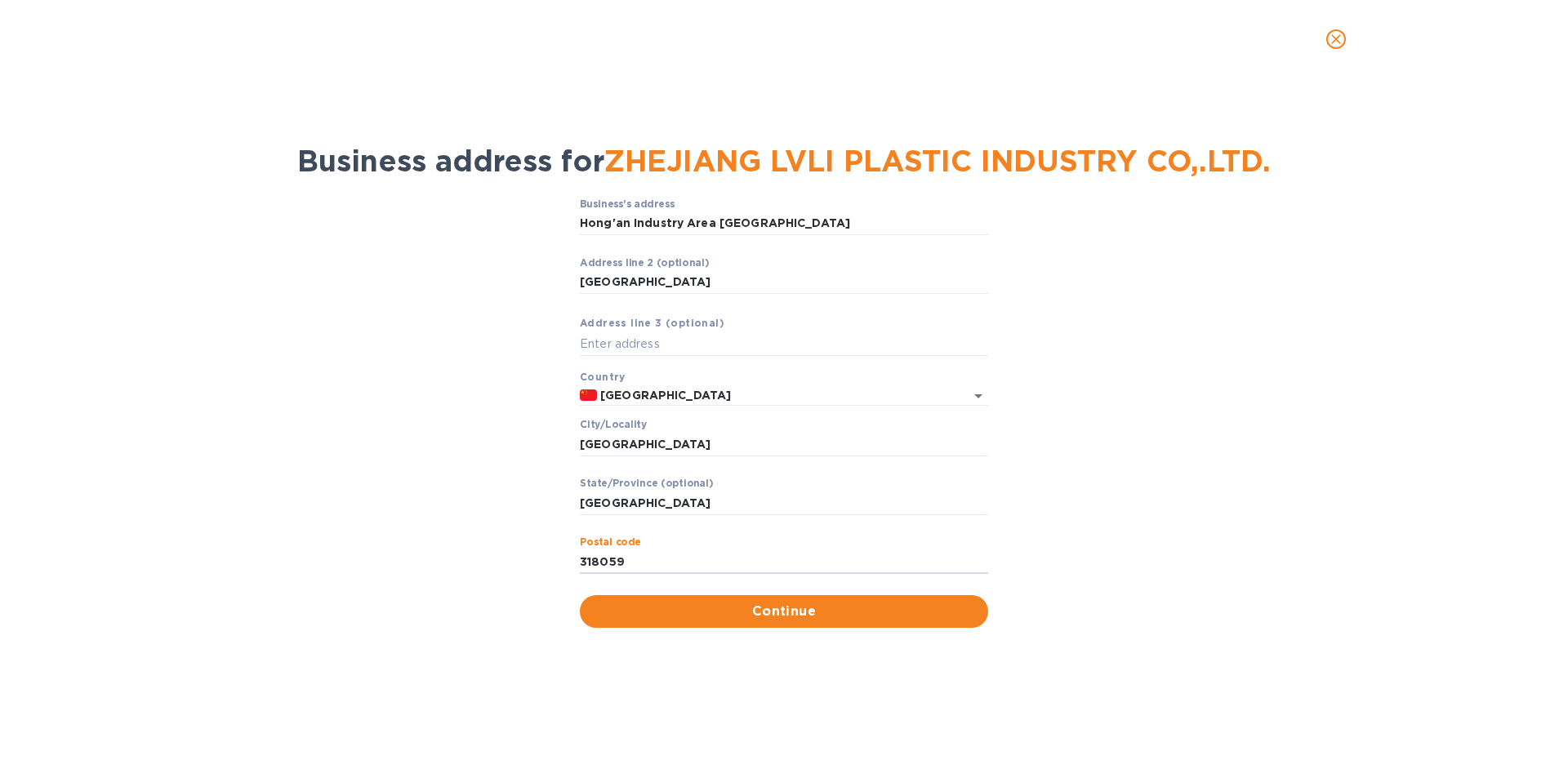
type input "318059"
click at [798, 617] on span "Continue" at bounding box center [784, 612] width 382 height 20
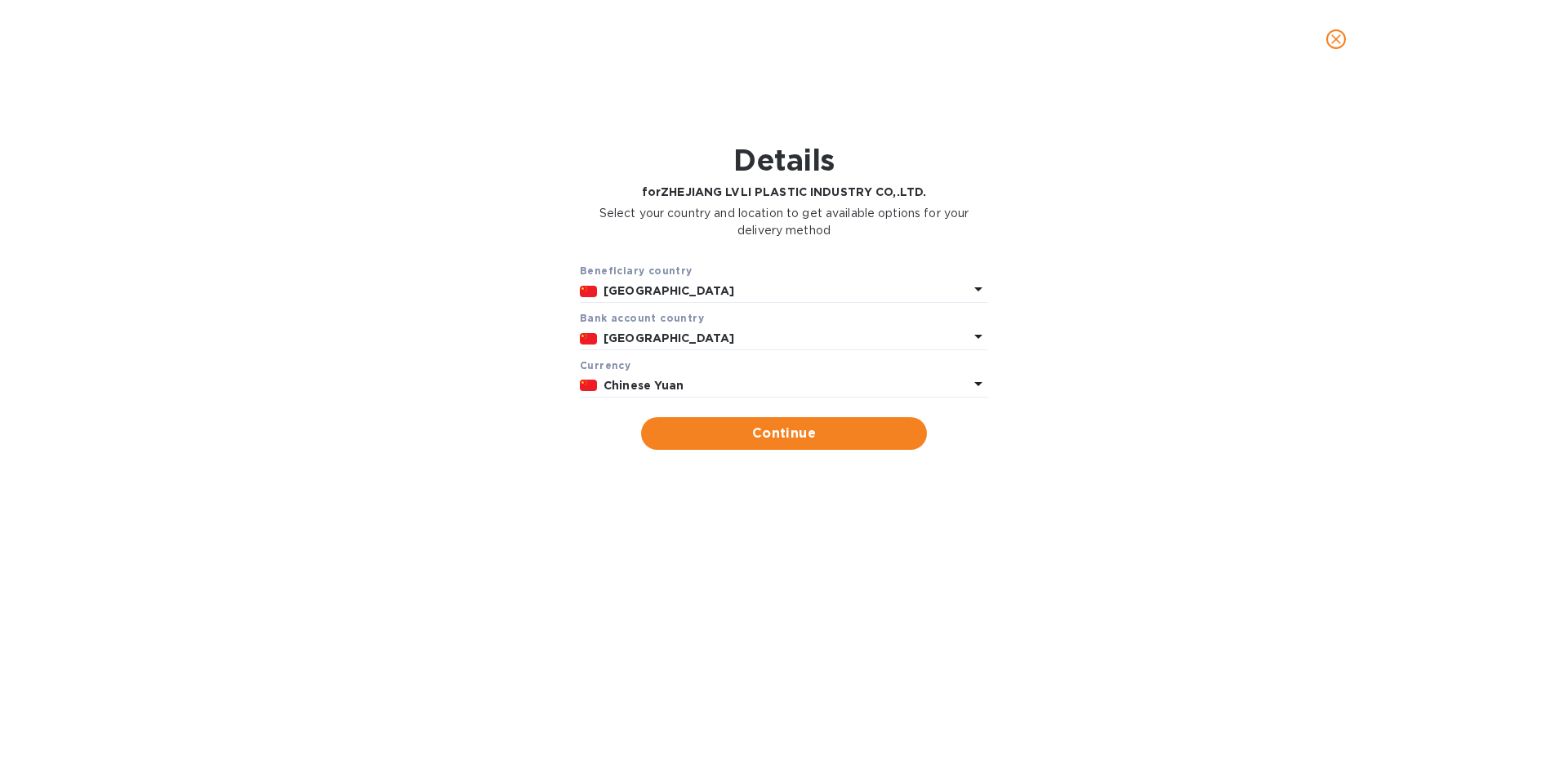
click at [904, 393] on p "Chinese Yuan" at bounding box center [785, 386] width 365 height 17
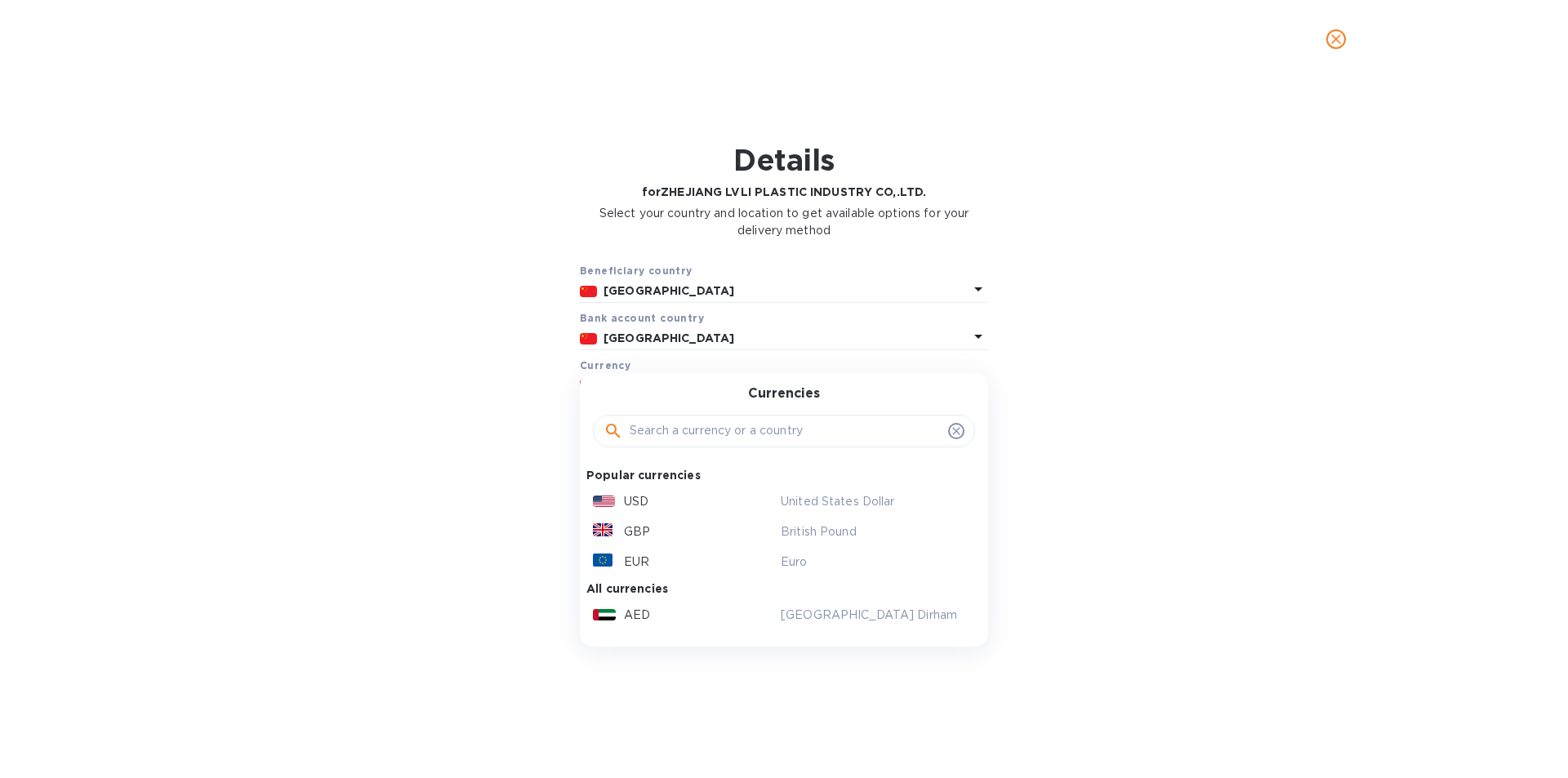
click at [672, 503] on div "USD" at bounding box center [684, 502] width 188 height 24
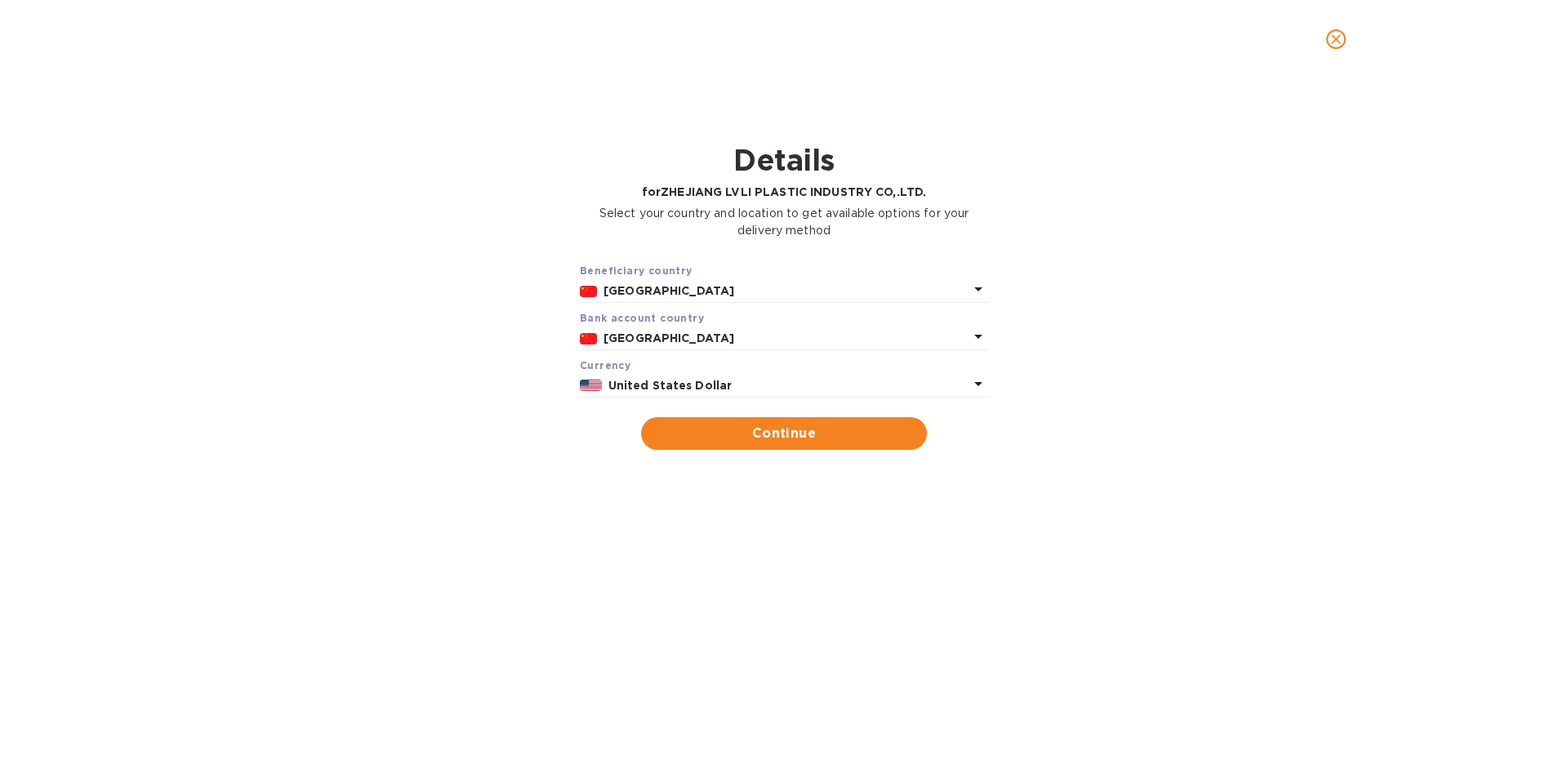
click at [794, 444] on span "Continue" at bounding box center [784, 433] width 259 height 20
type input "ZHEJIANG LVLI PLASTIC INDUSTRY CO,.LTD."
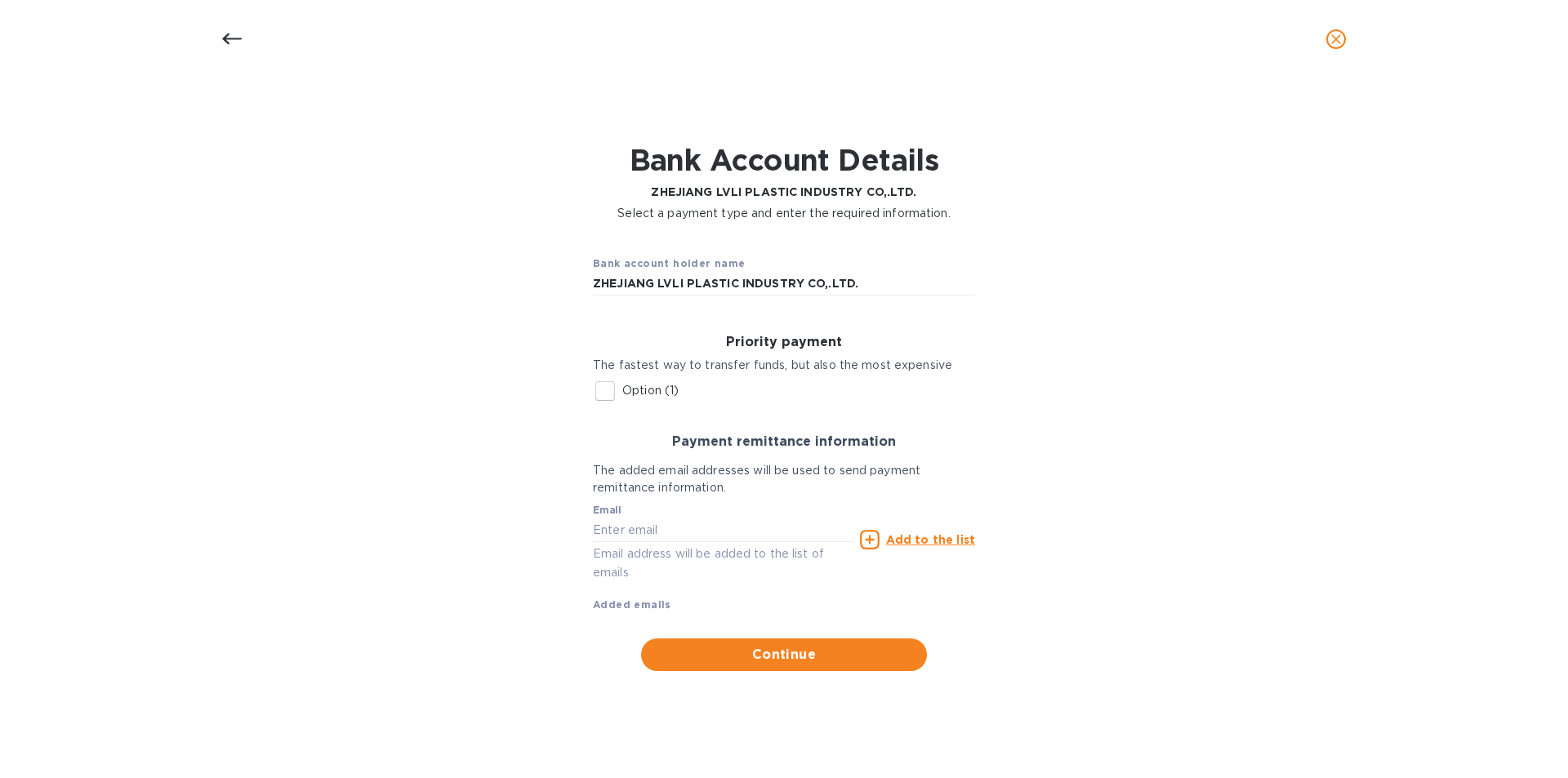
click at [1335, 38] on icon "close" at bounding box center [1335, 39] width 9 height 9
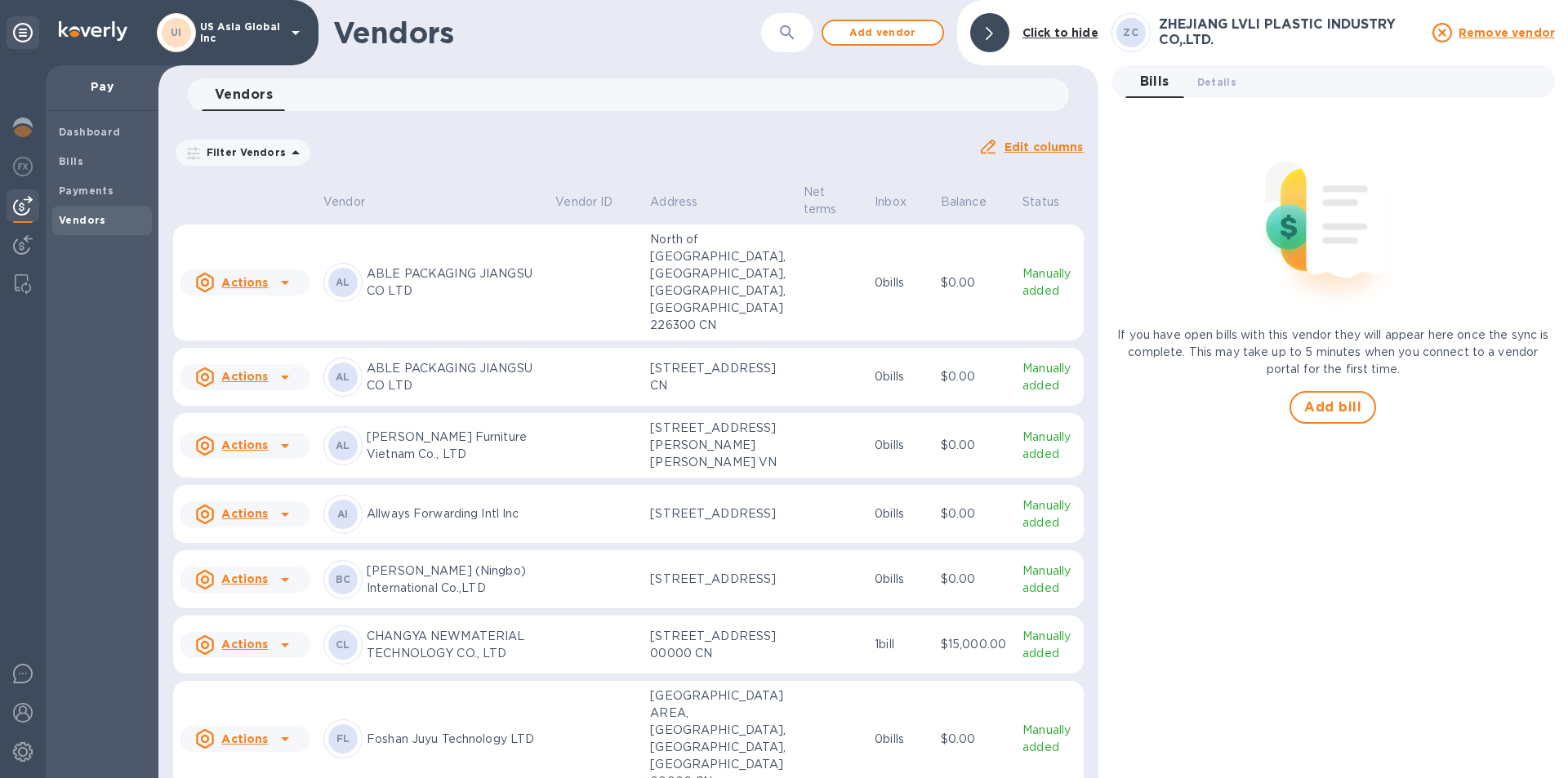
click at [1517, 36] on u "Remove vendor" at bounding box center [1506, 33] width 96 height 13
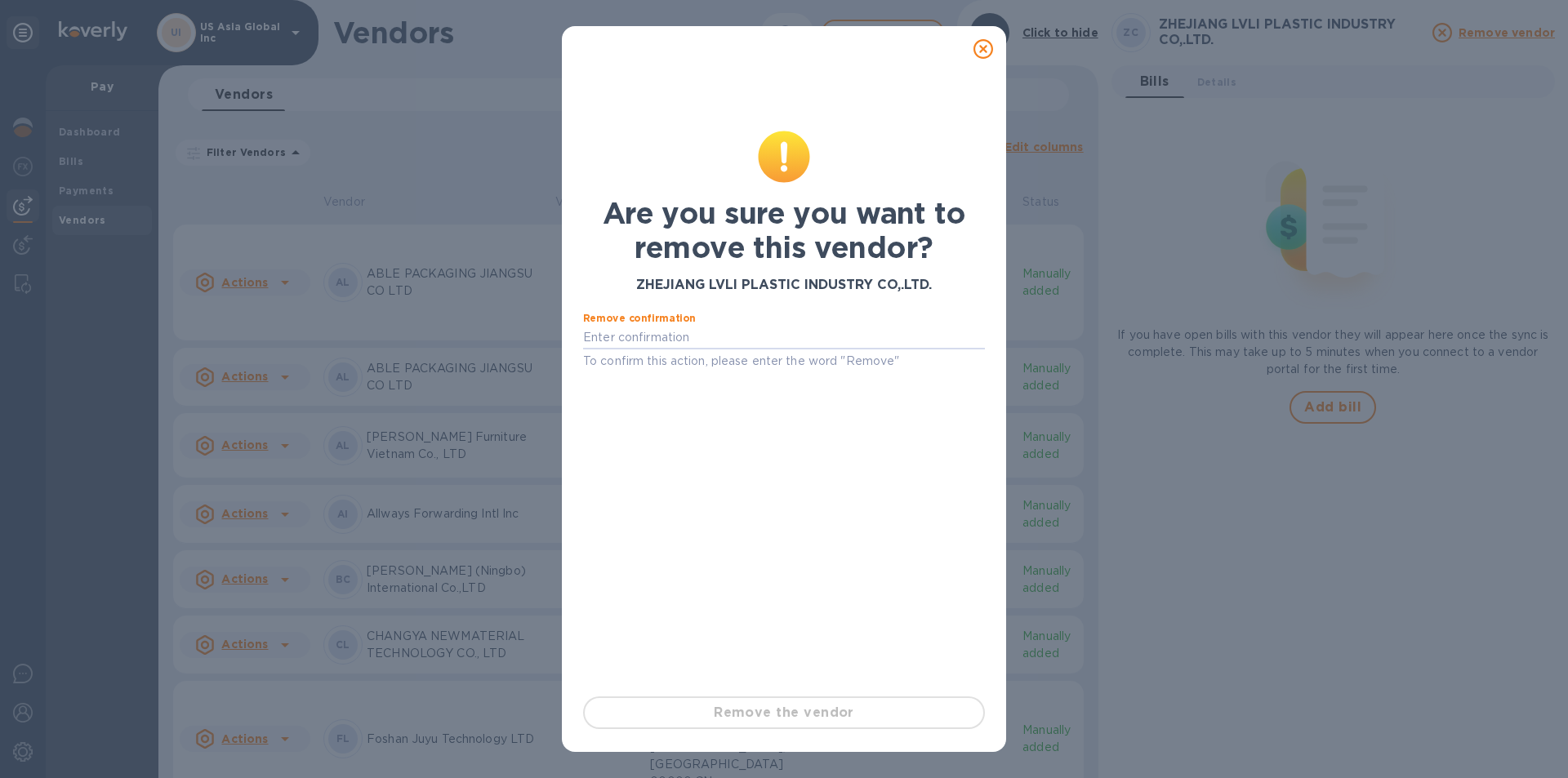
drag, startPoint x: 658, startPoint y: 332, endPoint x: 668, endPoint y: 331, distance: 10.0
click at [658, 331] on input "text" at bounding box center [784, 338] width 402 height 25
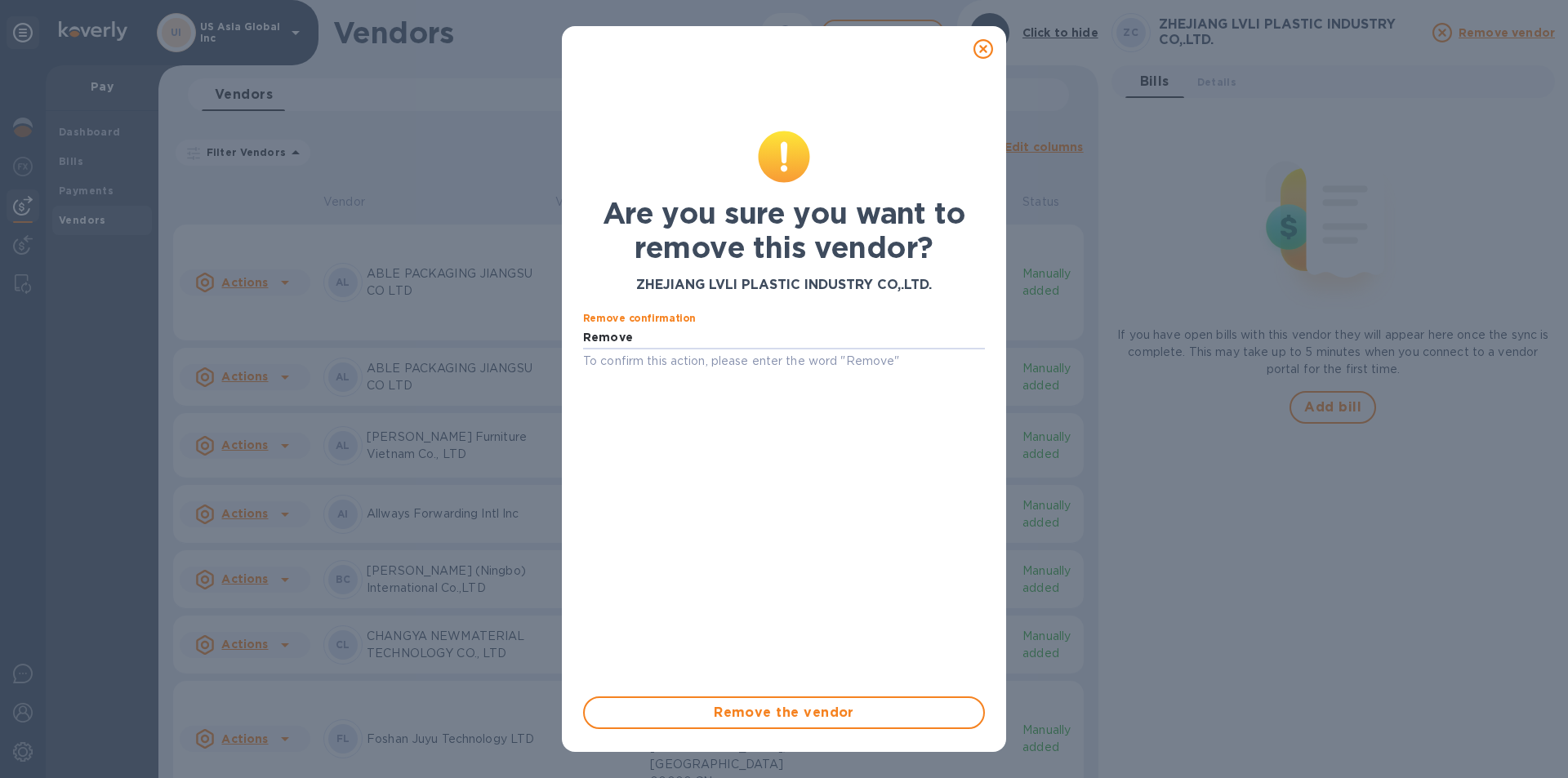
type input "Remove"
click at [817, 712] on span "Remove the vendor" at bounding box center [784, 712] width 372 height 20
